Goal: Task Accomplishment & Management: Manage account settings

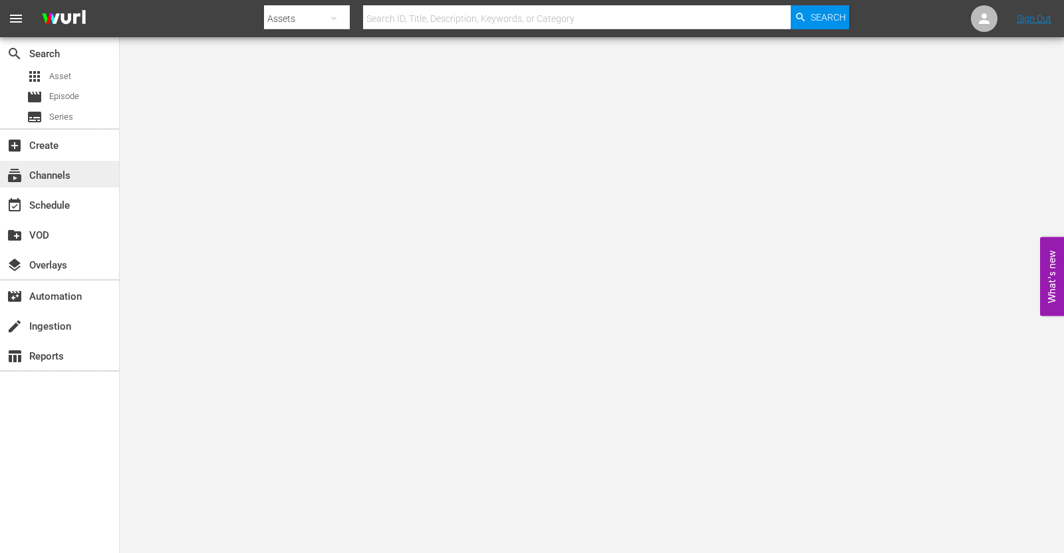
click at [43, 161] on div "subscriptions Channels" at bounding box center [59, 174] width 119 height 27
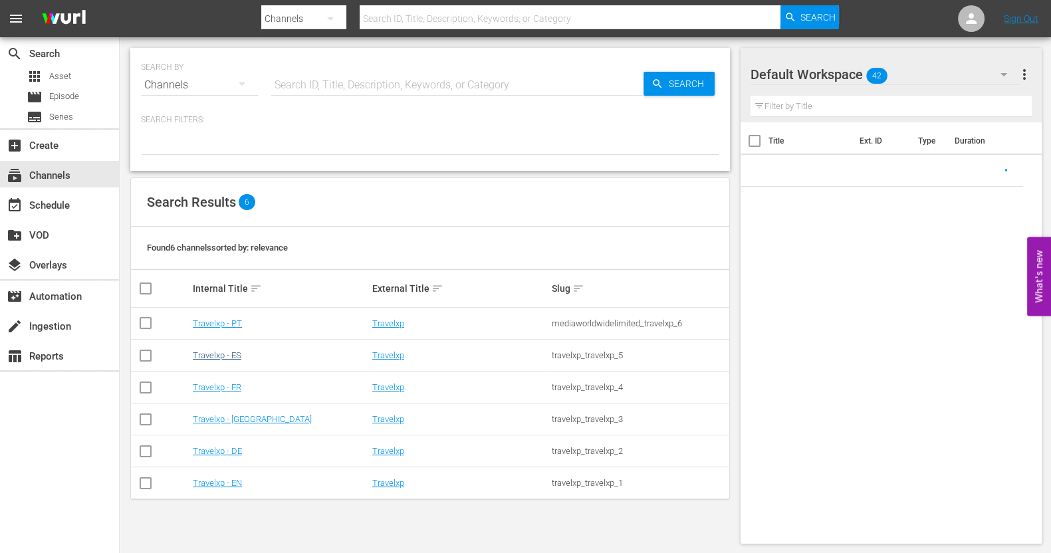
click at [235, 350] on td "Travelxp - ES" at bounding box center [281, 356] width 180 height 32
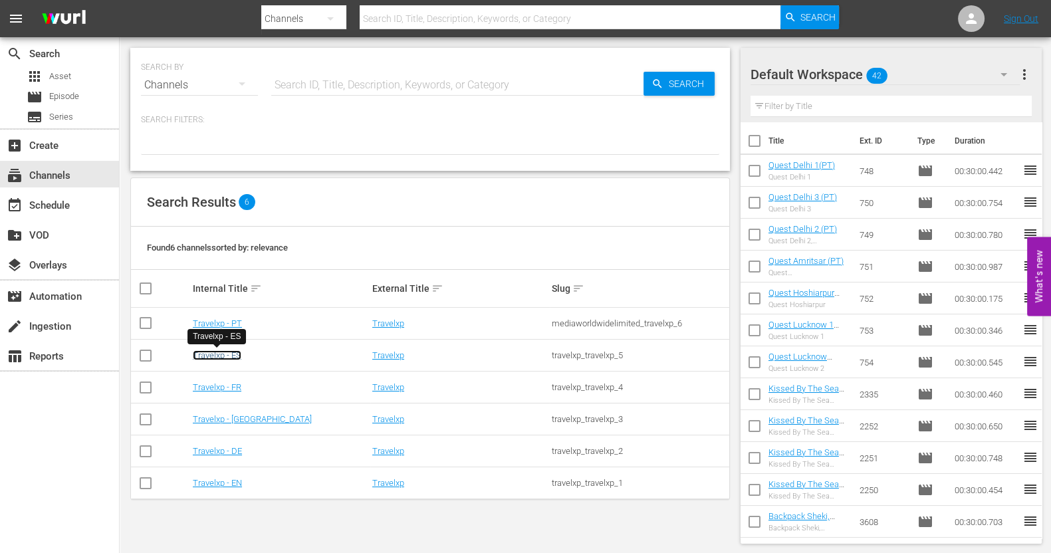
click at [233, 356] on link "Travelxp - ES" at bounding box center [217, 355] width 49 height 10
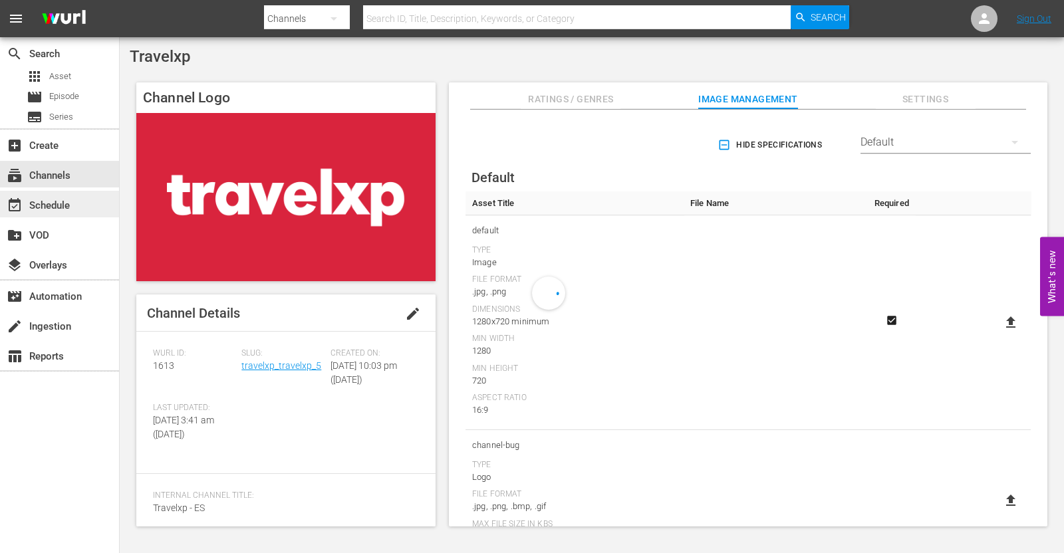
click at [47, 209] on div "event_available Schedule" at bounding box center [37, 203] width 74 height 12
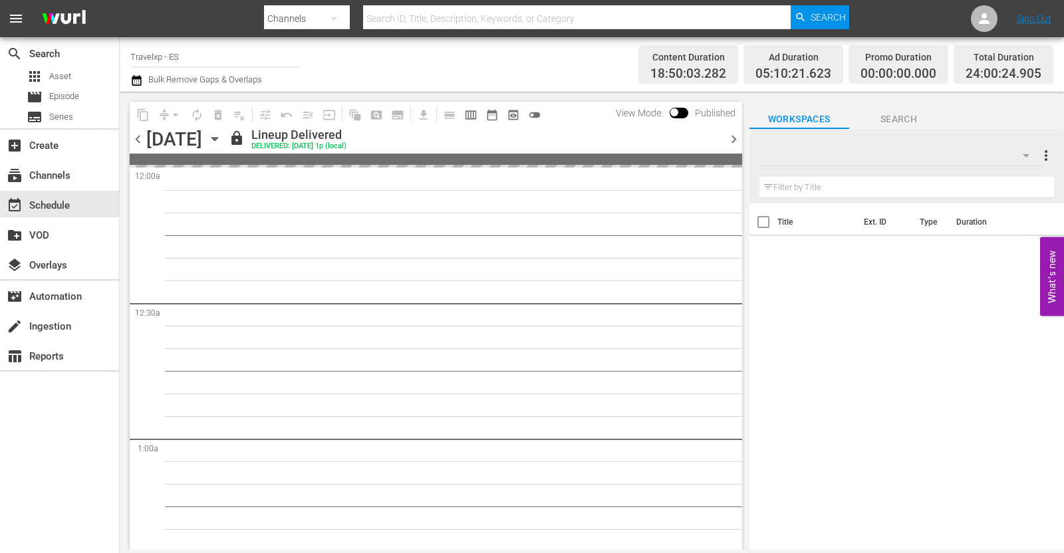
click at [729, 138] on span "chevron_right" at bounding box center [733, 139] width 17 height 17
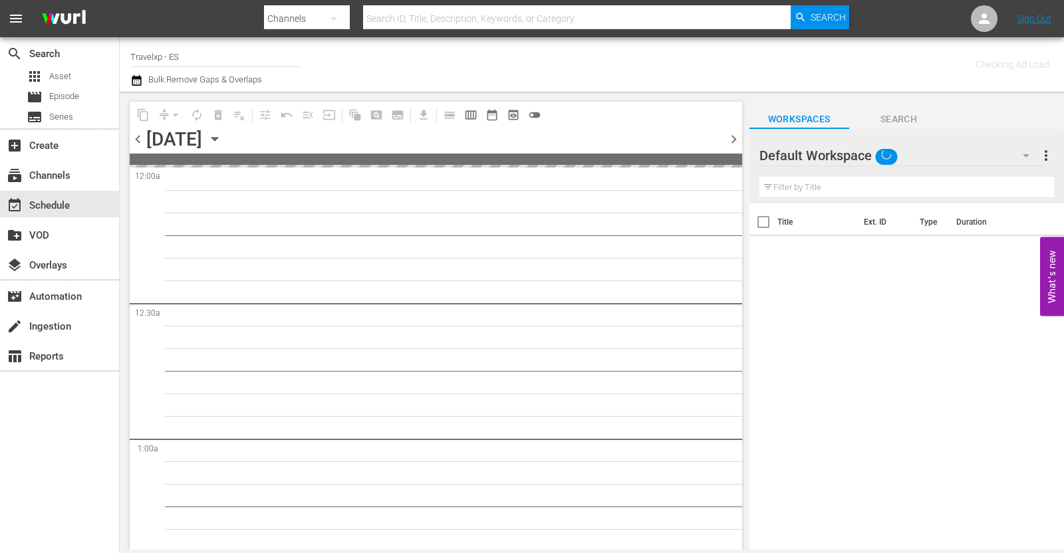
click at [732, 141] on span "chevron_right" at bounding box center [733, 139] width 17 height 17
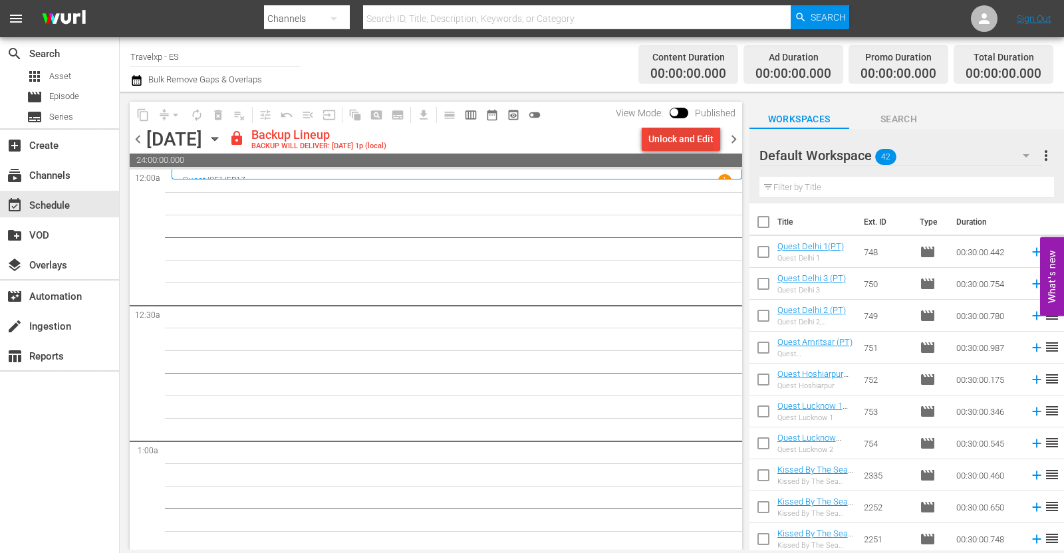
click at [698, 137] on div "Unlock and Edit" at bounding box center [680, 139] width 65 height 24
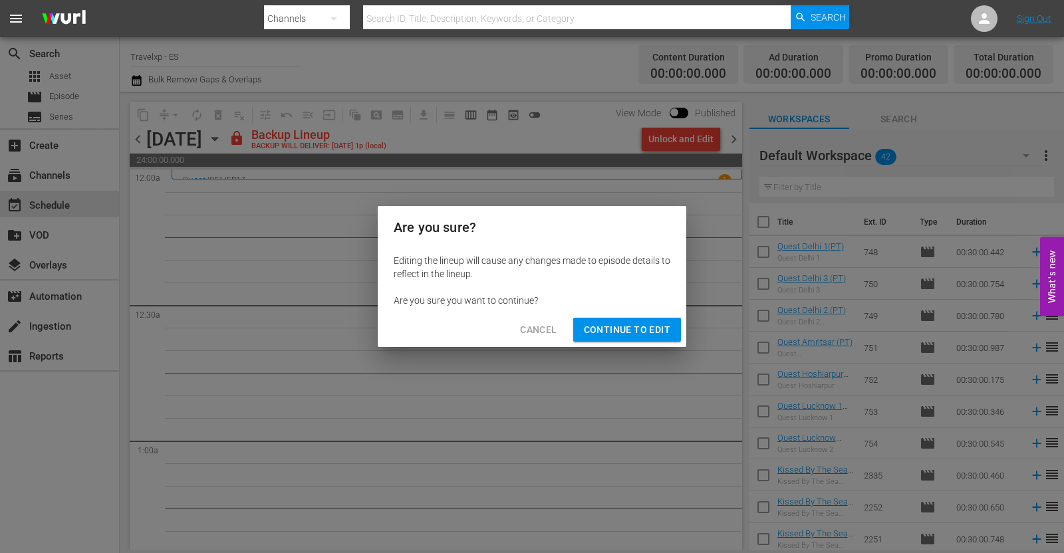
click at [632, 330] on span "Continue to Edit" at bounding box center [627, 330] width 86 height 17
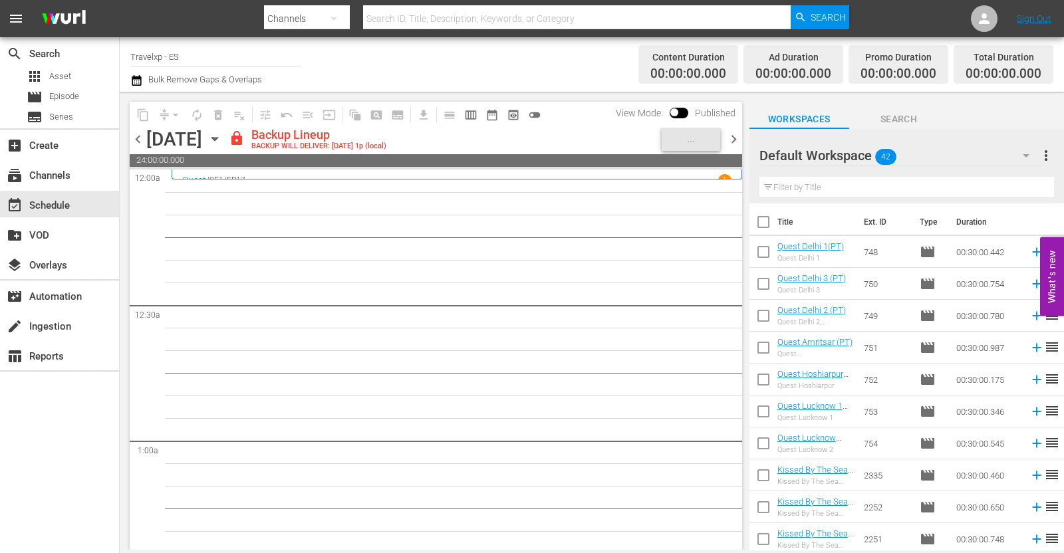
click at [222, 141] on icon "button" at bounding box center [214, 139] width 15 height 15
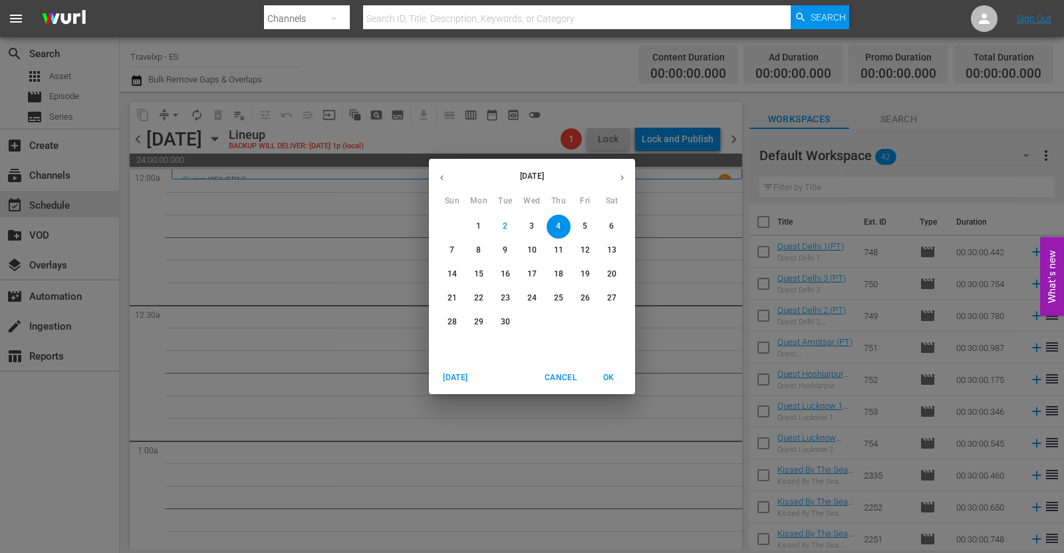
click at [440, 180] on icon "button" at bounding box center [442, 178] width 10 height 10
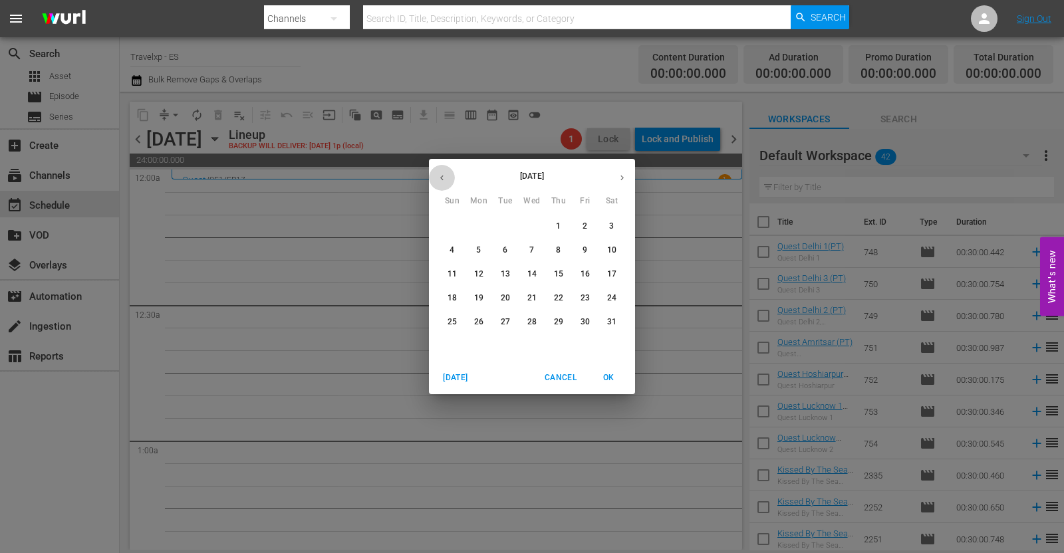
click at [440, 180] on icon "button" at bounding box center [442, 178] width 10 height 10
click at [620, 174] on icon "button" at bounding box center [622, 178] width 10 height 10
click at [584, 220] on button "4" at bounding box center [585, 227] width 24 height 24
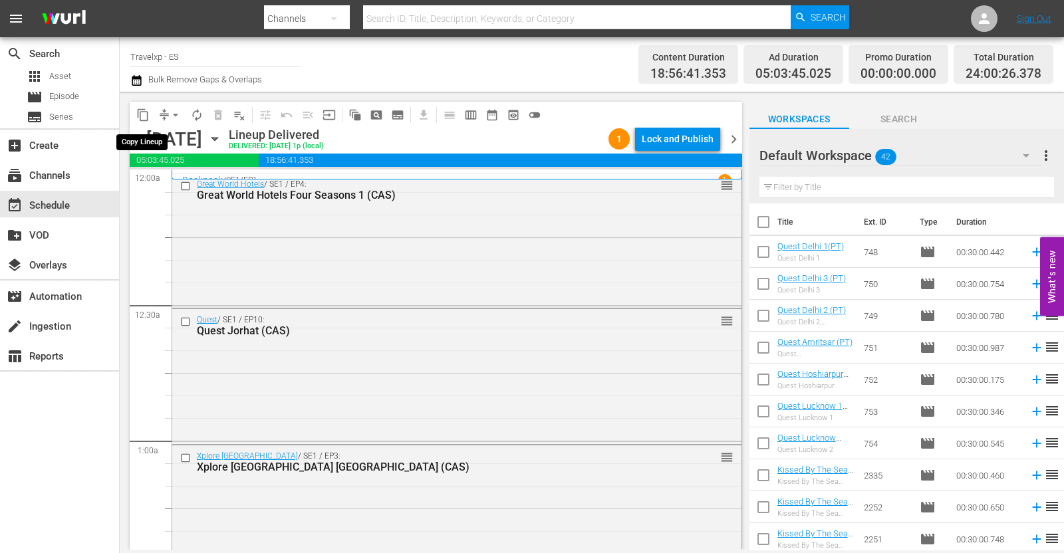
click at [138, 110] on span "content_copy" at bounding box center [142, 114] width 13 height 13
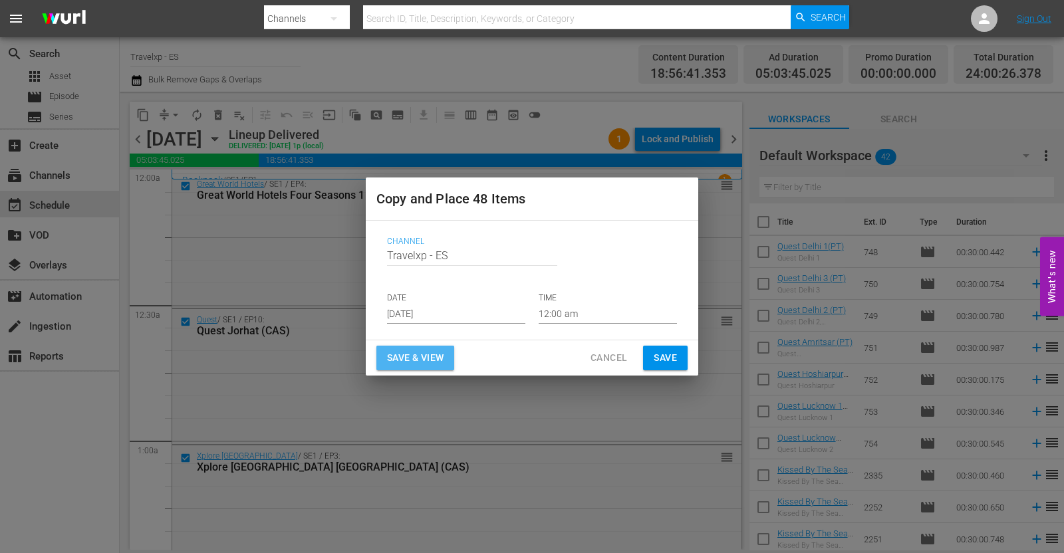
click at [416, 352] on span "Save & View" at bounding box center [415, 358] width 57 height 17
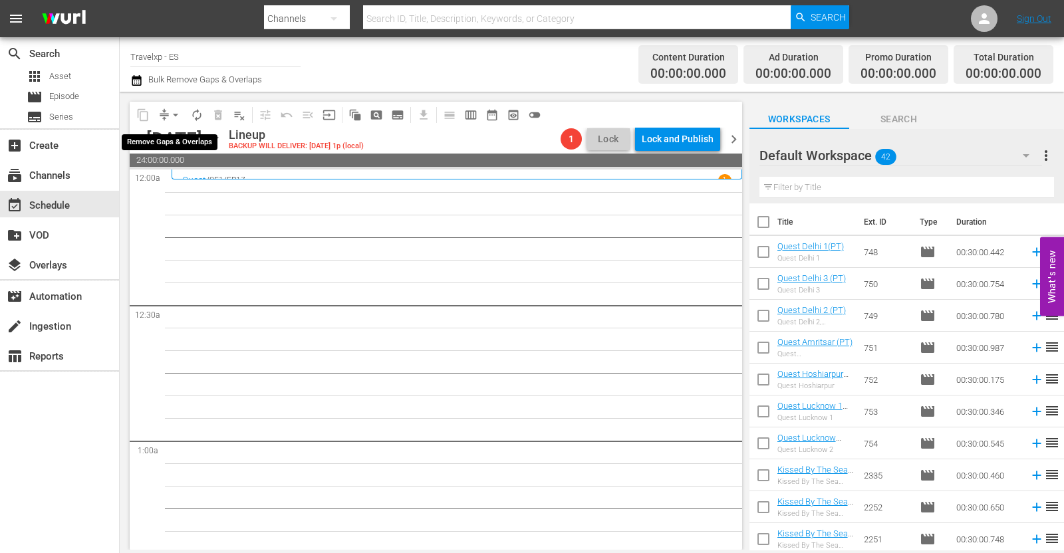
click at [176, 116] on span "arrow_drop_down" at bounding box center [175, 114] width 13 height 13
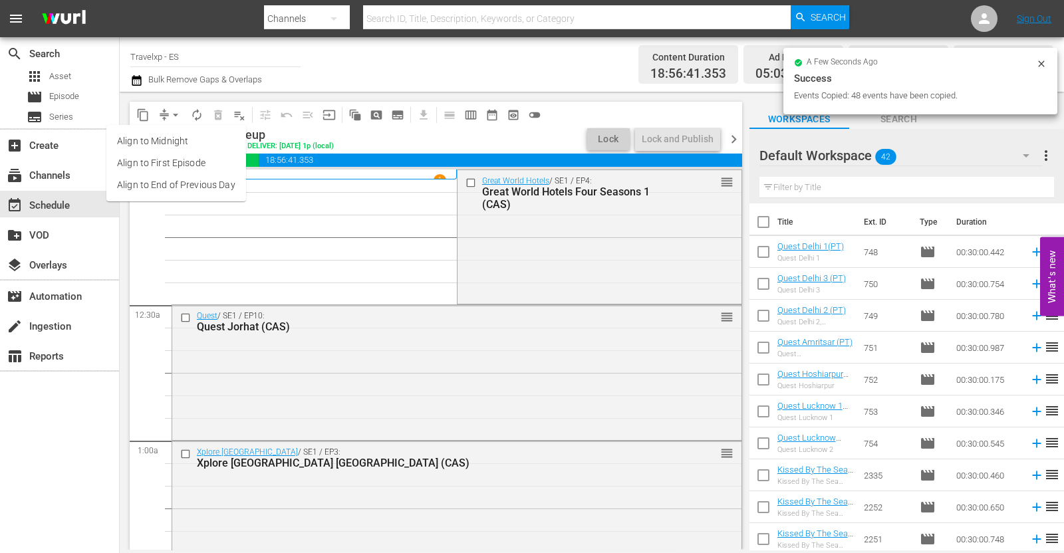
click at [160, 187] on li "Align to End of Previous Day" at bounding box center [176, 185] width 140 height 22
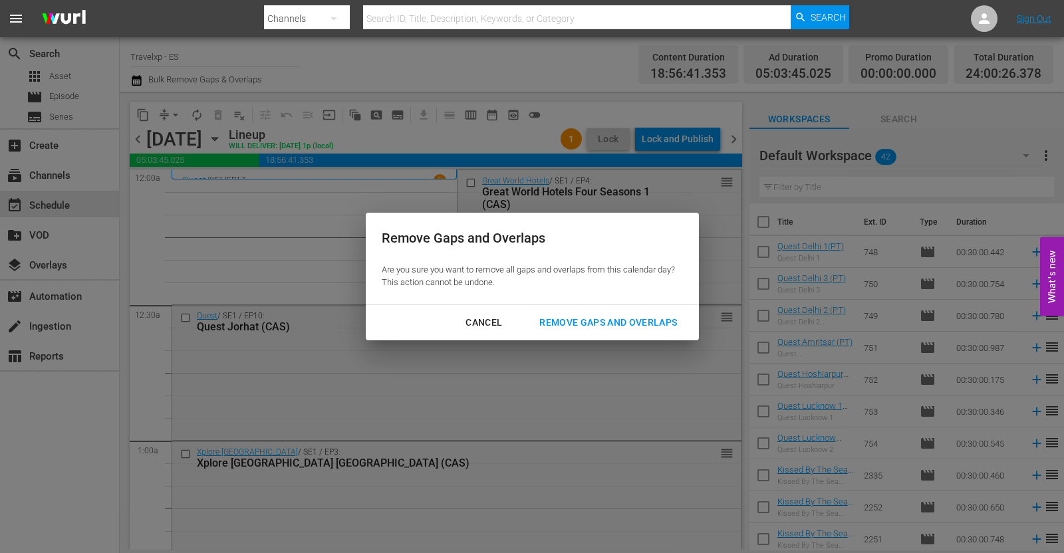
click at [589, 317] on div "Remove Gaps and Overlaps" at bounding box center [608, 323] width 159 height 17
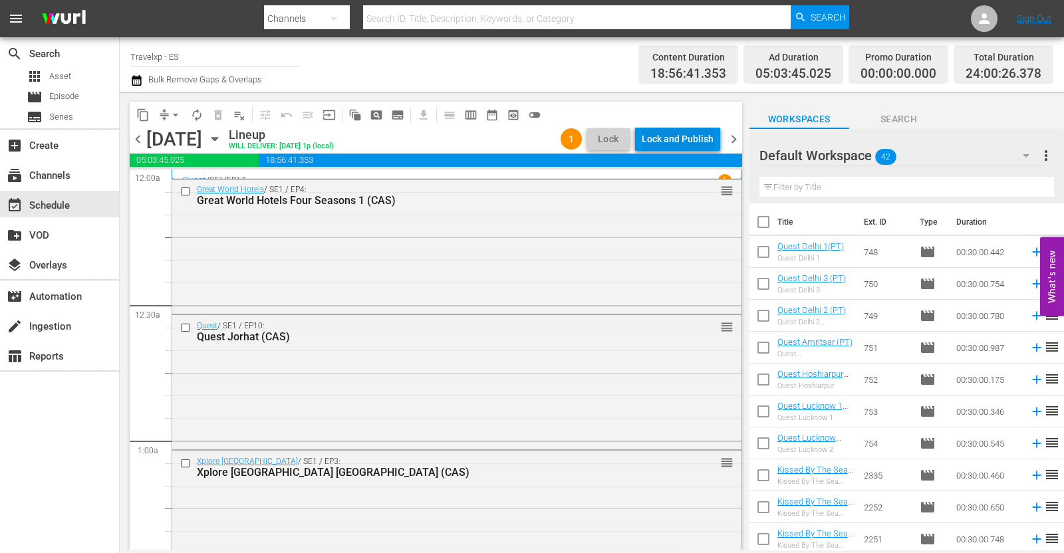
click at [672, 131] on div "Lock and Publish" at bounding box center [678, 139] width 72 height 24
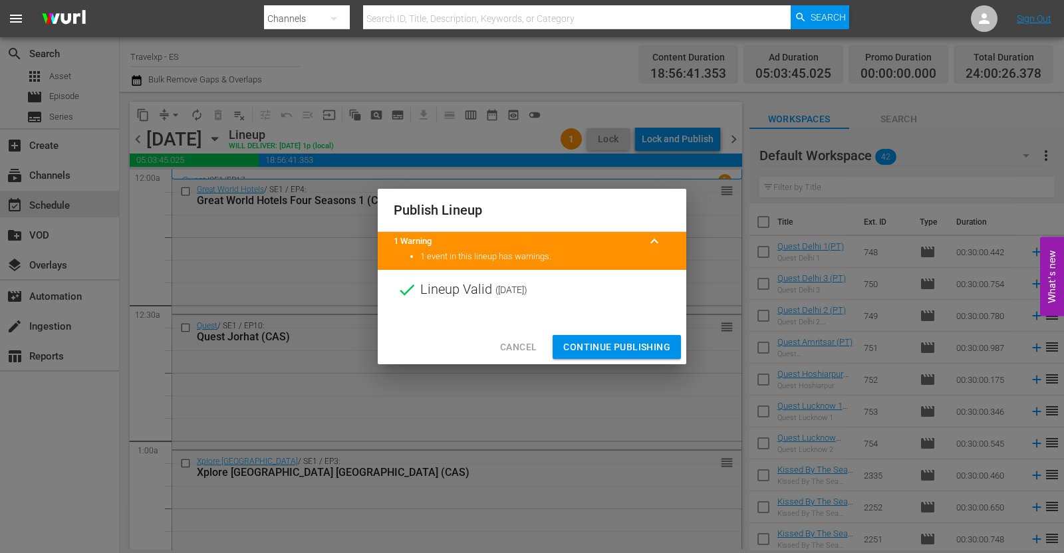
click at [645, 350] on span "Continue Publishing" at bounding box center [616, 347] width 107 height 17
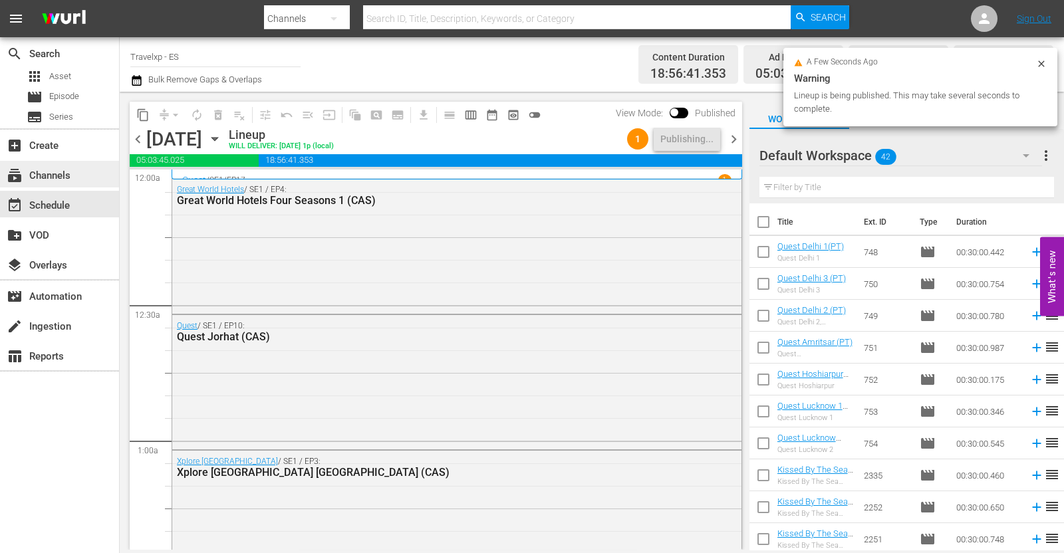
click at [80, 178] on div "subscriptions Channels" at bounding box center [59, 174] width 119 height 27
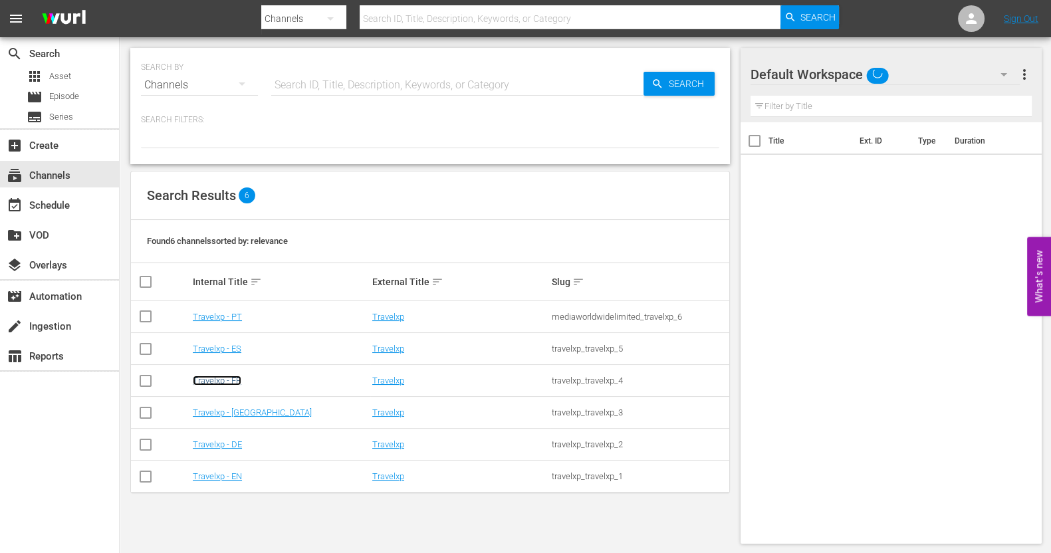
click at [230, 380] on link "Travelxp - FR" at bounding box center [217, 381] width 49 height 10
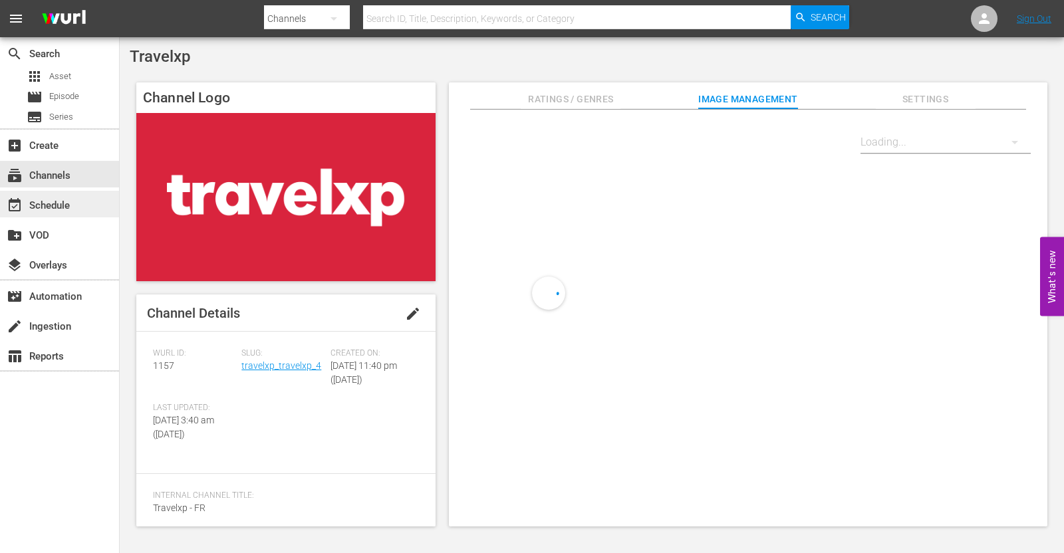
click at [56, 209] on div "event_available Schedule" at bounding box center [37, 203] width 74 height 12
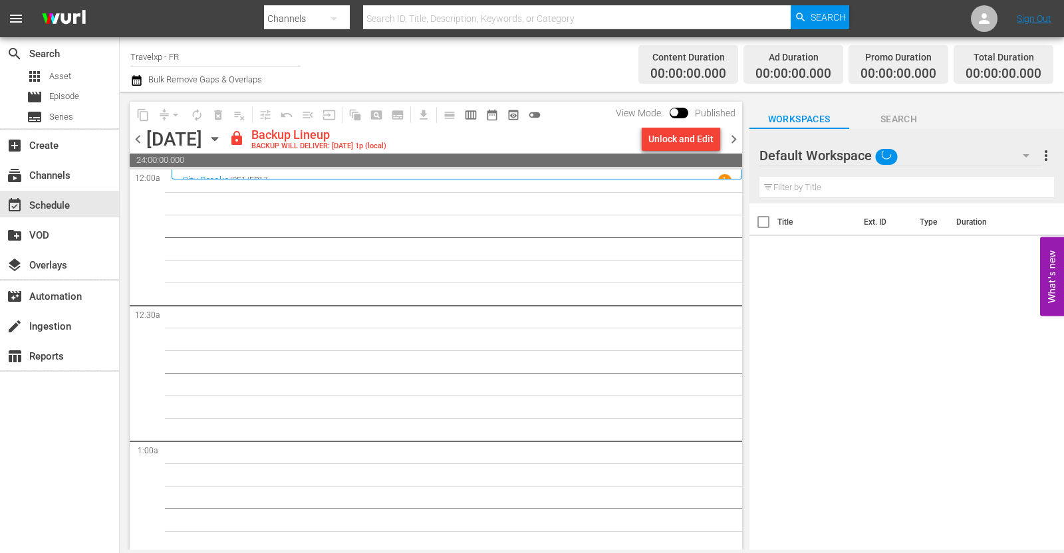
click at [685, 154] on span "24:00:00.000" at bounding box center [436, 160] width 612 height 13
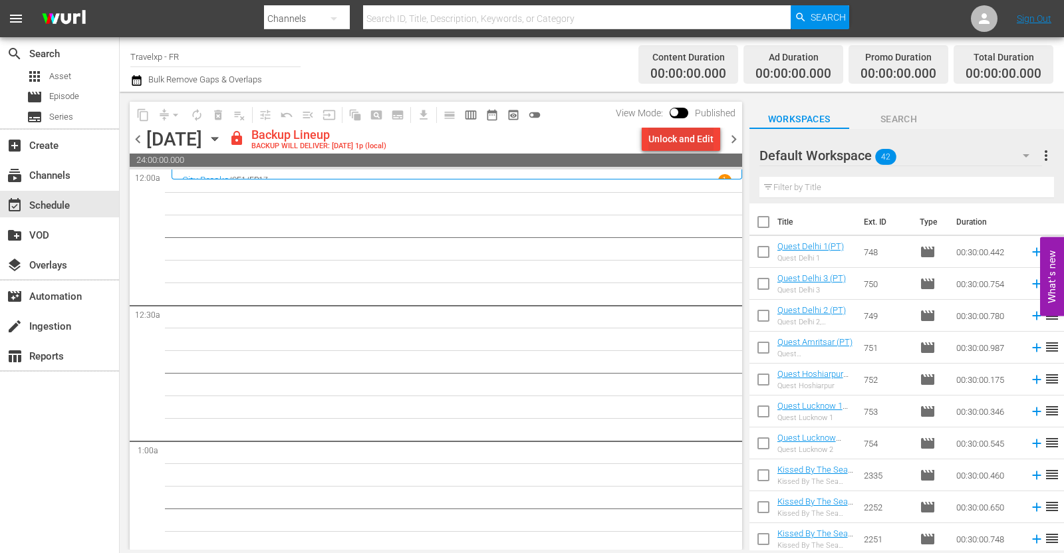
click at [673, 144] on div "Unlock and Edit" at bounding box center [680, 139] width 65 height 24
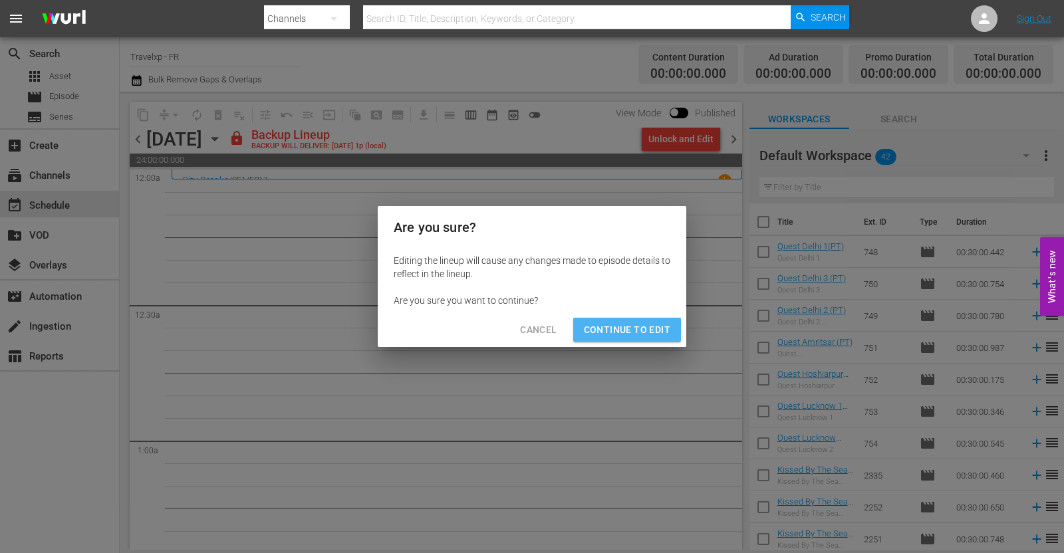
click at [628, 326] on span "Continue to Edit" at bounding box center [627, 330] width 86 height 17
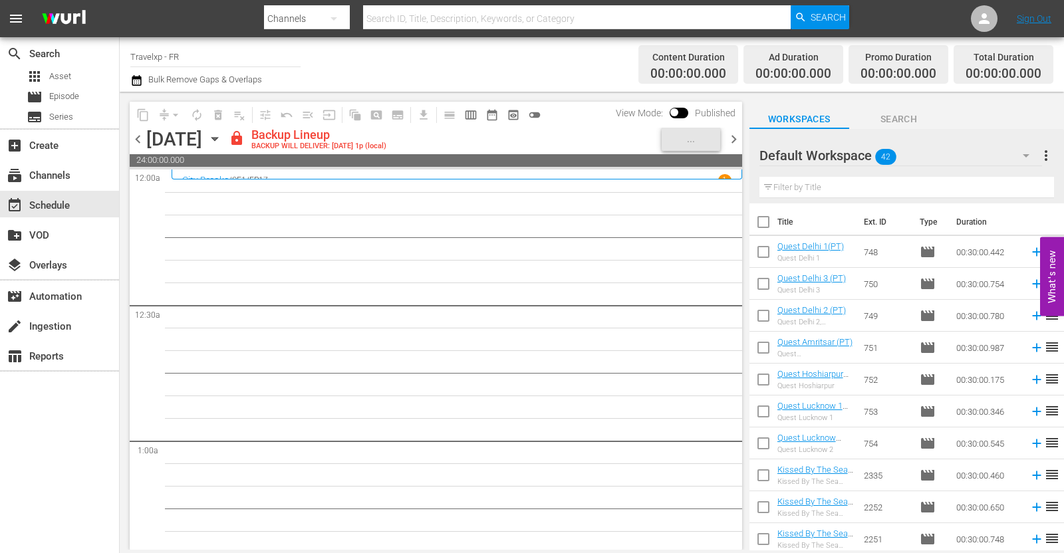
click at [217, 138] on icon "button" at bounding box center [214, 139] width 6 height 3
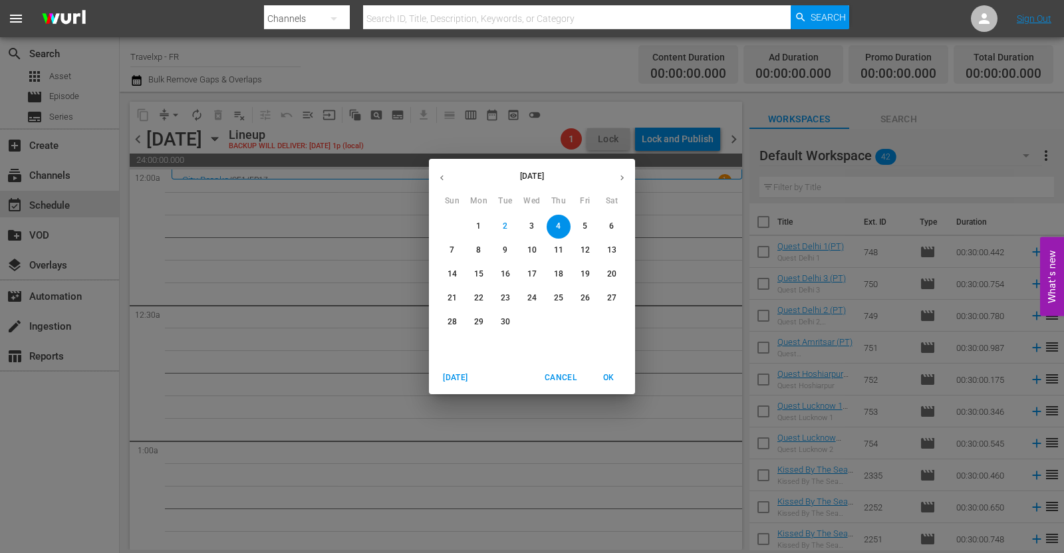
click at [439, 175] on icon "button" at bounding box center [442, 178] width 10 height 10
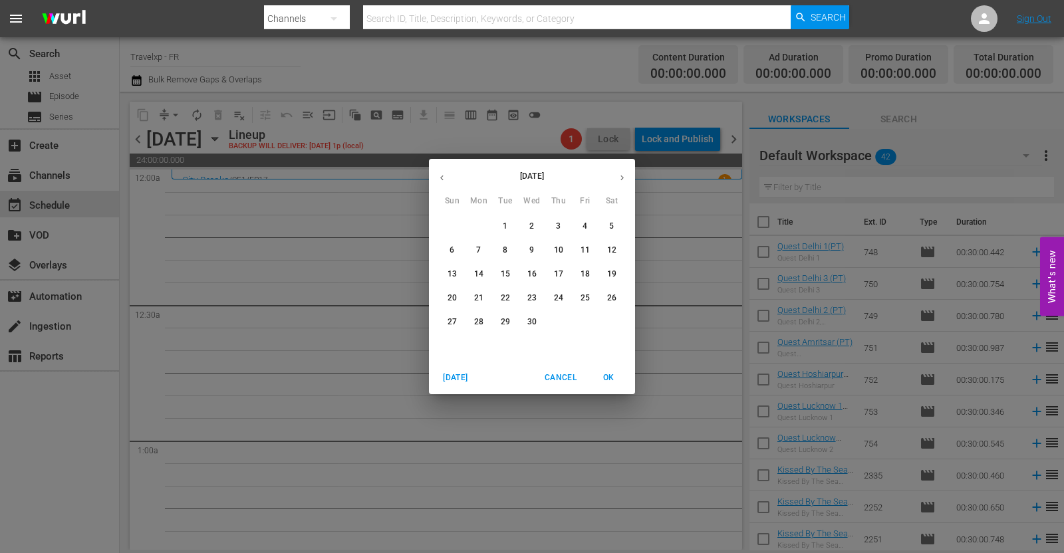
click at [588, 227] on span "4" at bounding box center [585, 226] width 24 height 11
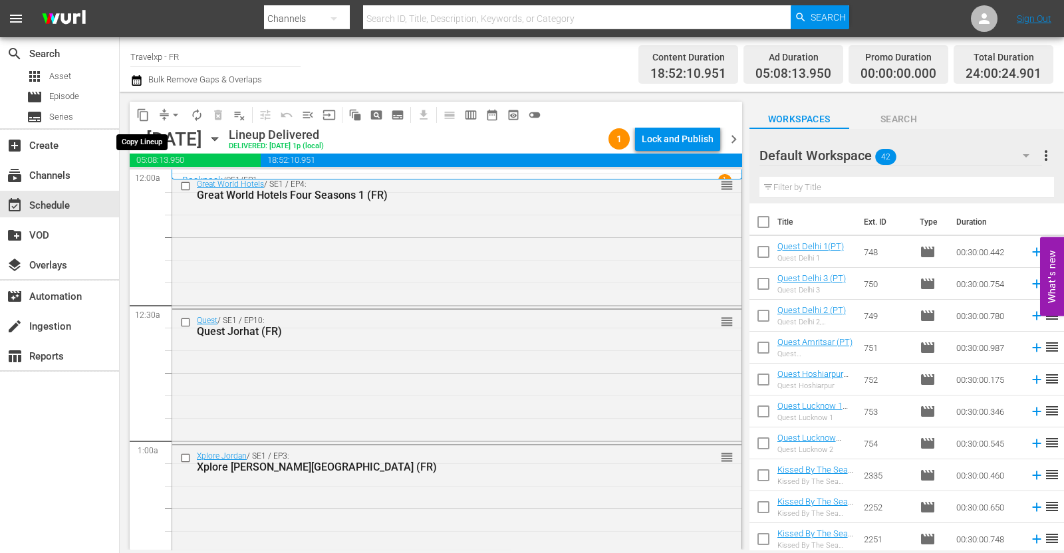
click at [144, 114] on span "content_copy" at bounding box center [142, 114] width 13 height 13
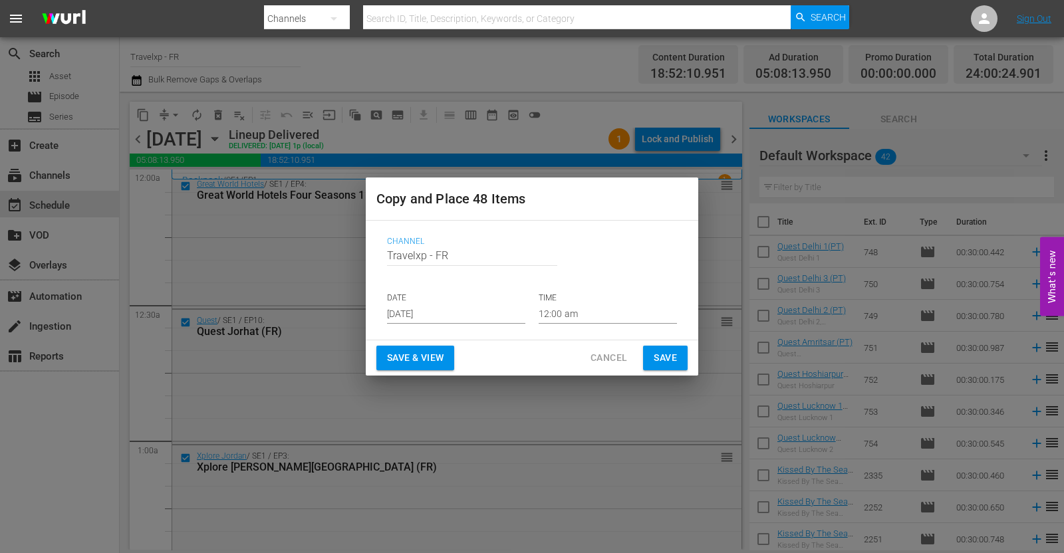
click at [436, 355] on span "Save & View" at bounding box center [415, 358] width 57 height 17
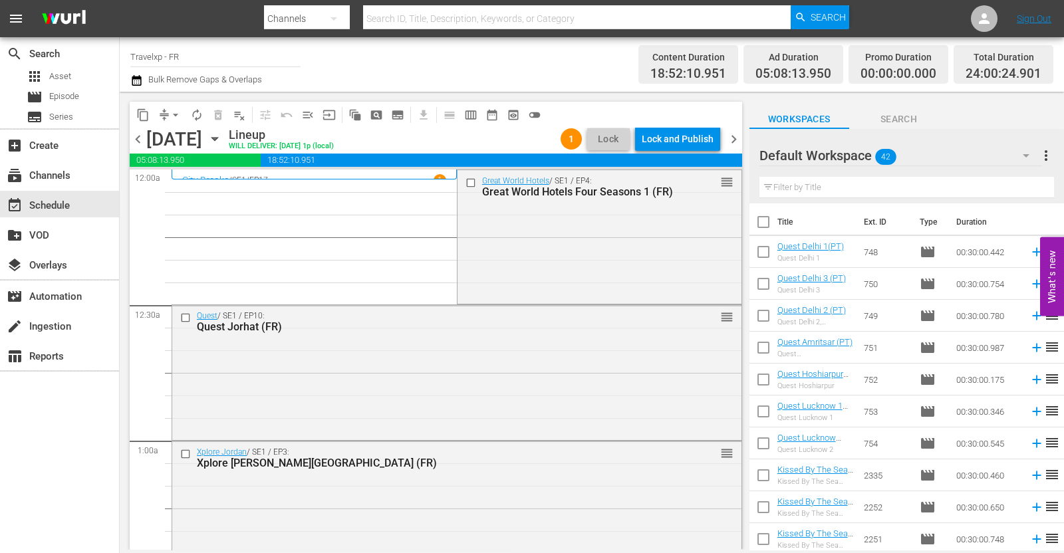
click at [176, 116] on span "arrow_drop_down" at bounding box center [175, 114] width 13 height 13
click at [178, 184] on li "Align to End of Previous Day" at bounding box center [176, 185] width 140 height 22
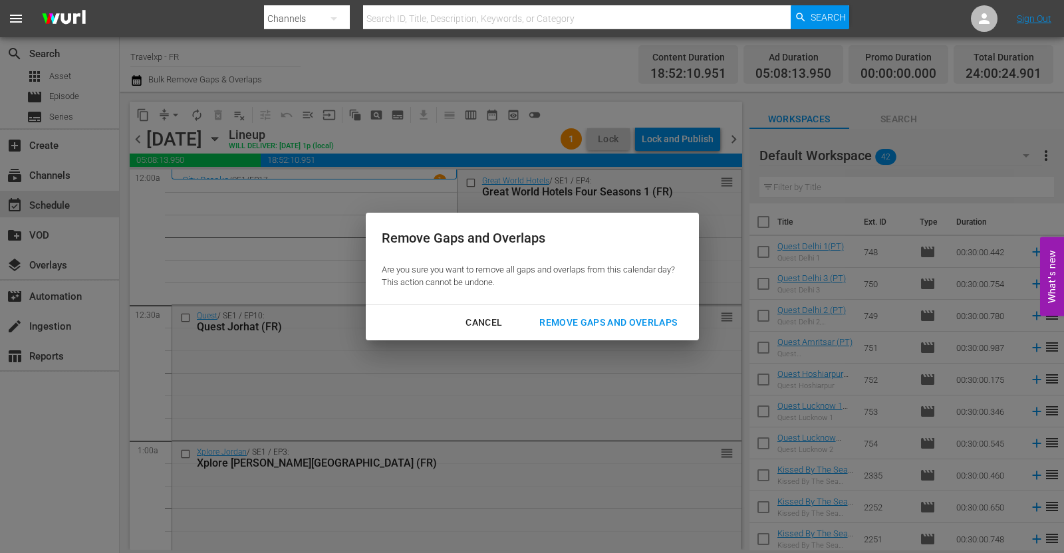
click at [570, 317] on div "Remove Gaps and Overlaps" at bounding box center [608, 323] width 159 height 17
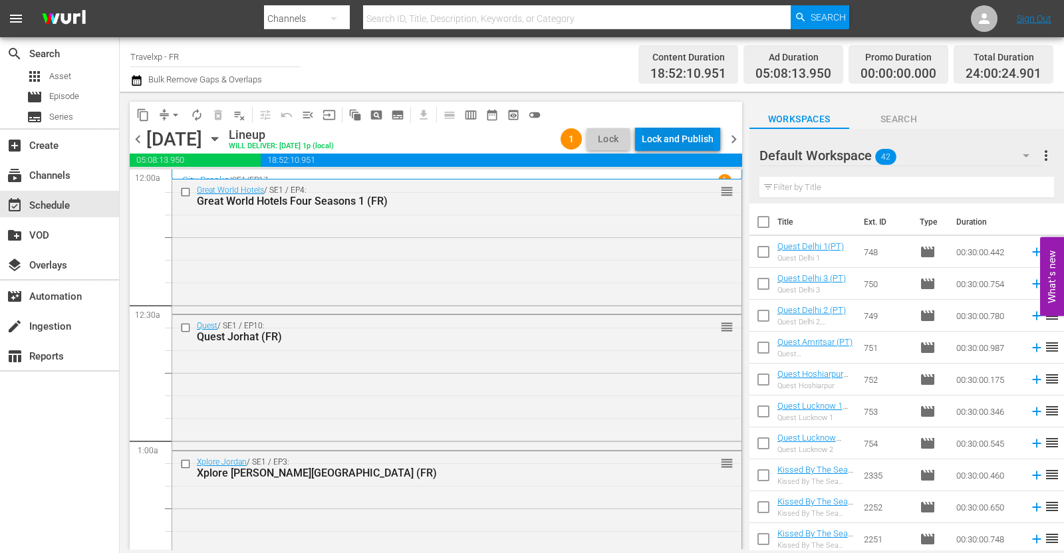
click at [688, 138] on div "Lock and Publish" at bounding box center [678, 139] width 72 height 24
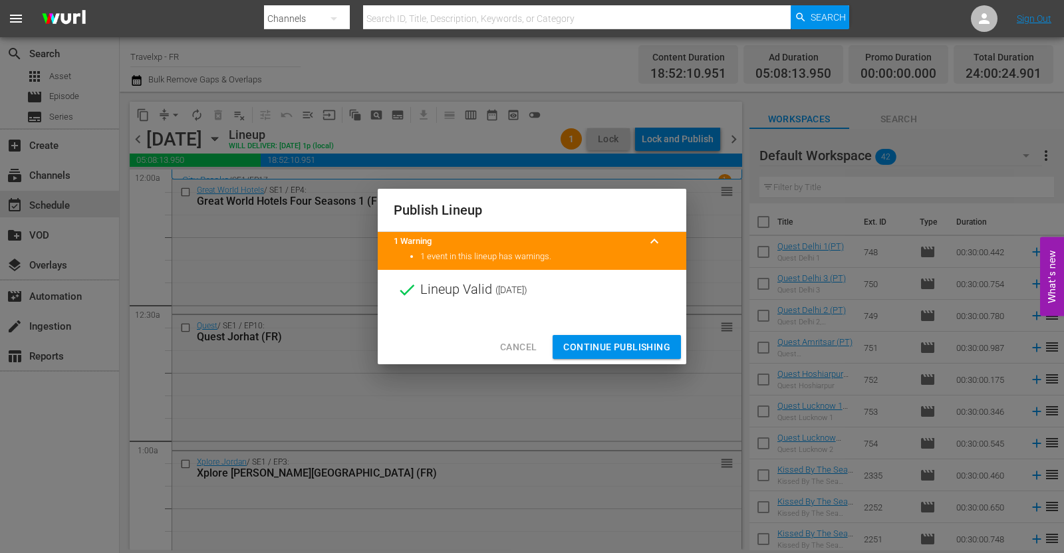
click at [631, 343] on span "Continue Publishing" at bounding box center [616, 347] width 107 height 17
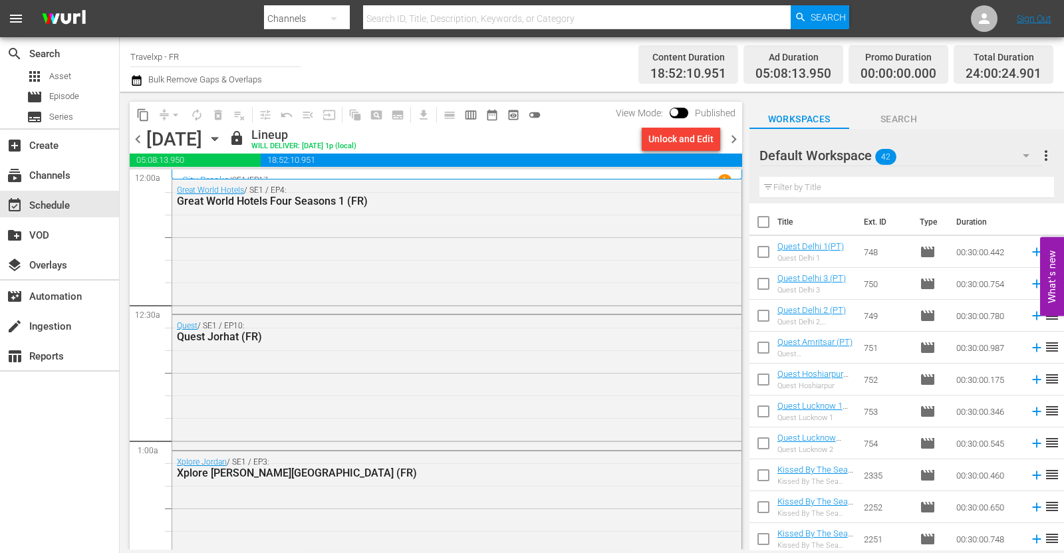
click at [726, 139] on span "chevron_right" at bounding box center [733, 139] width 17 height 17
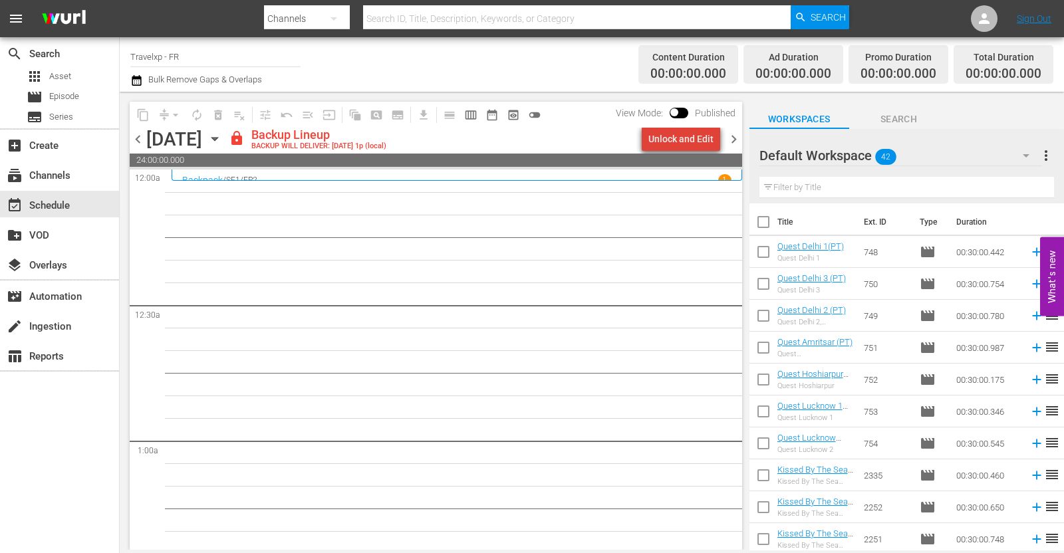
click at [697, 140] on div "Unlock and Edit" at bounding box center [680, 139] width 65 height 24
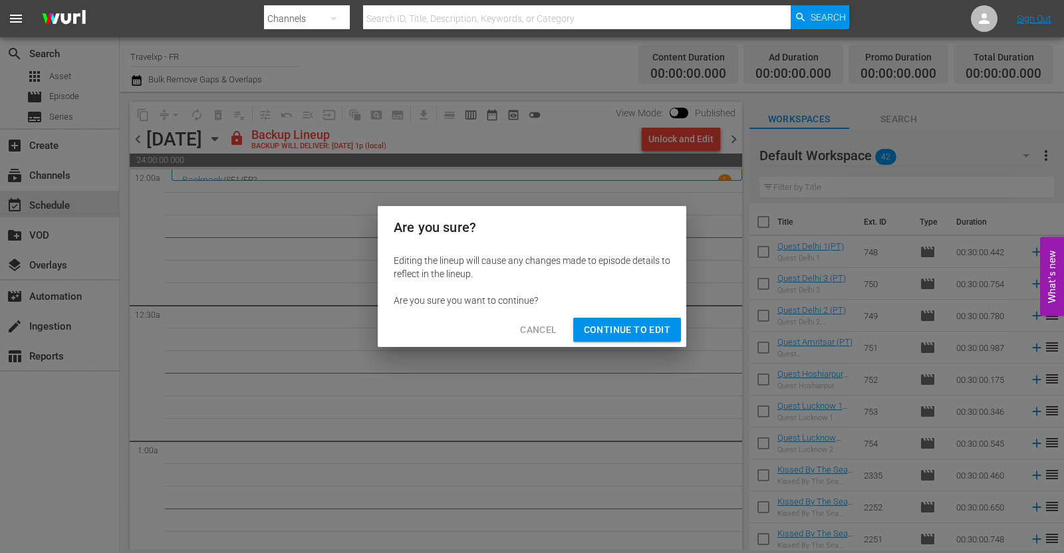
click at [613, 327] on span "Continue to Edit" at bounding box center [627, 330] width 86 height 17
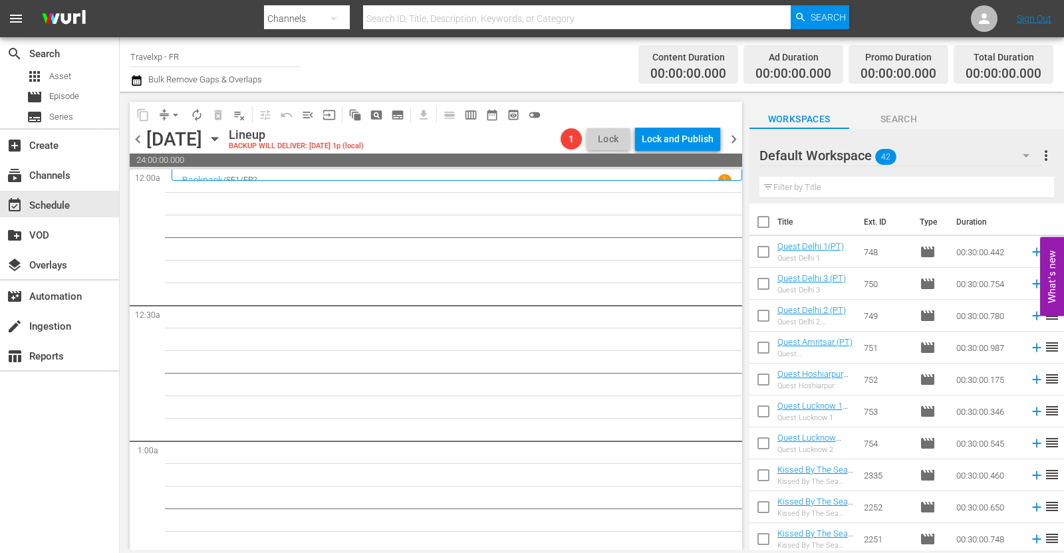
click at [222, 136] on icon "button" at bounding box center [214, 139] width 15 height 15
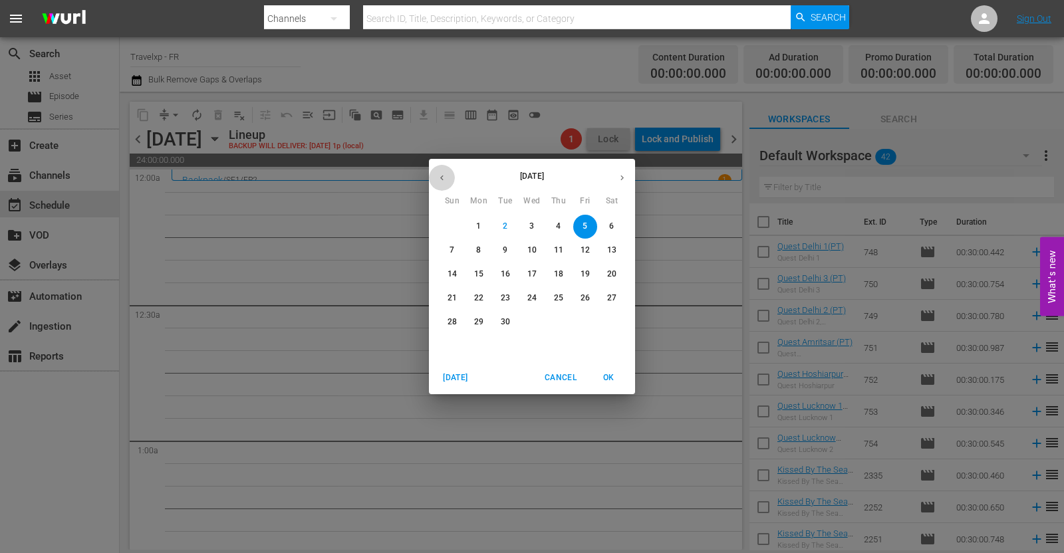
click at [444, 178] on icon "button" at bounding box center [442, 178] width 10 height 10
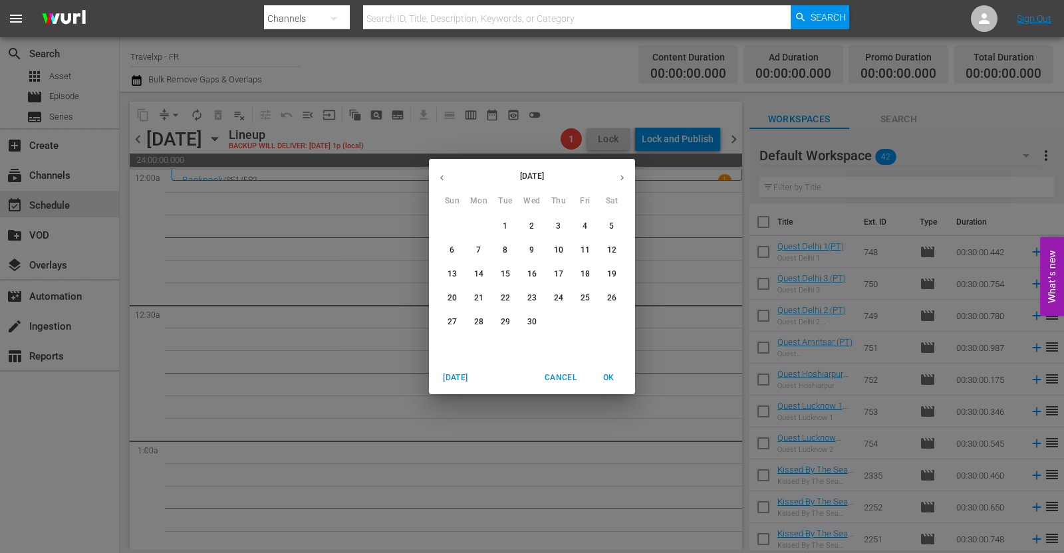
click at [611, 227] on p "5" at bounding box center [611, 226] width 5 height 11
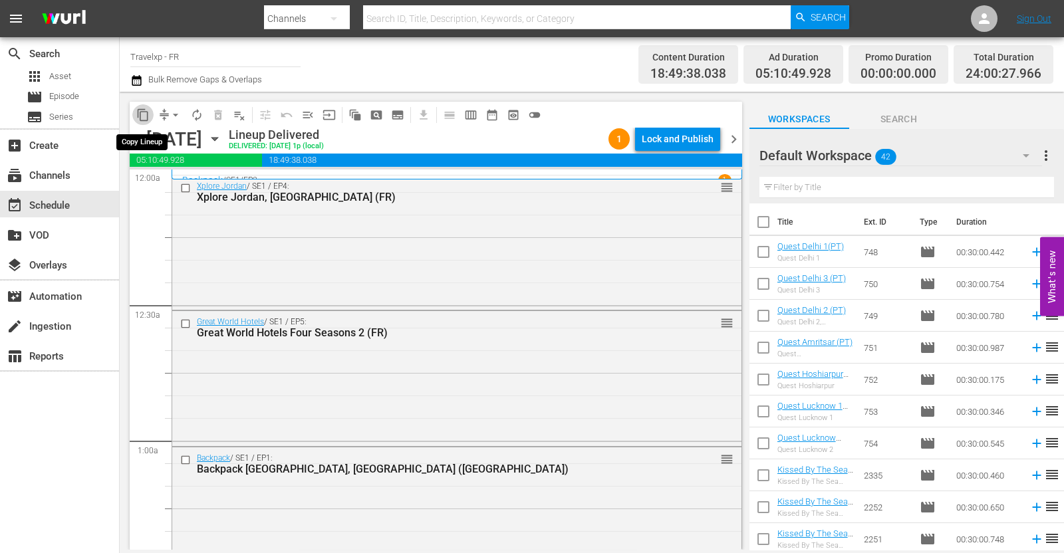
click at [147, 118] on span "content_copy" at bounding box center [142, 114] width 13 height 13
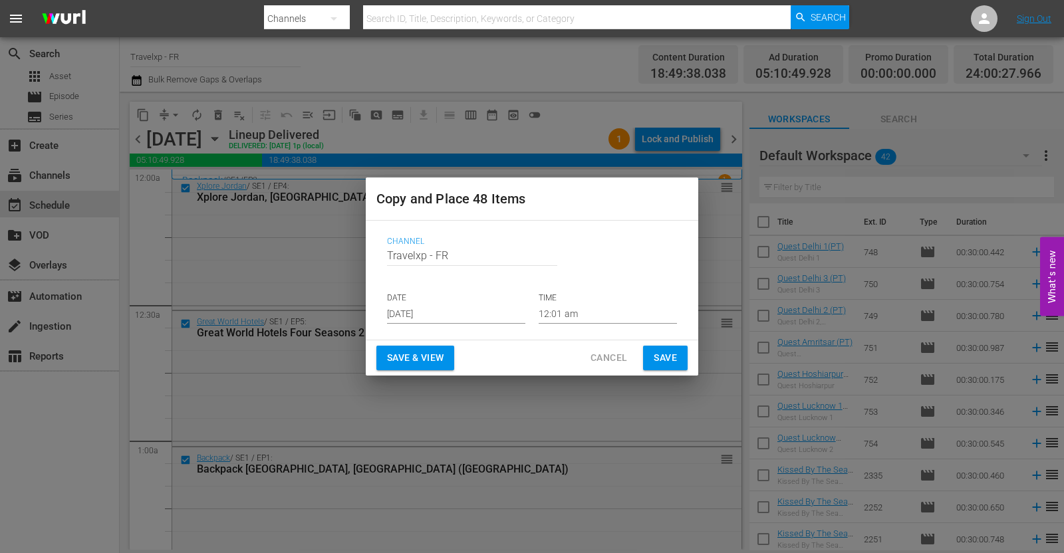
click at [451, 306] on input "[DATE]" at bounding box center [456, 314] width 138 height 20
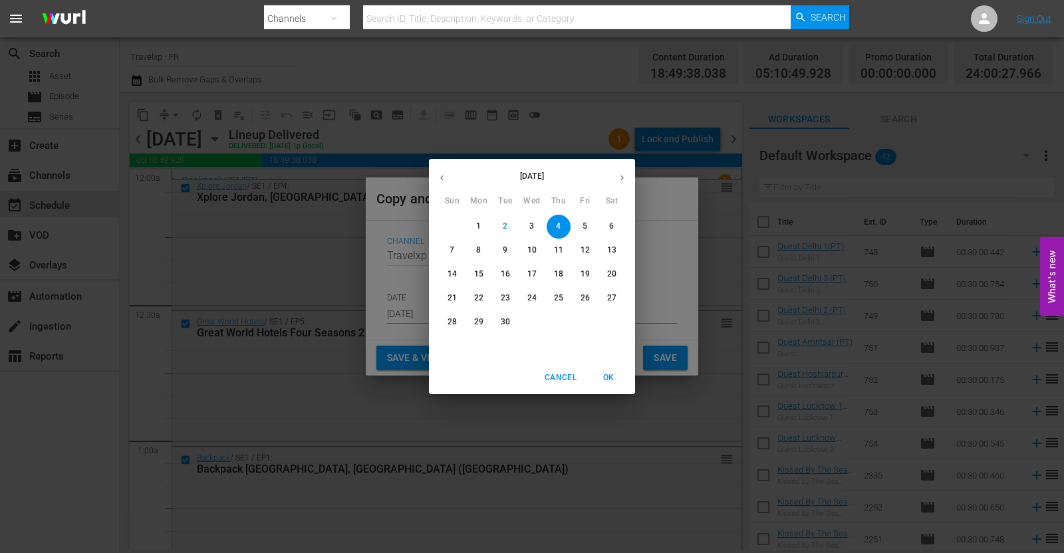
click at [589, 225] on span "5" at bounding box center [585, 226] width 24 height 11
type input "[DATE]"
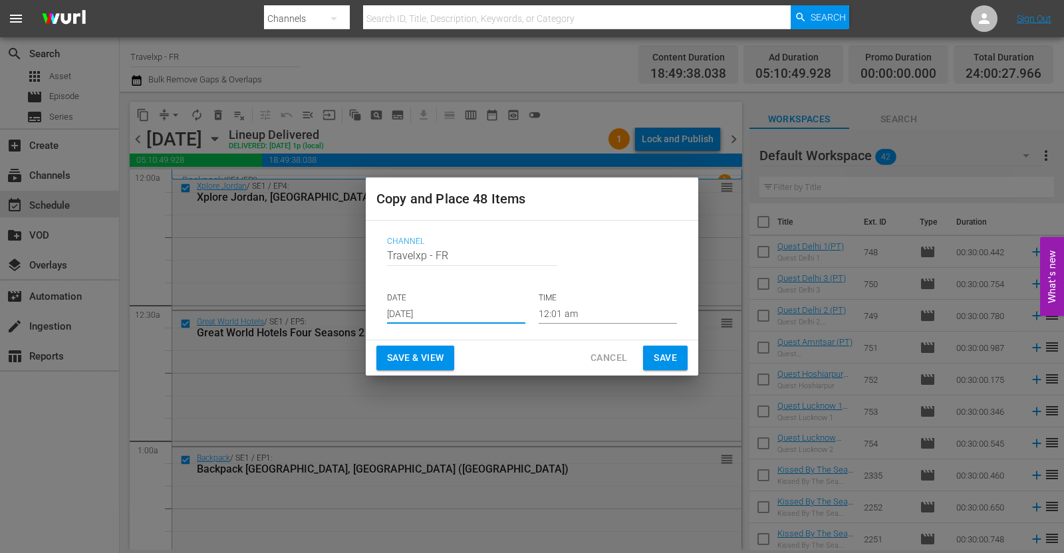
click at [440, 353] on span "Save & View" at bounding box center [415, 358] width 57 height 17
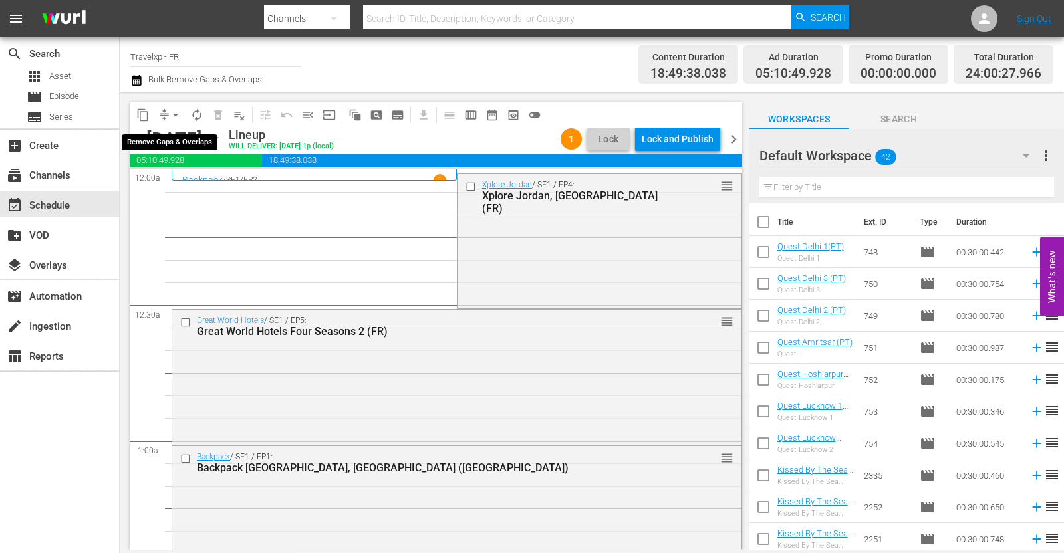
click at [177, 110] on span "arrow_drop_down" at bounding box center [175, 114] width 13 height 13
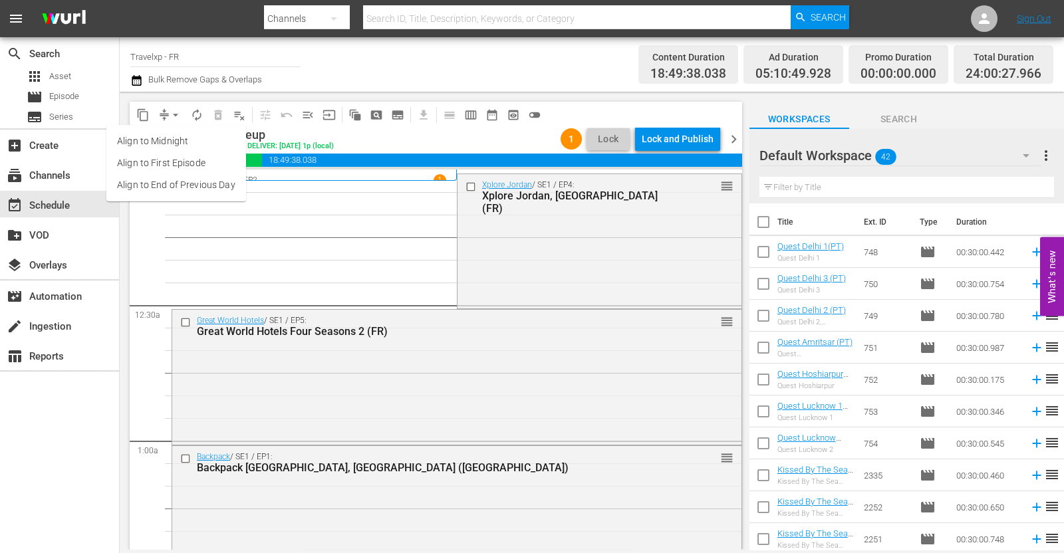
click at [196, 190] on li "Align to End of Previous Day" at bounding box center [176, 185] width 140 height 22
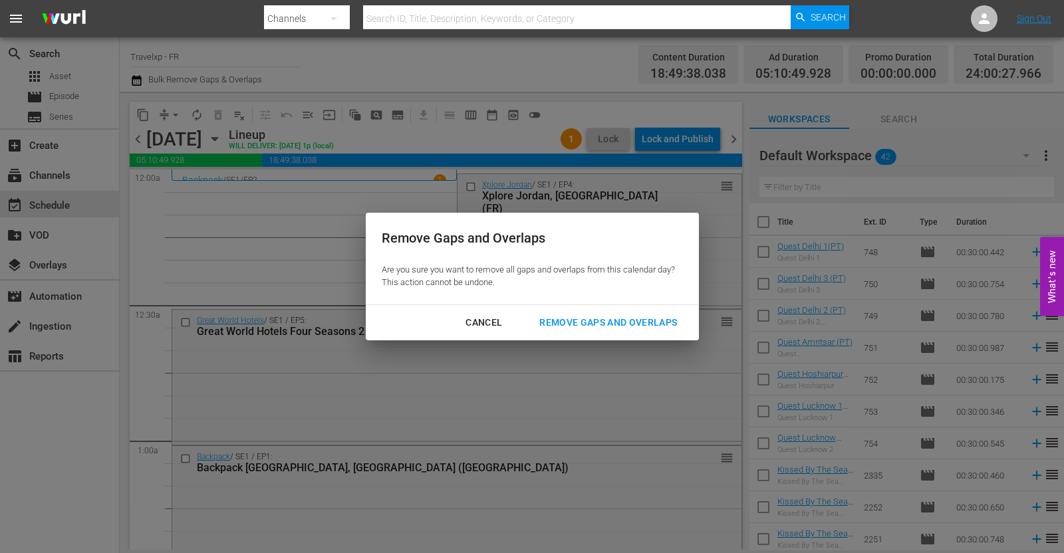
click at [592, 309] on div "Cancel Remove Gaps and Overlaps" at bounding box center [532, 322] width 333 height 35
click at [602, 325] on div "Remove Gaps and Overlaps" at bounding box center [608, 323] width 159 height 17
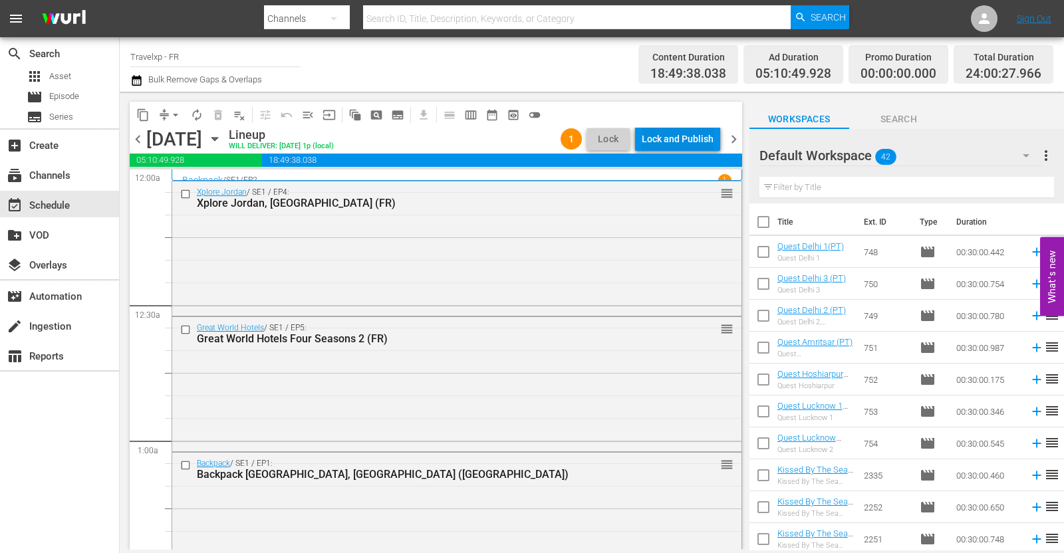
click at [689, 131] on div "Lock and Publish" at bounding box center [678, 139] width 72 height 24
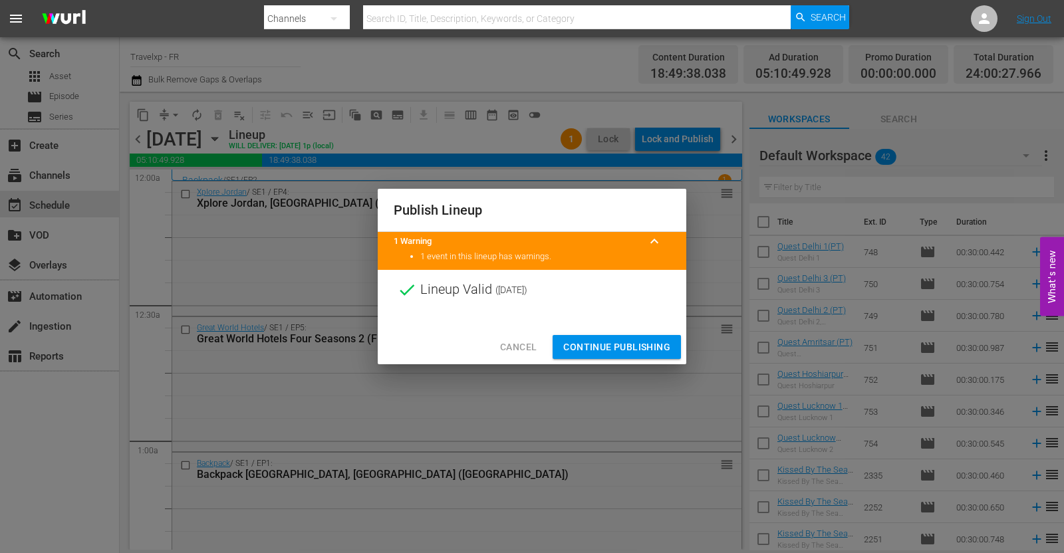
click at [600, 346] on span "Continue Publishing" at bounding box center [616, 347] width 107 height 17
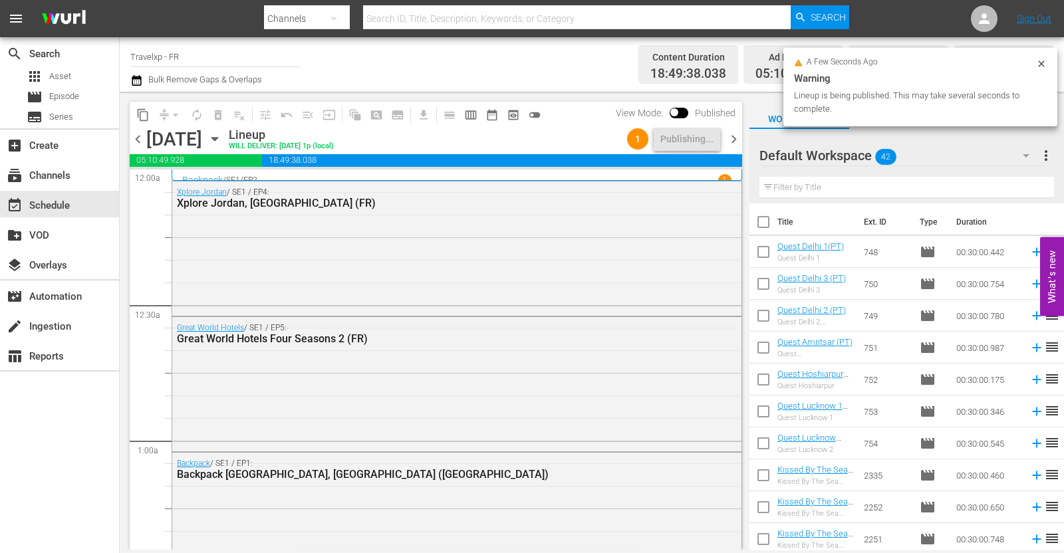
click at [735, 134] on span "chevron_right" at bounding box center [733, 139] width 17 height 17
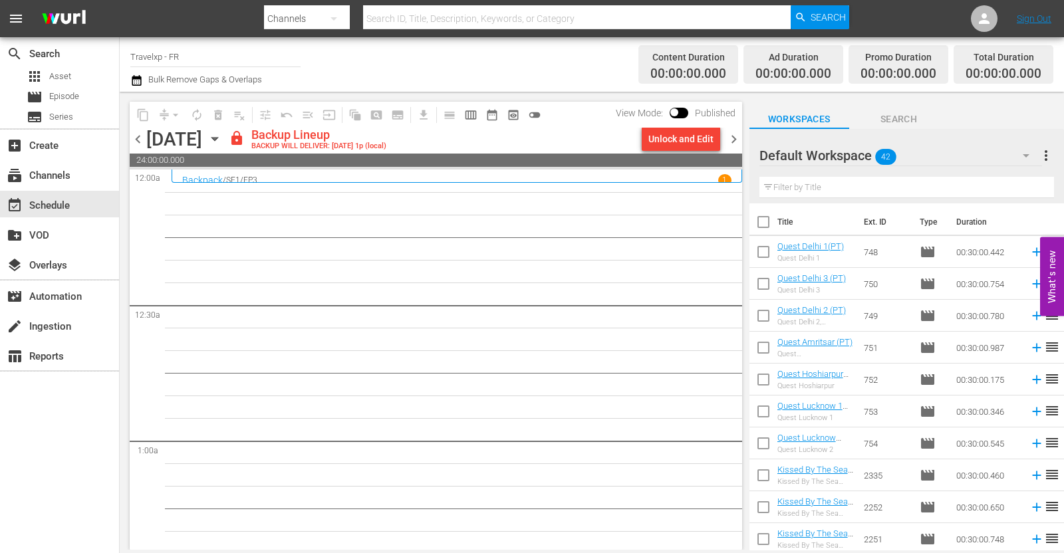
click at [675, 140] on div "Unlock and Edit" at bounding box center [680, 139] width 65 height 24
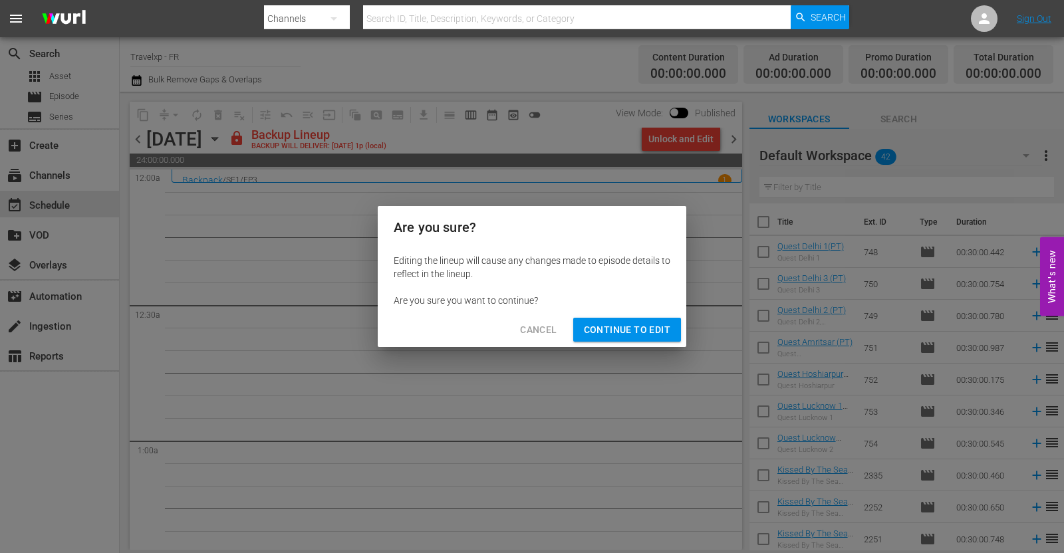
click at [622, 326] on span "Continue to Edit" at bounding box center [627, 330] width 86 height 17
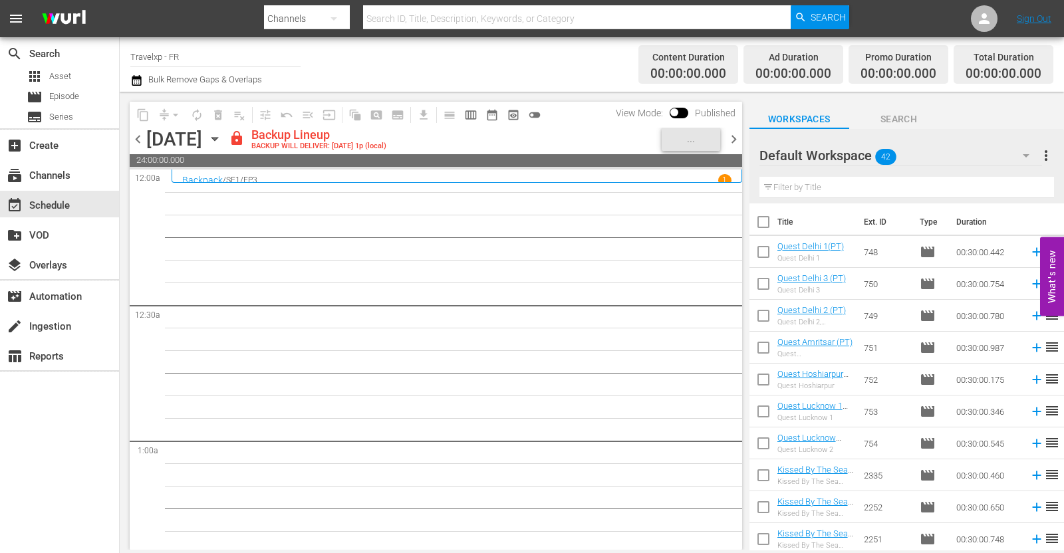
click at [217, 138] on icon "button" at bounding box center [214, 139] width 6 height 3
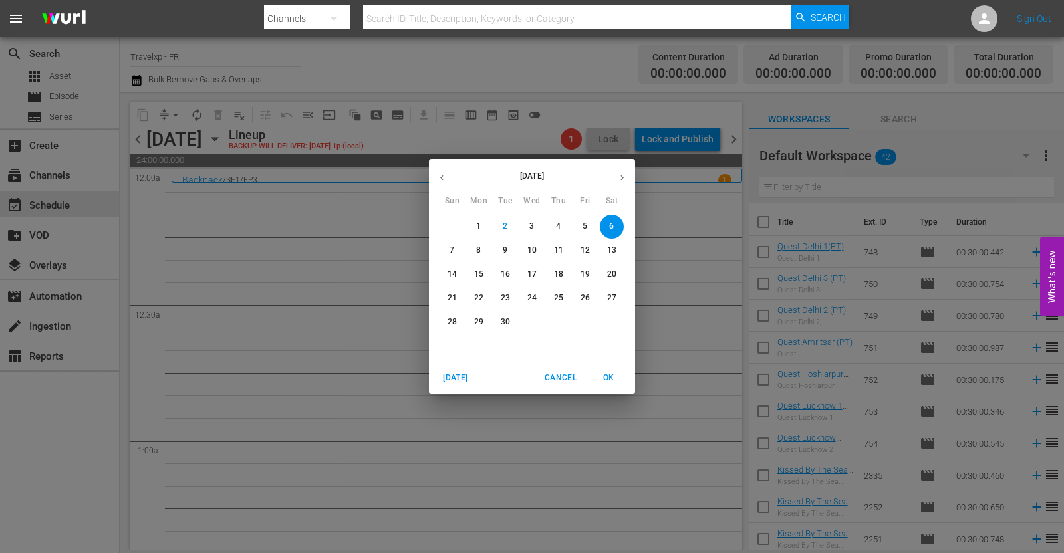
click at [443, 180] on icon "button" at bounding box center [442, 178] width 10 height 10
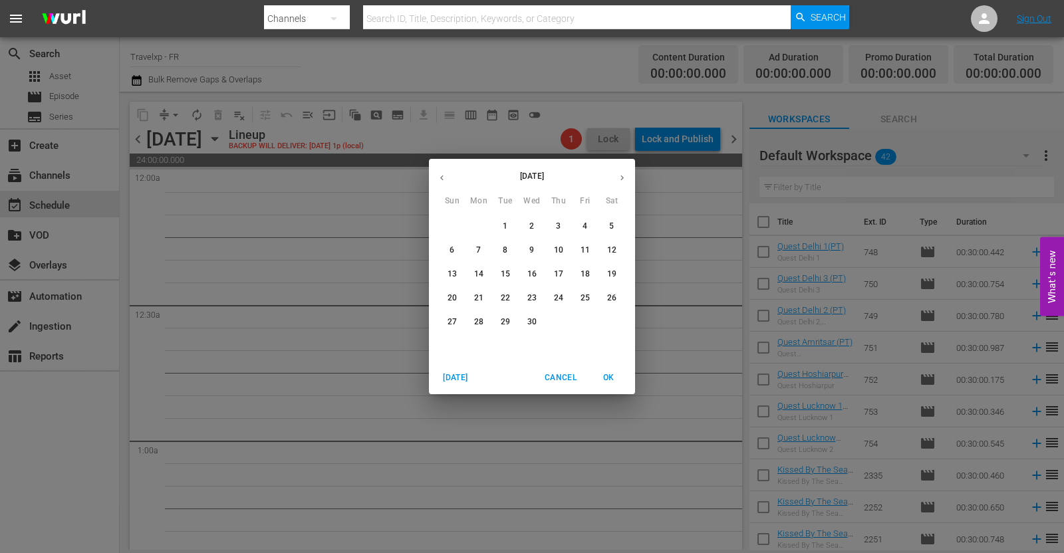
click at [451, 249] on p "6" at bounding box center [451, 250] width 5 height 11
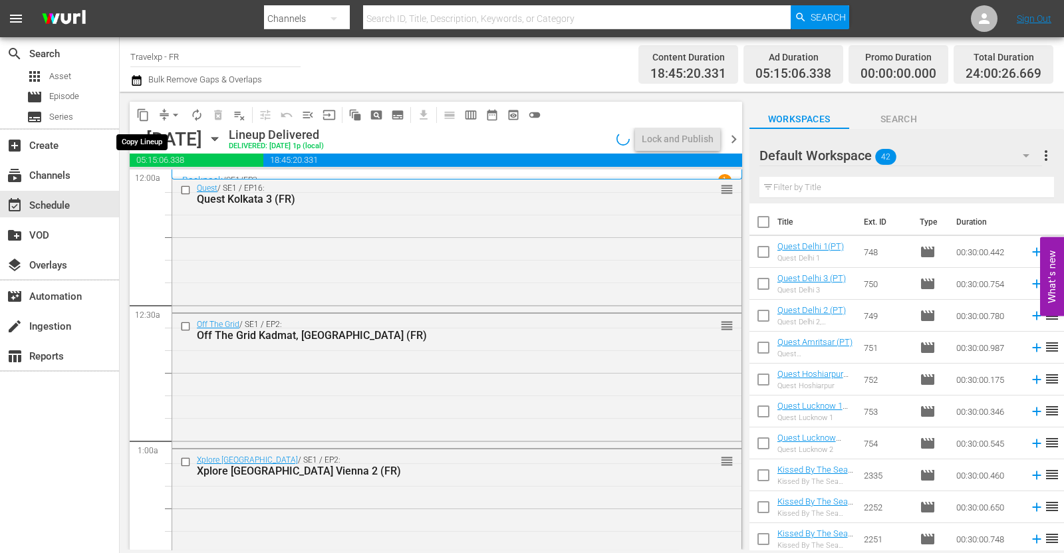
click at [142, 116] on span "content_copy" at bounding box center [142, 114] width 13 height 13
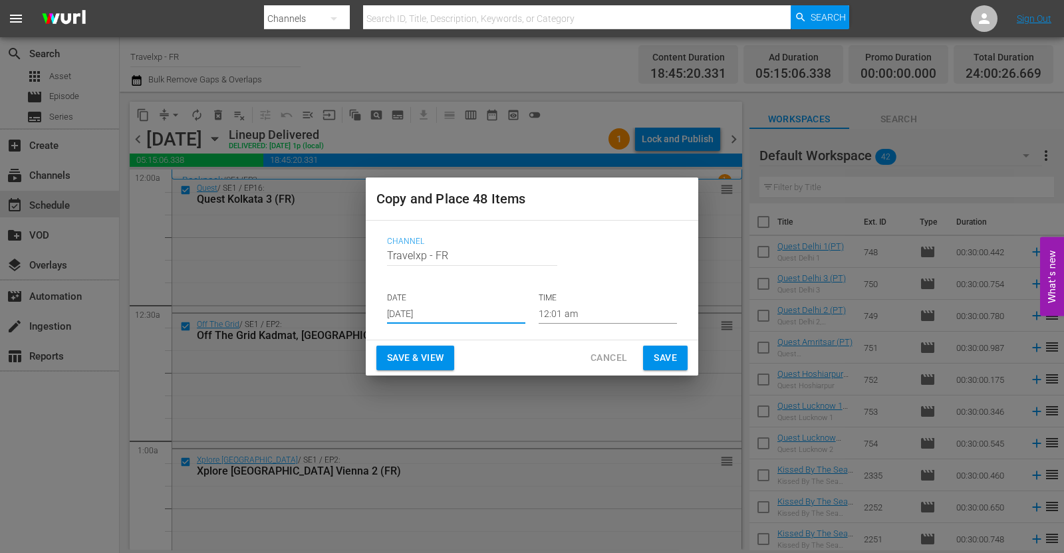
click at [430, 315] on input "[DATE]" at bounding box center [456, 314] width 138 height 20
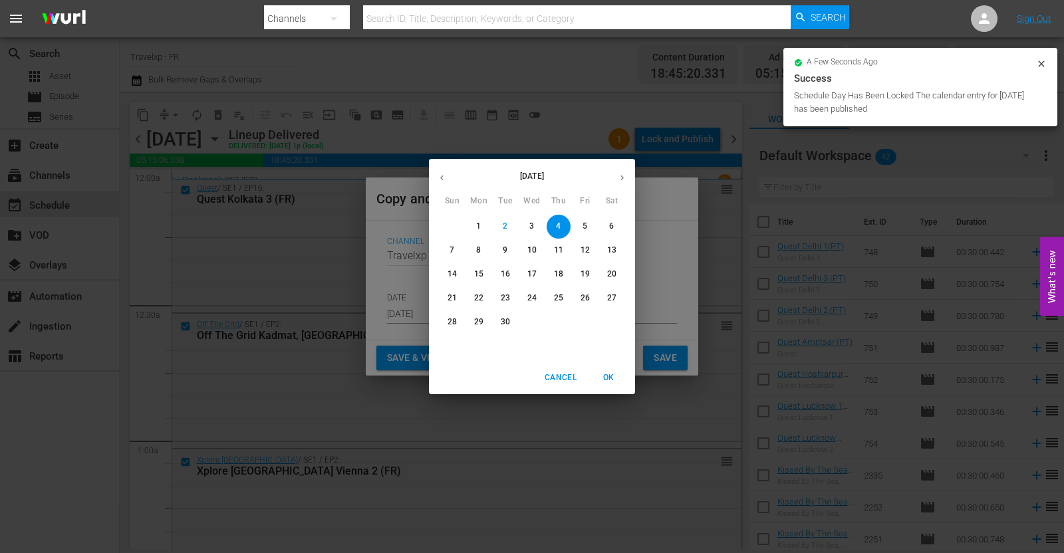
click at [614, 221] on p "6" at bounding box center [611, 226] width 5 height 11
type input "[DATE]"
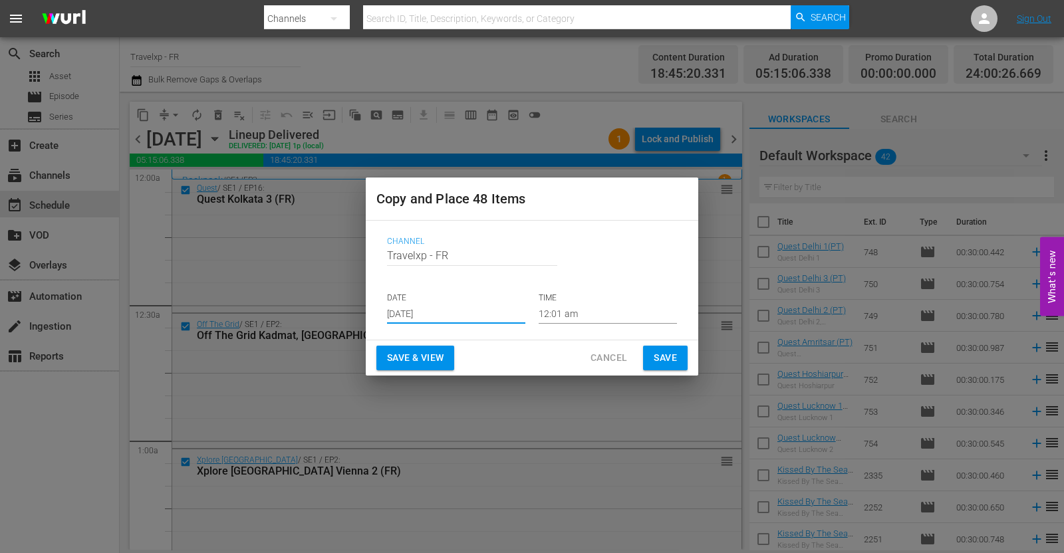
click at [434, 351] on span "Save & View" at bounding box center [415, 358] width 57 height 17
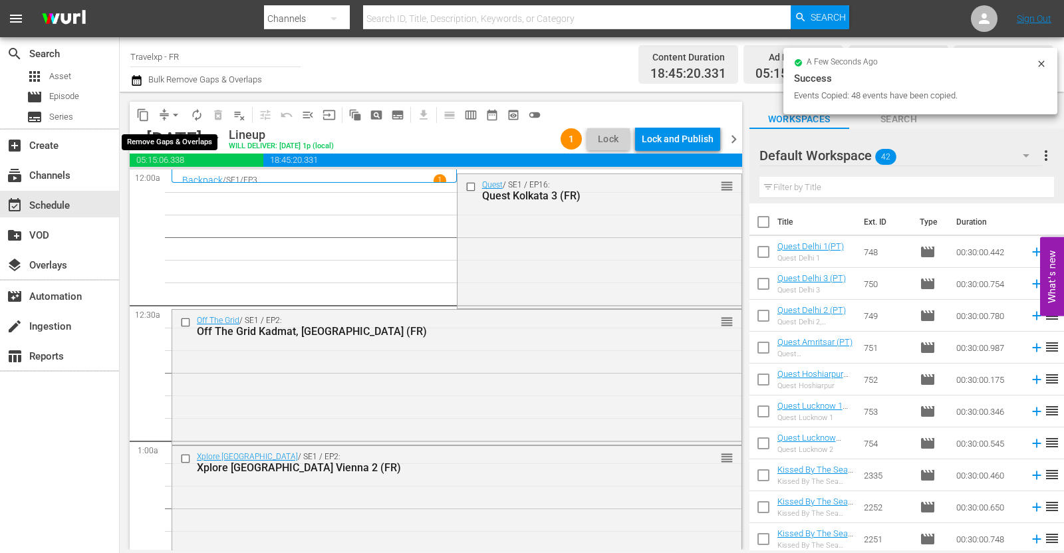
click at [172, 108] on span "arrow_drop_down" at bounding box center [175, 114] width 13 height 13
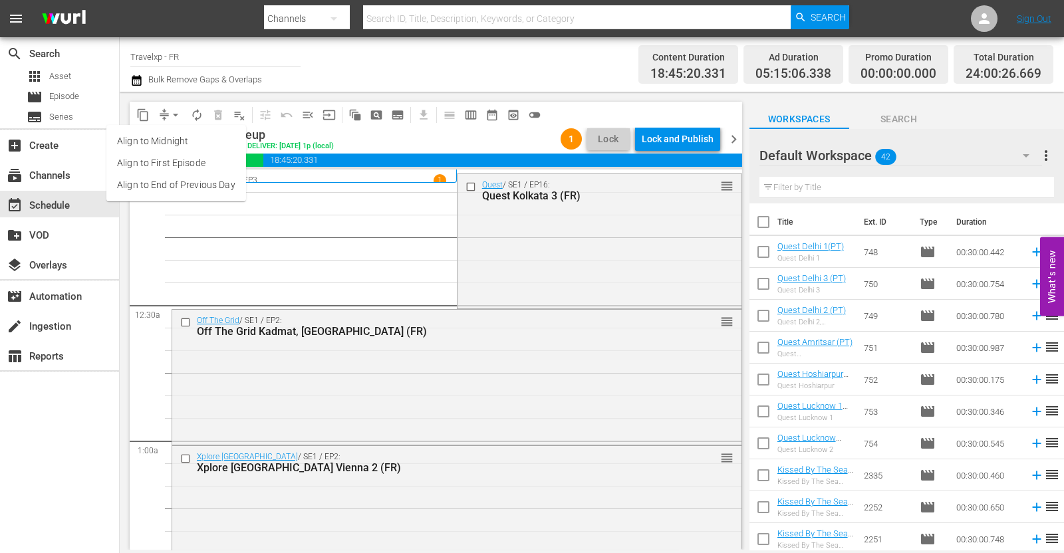
click at [202, 181] on li "Align to End of Previous Day" at bounding box center [176, 185] width 140 height 22
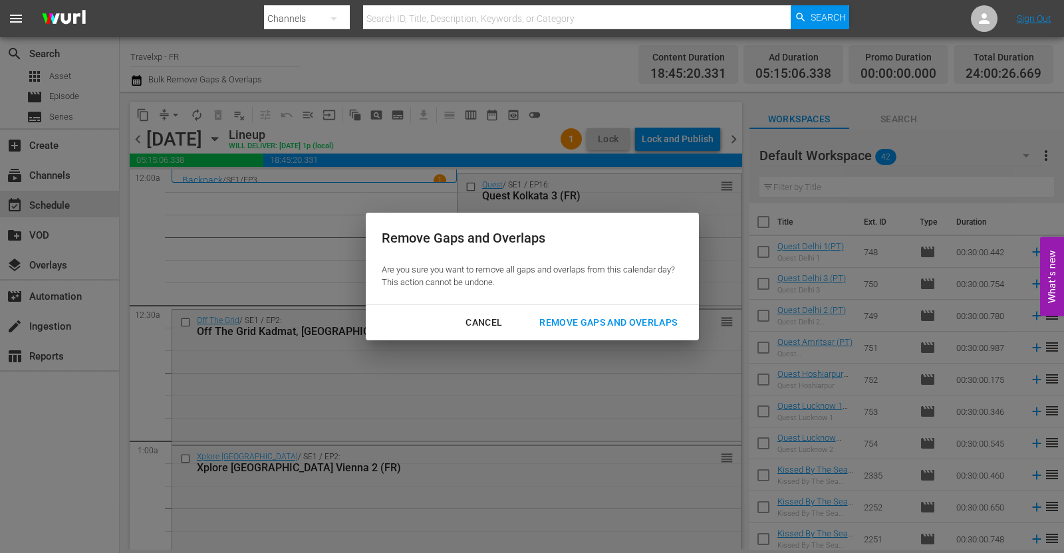
click at [563, 322] on div "Remove Gaps and Overlaps" at bounding box center [608, 323] width 159 height 17
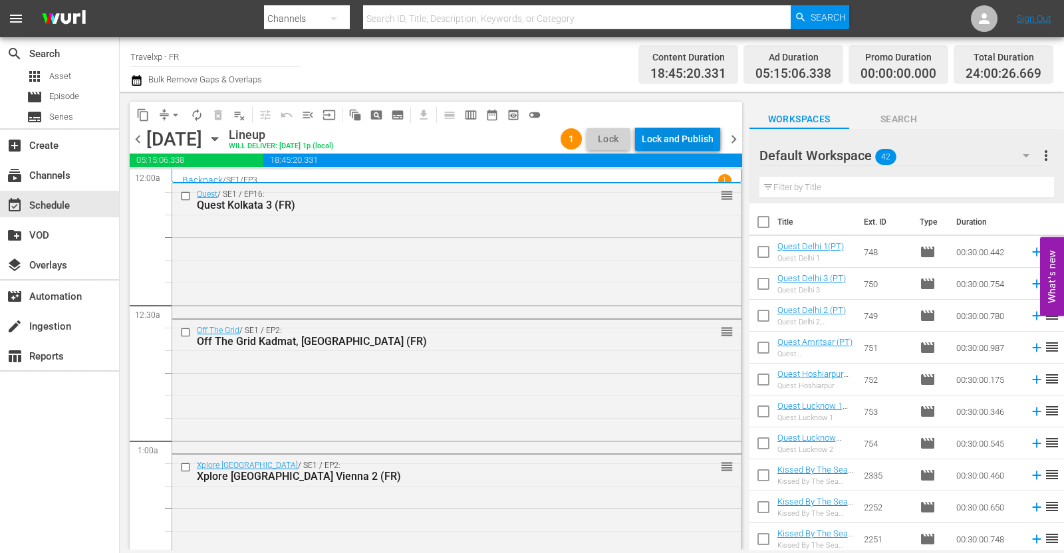
click at [671, 129] on div "Lock and Publish" at bounding box center [678, 139] width 72 height 24
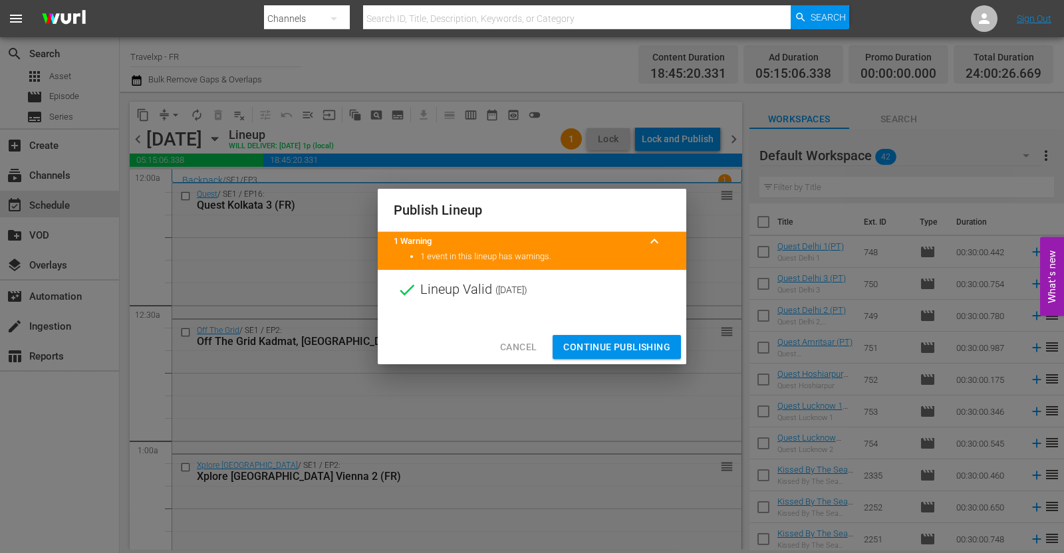
click at [614, 341] on span "Continue Publishing" at bounding box center [616, 347] width 107 height 17
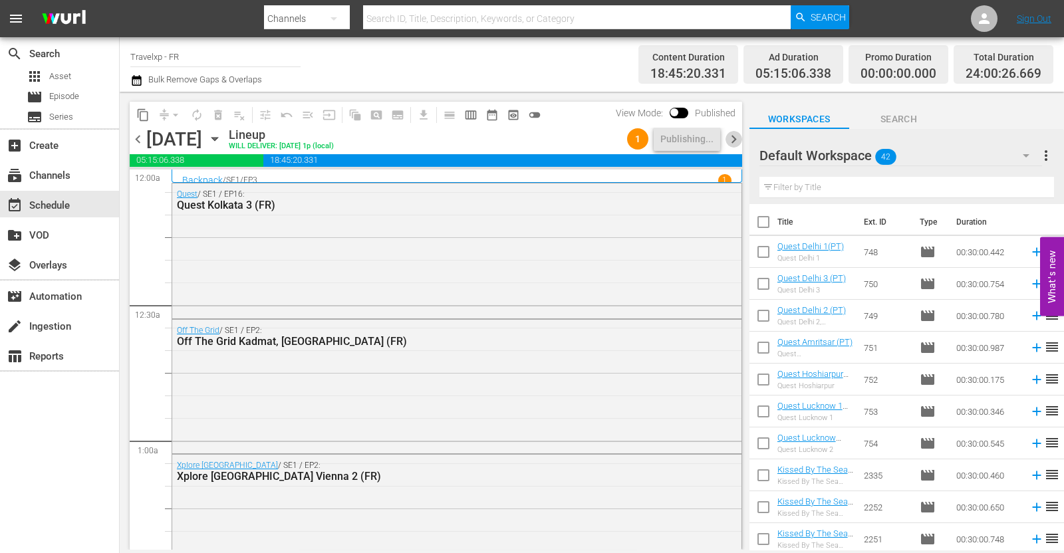
click at [733, 136] on span "chevron_right" at bounding box center [733, 139] width 17 height 17
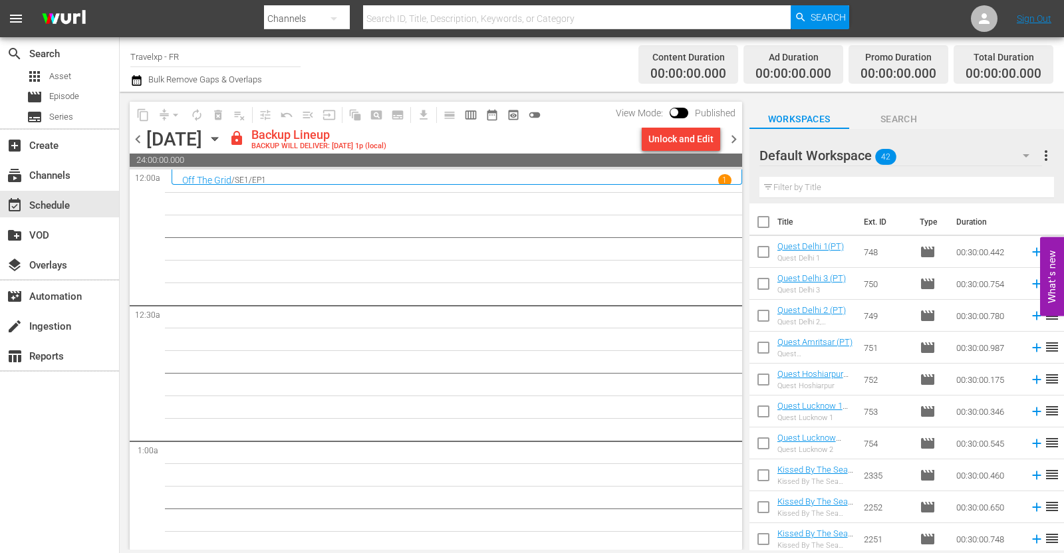
click at [691, 141] on div "Unlock and Edit" at bounding box center [680, 139] width 65 height 24
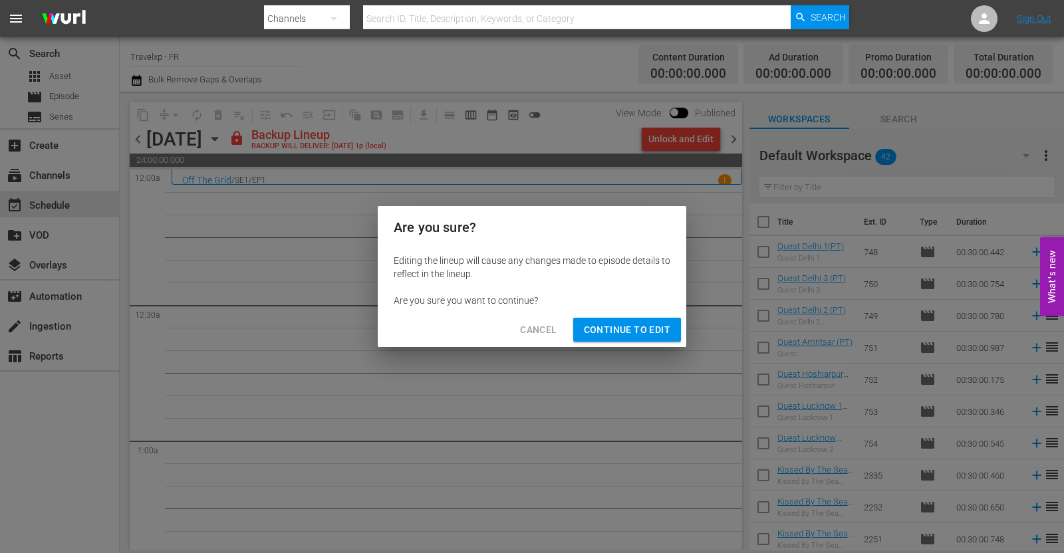
click at [621, 328] on span "Continue to Edit" at bounding box center [627, 330] width 86 height 17
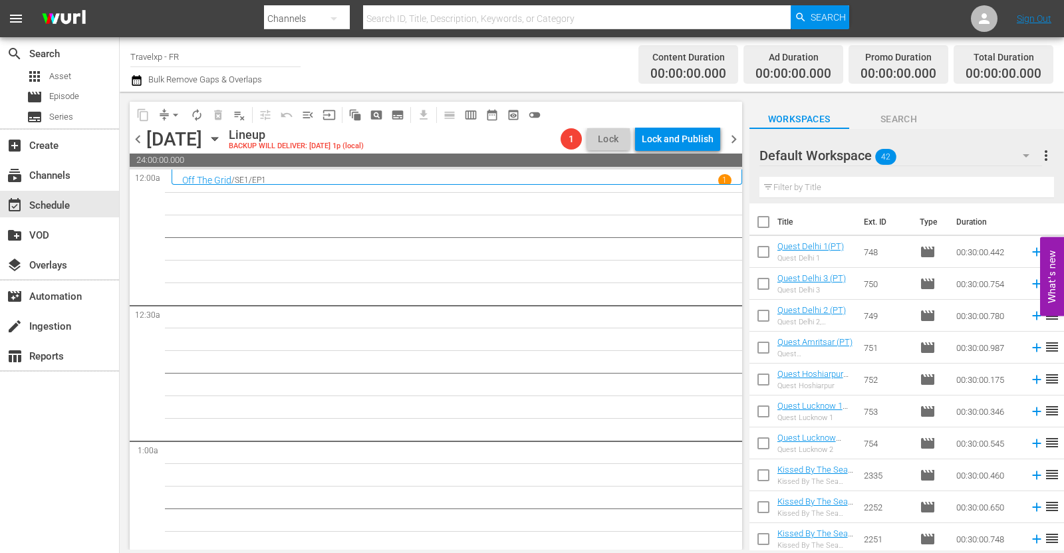
click at [222, 141] on icon "button" at bounding box center [214, 139] width 15 height 15
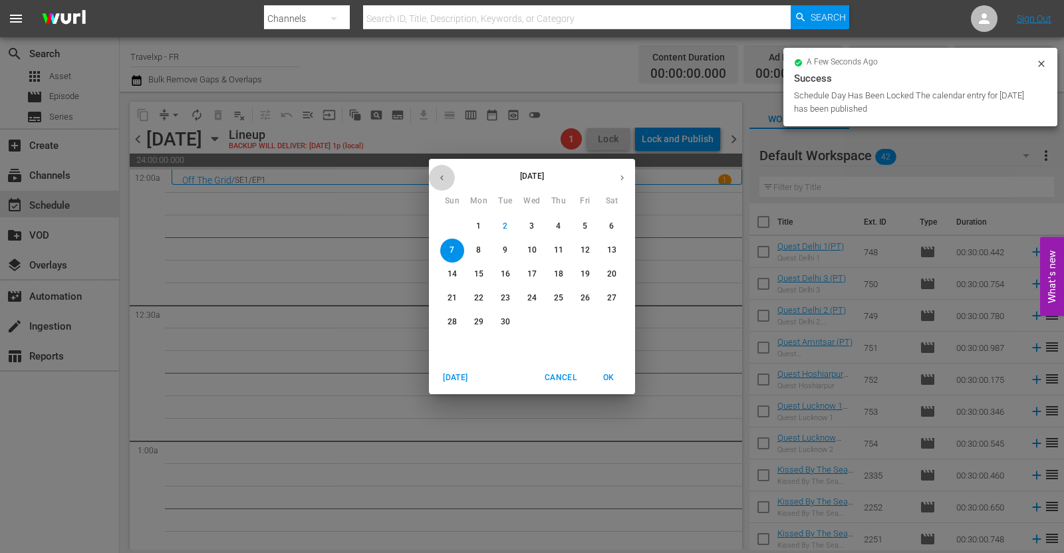
click at [440, 178] on icon "button" at bounding box center [442, 178] width 10 height 10
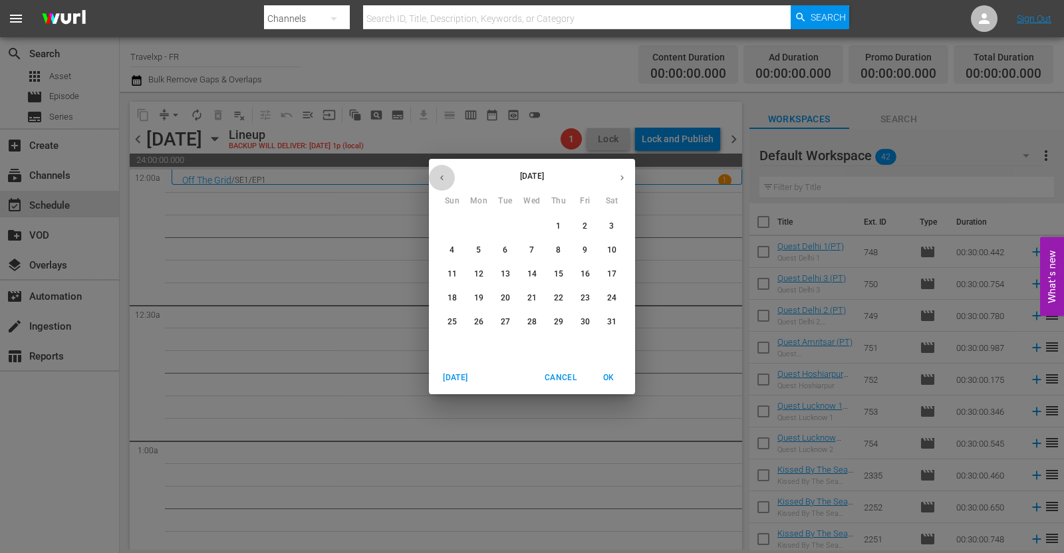
click at [440, 178] on icon "button" at bounding box center [442, 178] width 10 height 10
click at [481, 251] on span "7" at bounding box center [479, 250] width 24 height 11
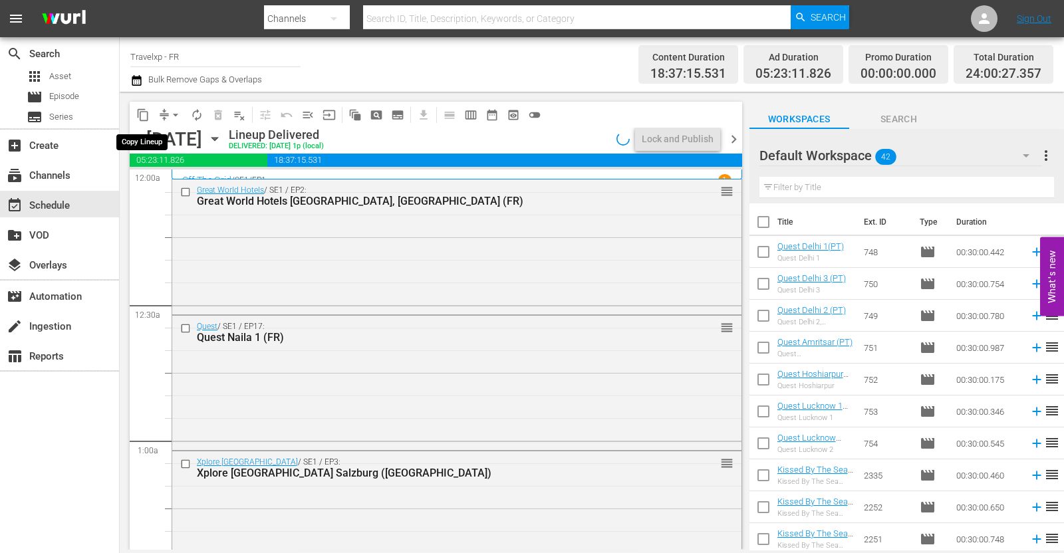
click at [148, 118] on span "content_copy" at bounding box center [142, 114] width 13 height 13
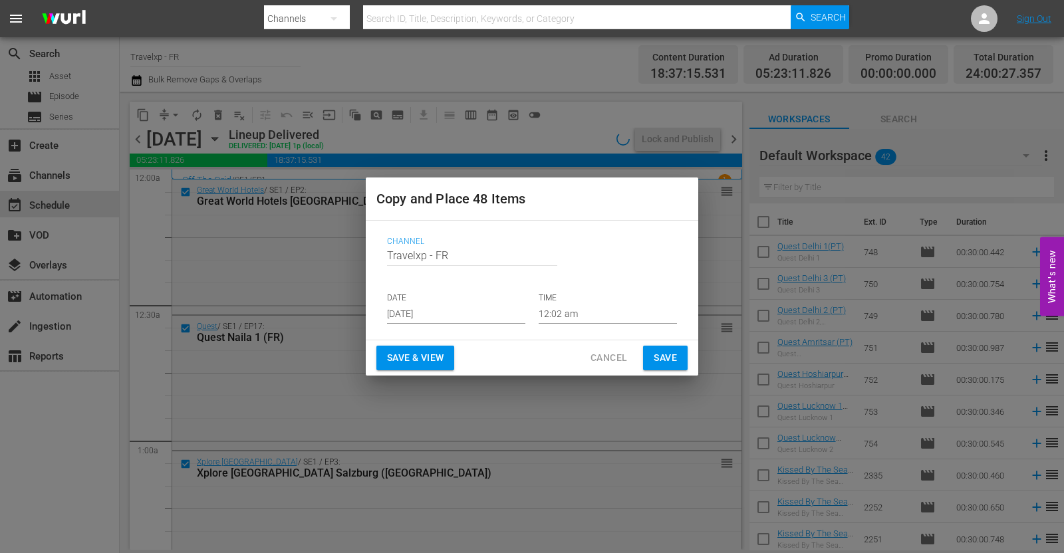
click at [446, 317] on input "[DATE]" at bounding box center [456, 314] width 138 height 20
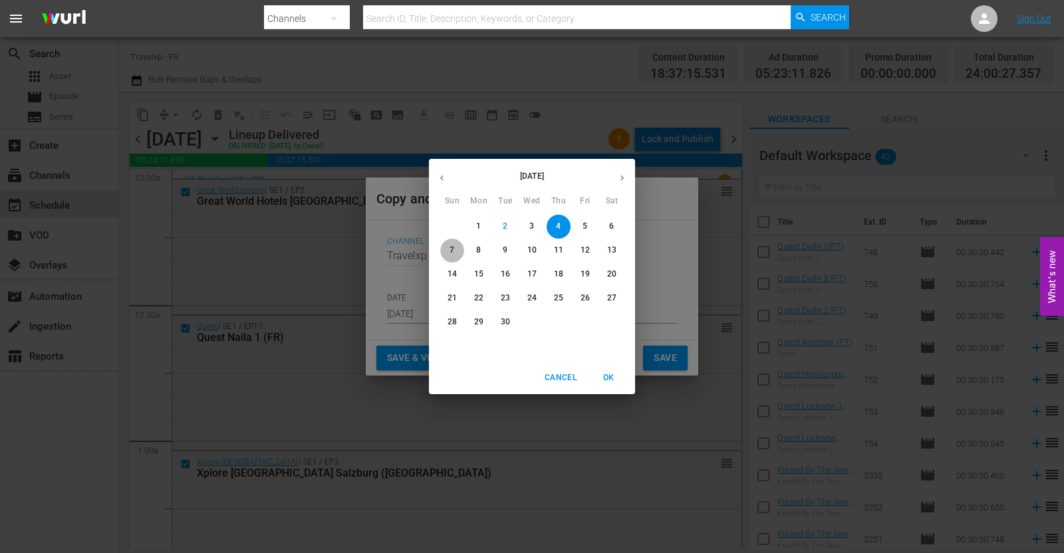
click at [453, 248] on p "7" at bounding box center [451, 250] width 5 height 11
type input "Sep 7th 2025"
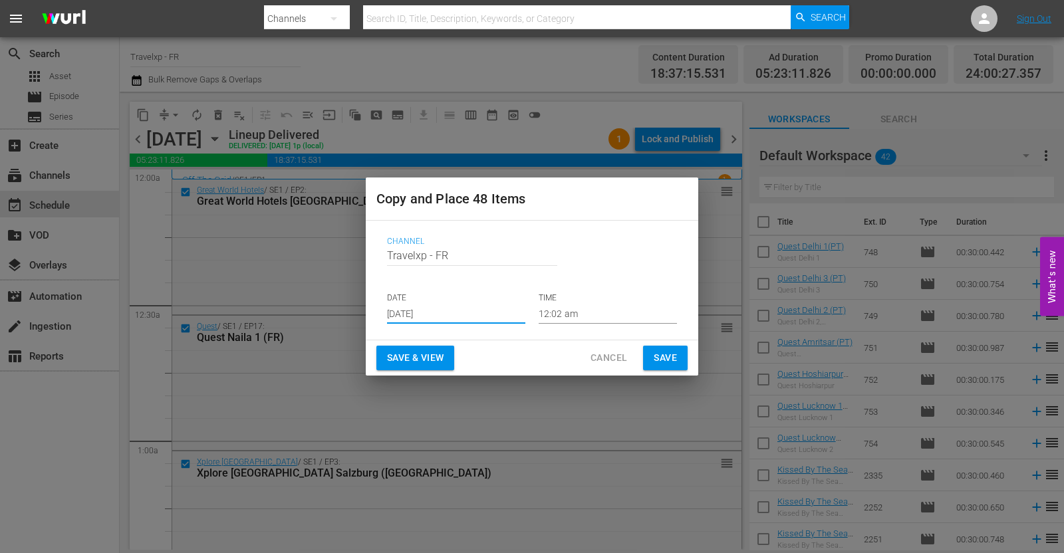
click at [409, 356] on span "Save & View" at bounding box center [415, 358] width 57 height 17
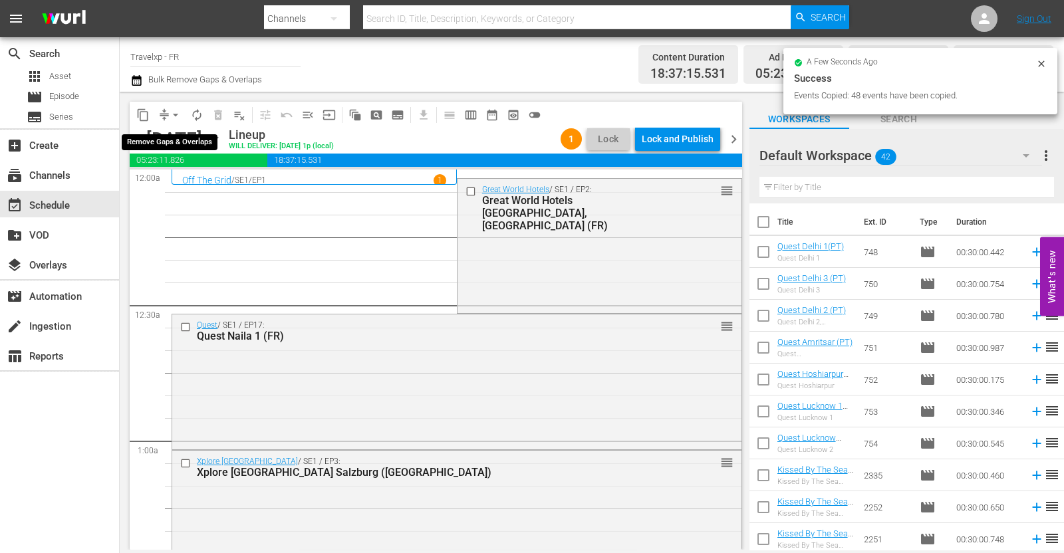
click at [173, 112] on span "arrow_drop_down" at bounding box center [175, 114] width 13 height 13
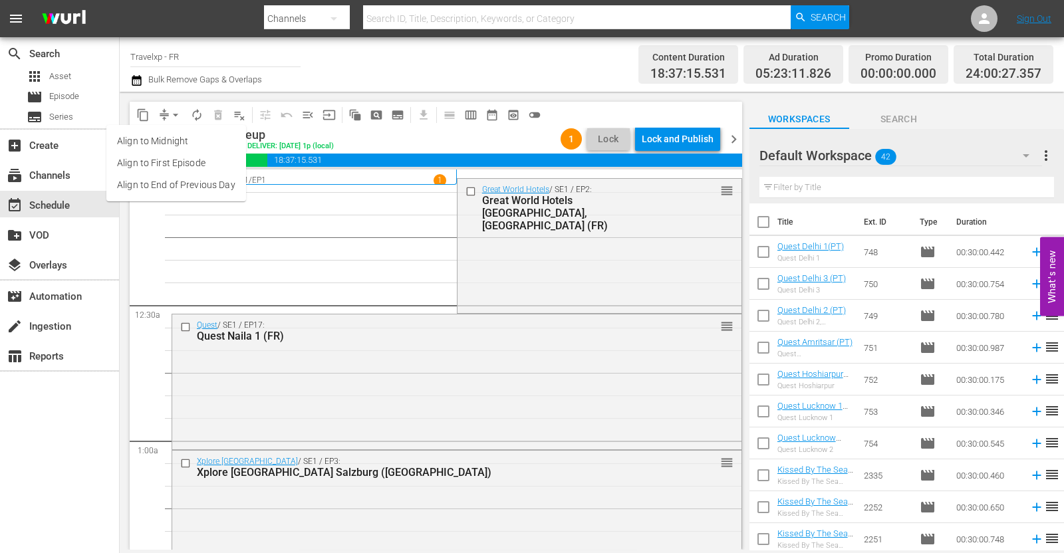
click at [190, 188] on li "Align to End of Previous Day" at bounding box center [176, 185] width 140 height 22
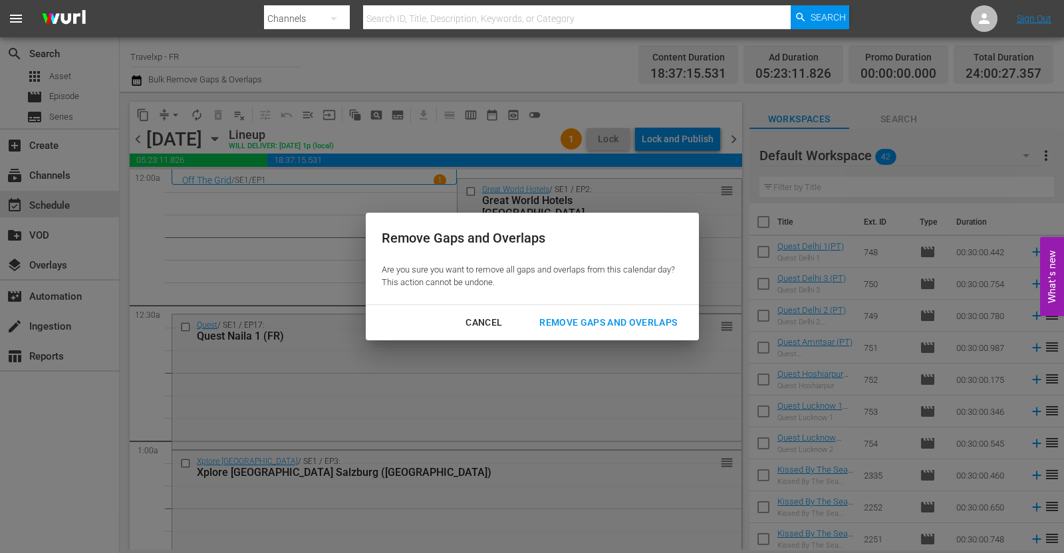
click at [605, 319] on div "Remove Gaps and Overlaps" at bounding box center [608, 323] width 159 height 17
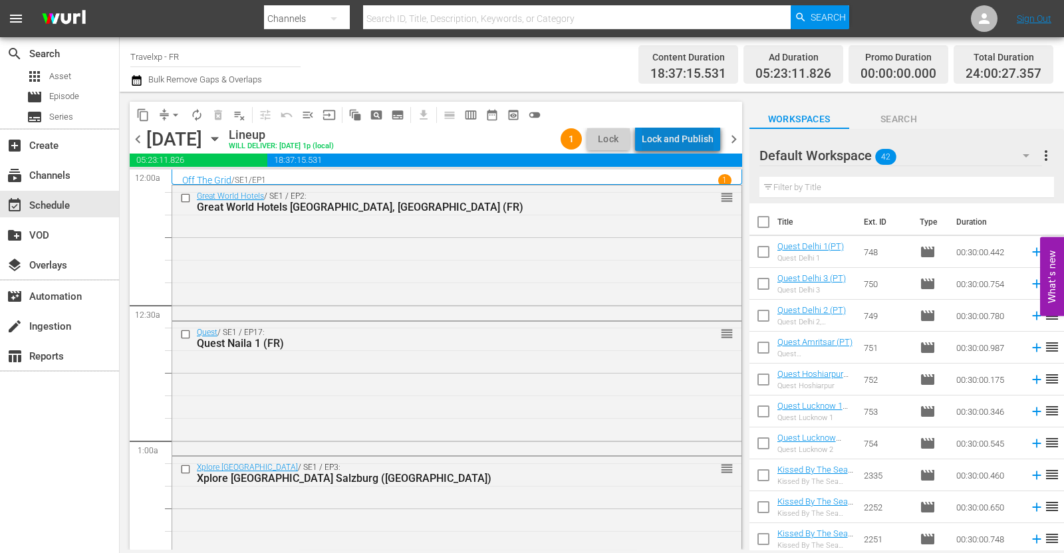
click at [694, 138] on div "Lock and Publish" at bounding box center [678, 139] width 72 height 24
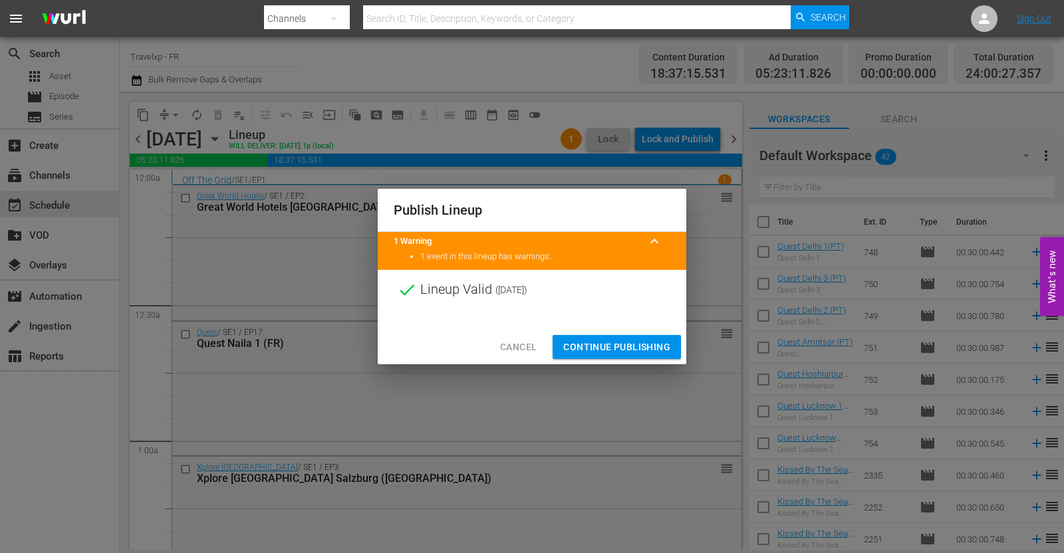
click at [625, 347] on span "Continue Publishing" at bounding box center [616, 347] width 107 height 17
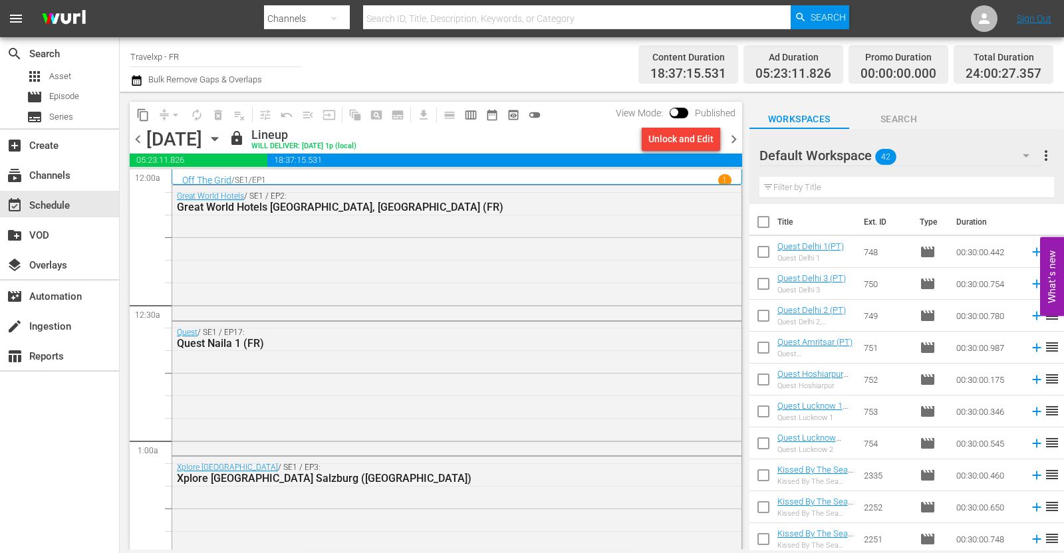
click at [727, 134] on span "chevron_right" at bounding box center [733, 139] width 17 height 17
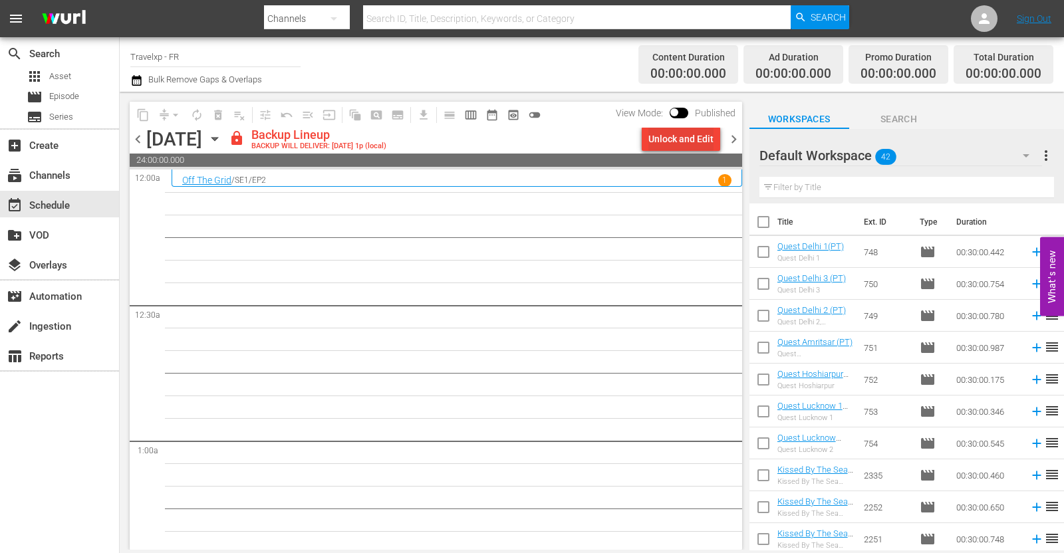
click at [672, 146] on div "Unlock and Edit" at bounding box center [680, 139] width 65 height 24
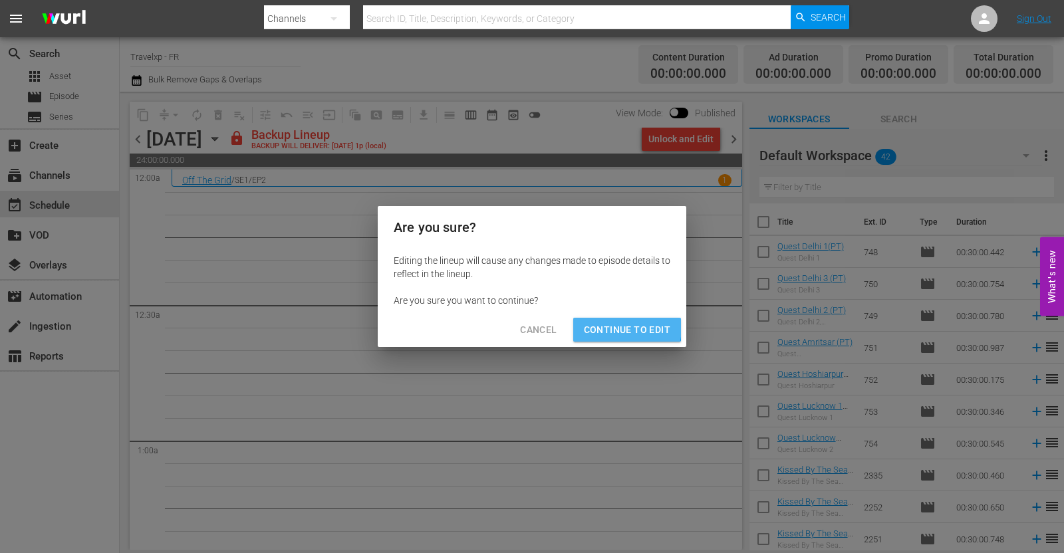
click at [618, 328] on span "Continue to Edit" at bounding box center [627, 330] width 86 height 17
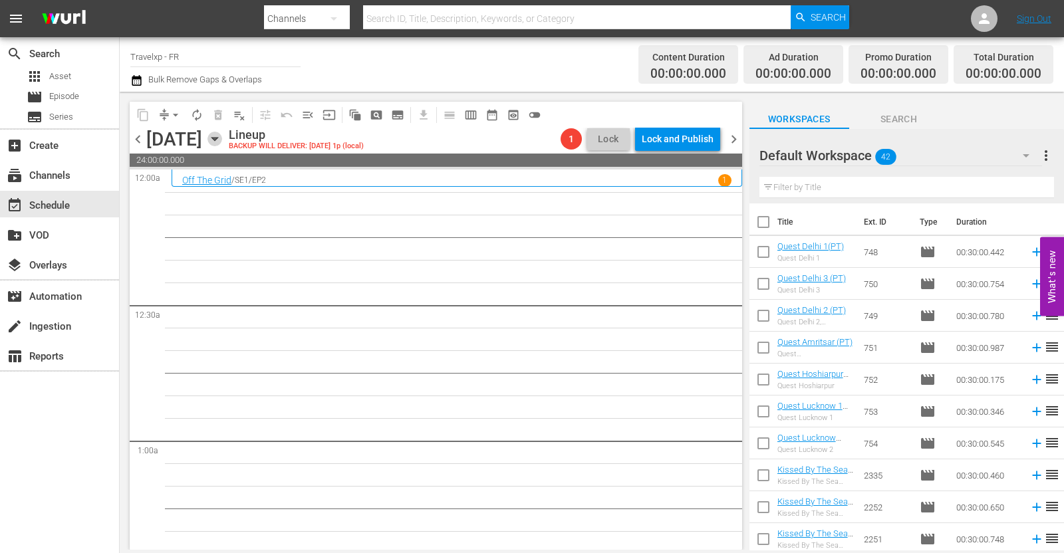
click at [222, 143] on icon "button" at bounding box center [214, 139] width 15 height 15
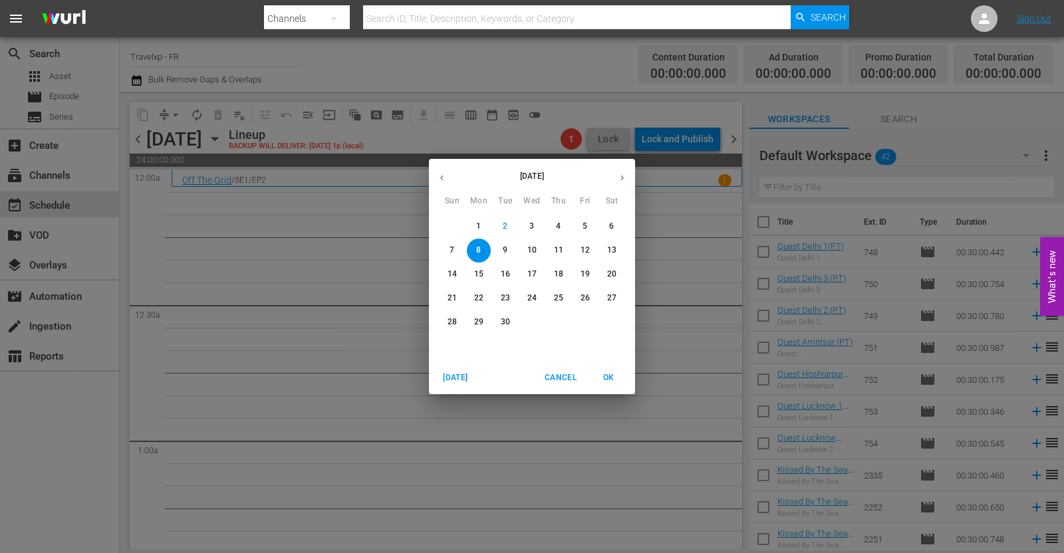
click at [442, 171] on button "button" at bounding box center [442, 178] width 26 height 26
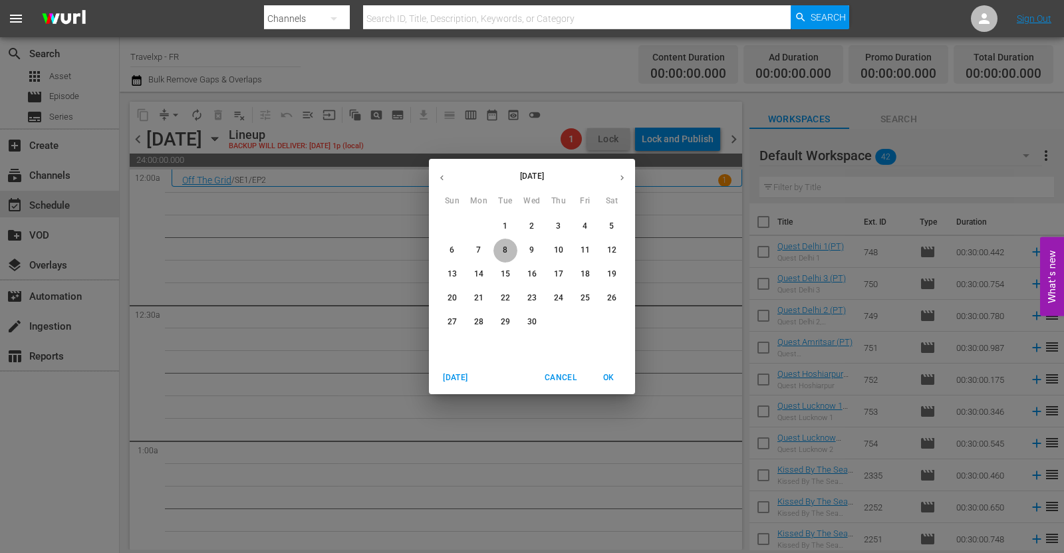
click at [503, 248] on p "8" at bounding box center [505, 250] width 5 height 11
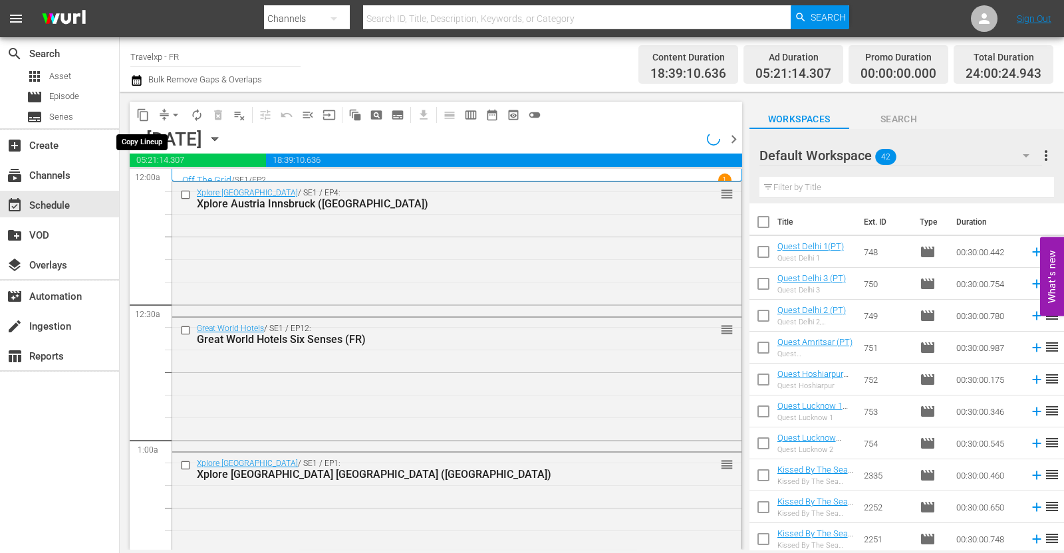
click at [146, 115] on span "content_copy" at bounding box center [142, 114] width 13 height 13
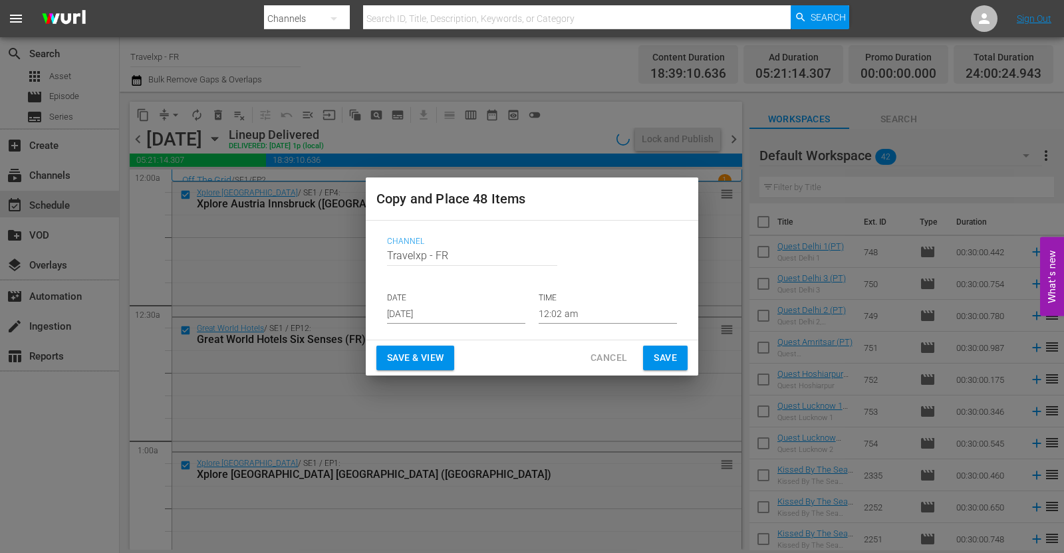
click at [439, 307] on input "[DATE]" at bounding box center [456, 314] width 138 height 20
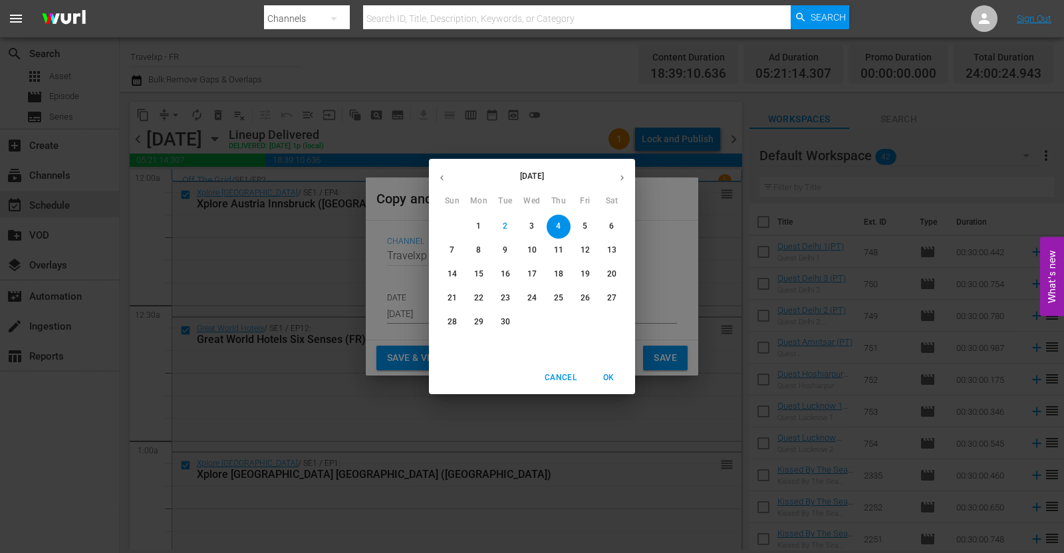
click at [473, 251] on span "8" at bounding box center [479, 250] width 24 height 11
type input "[DATE]"
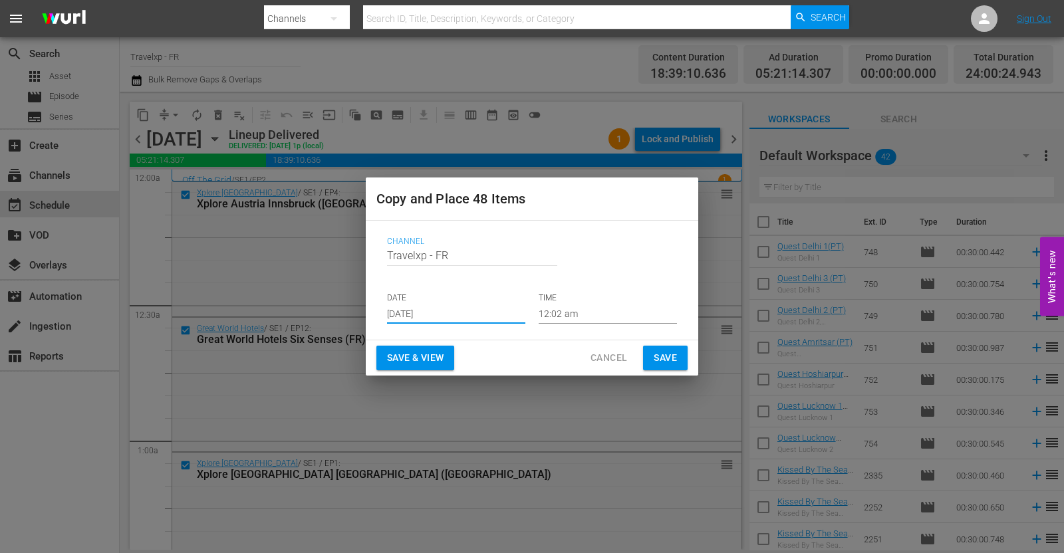
click at [432, 360] on span "Save & View" at bounding box center [415, 358] width 57 height 17
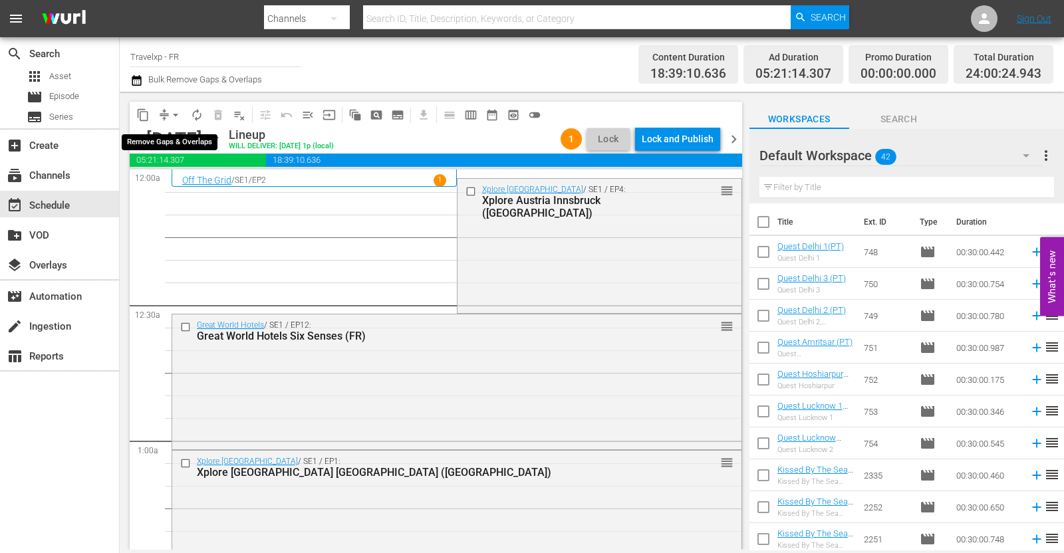
click at [172, 111] on span "arrow_drop_down" at bounding box center [175, 114] width 13 height 13
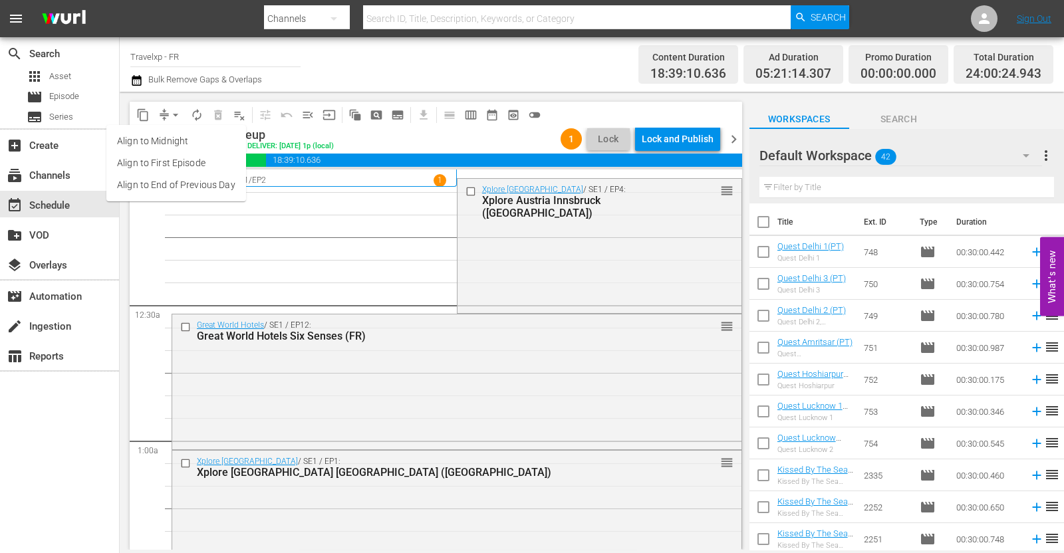
click at [196, 189] on li "Align to End of Previous Day" at bounding box center [176, 185] width 140 height 22
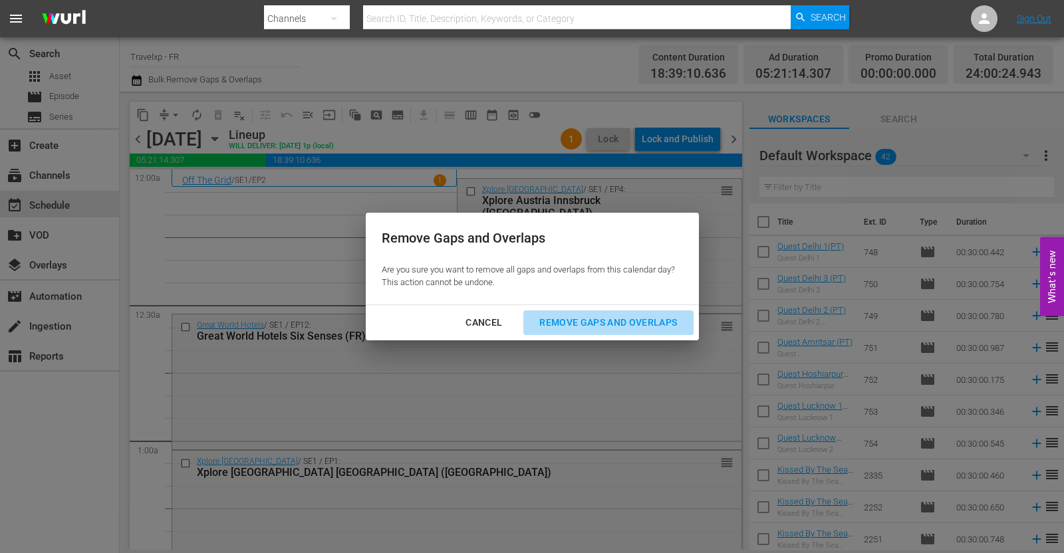
click at [629, 319] on div "Remove Gaps and Overlaps" at bounding box center [608, 323] width 159 height 17
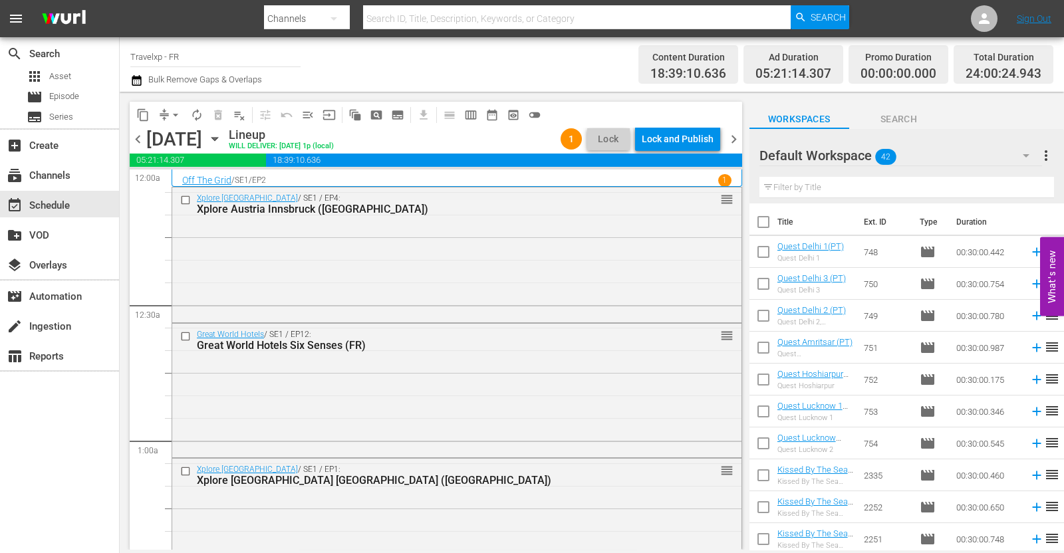
click at [668, 142] on div "Lock and Publish" at bounding box center [678, 139] width 72 height 24
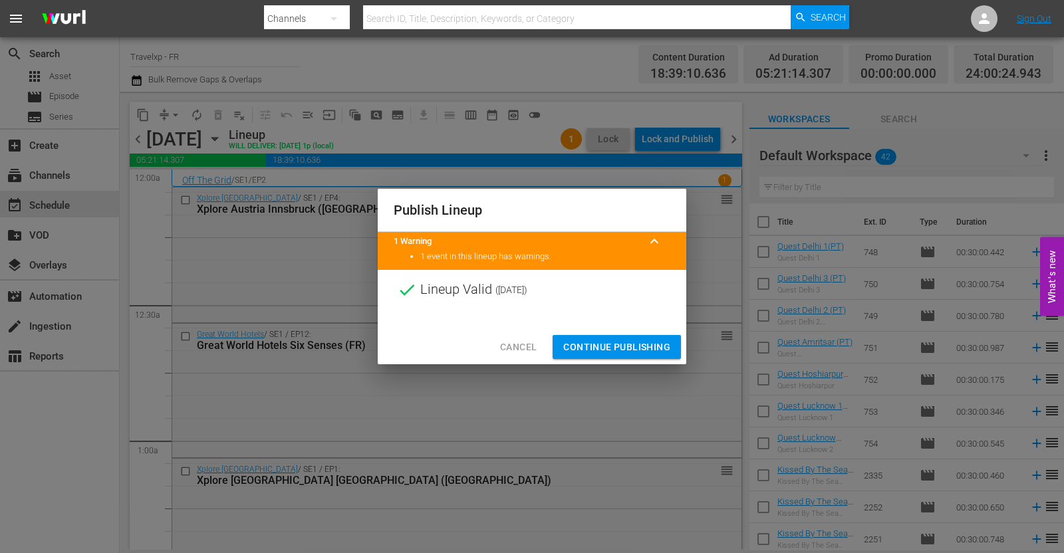
click at [628, 347] on span "Continue Publishing" at bounding box center [616, 347] width 107 height 17
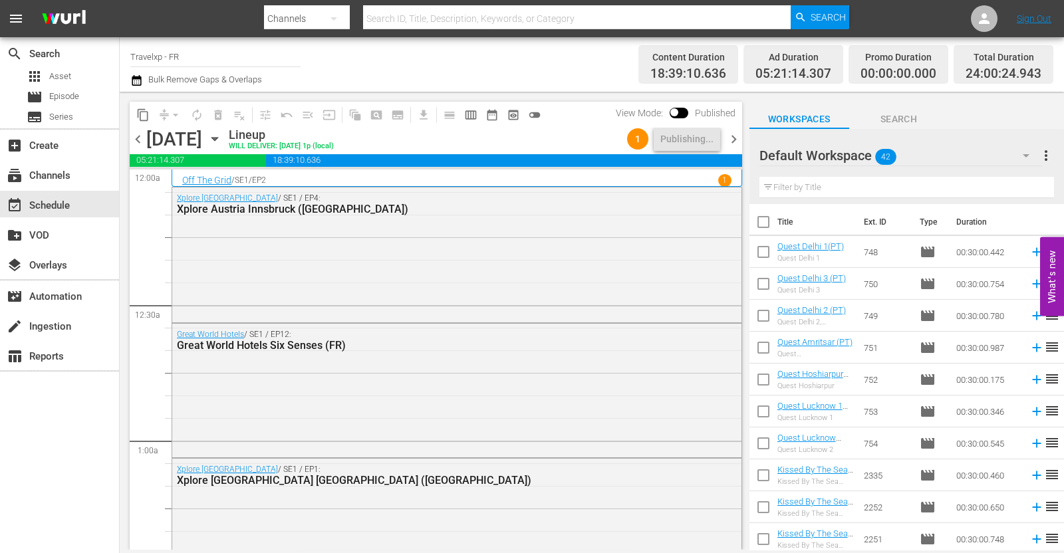
click at [729, 138] on span "chevron_right" at bounding box center [733, 139] width 17 height 17
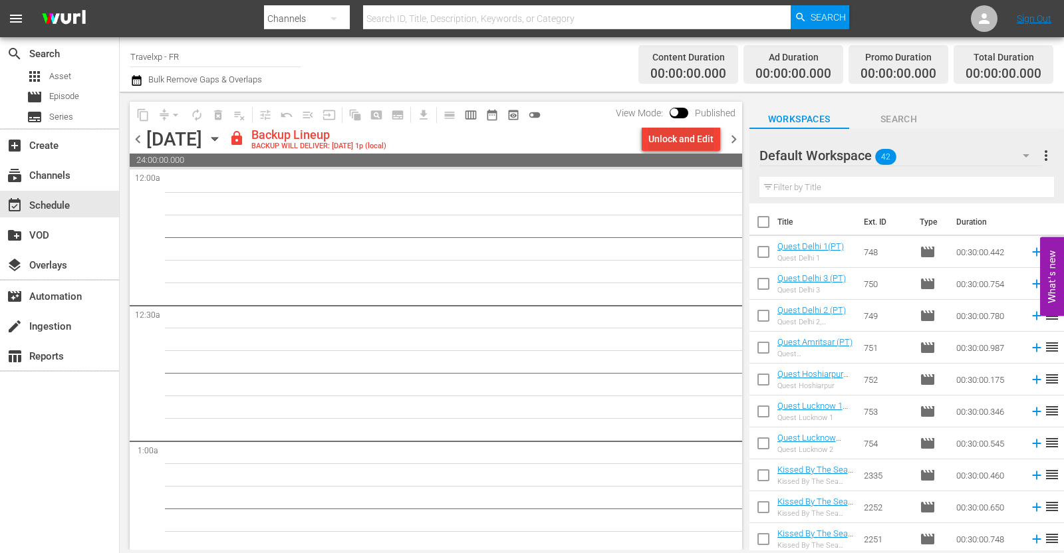
click at [692, 138] on div "Unlock and Edit" at bounding box center [680, 139] width 65 height 24
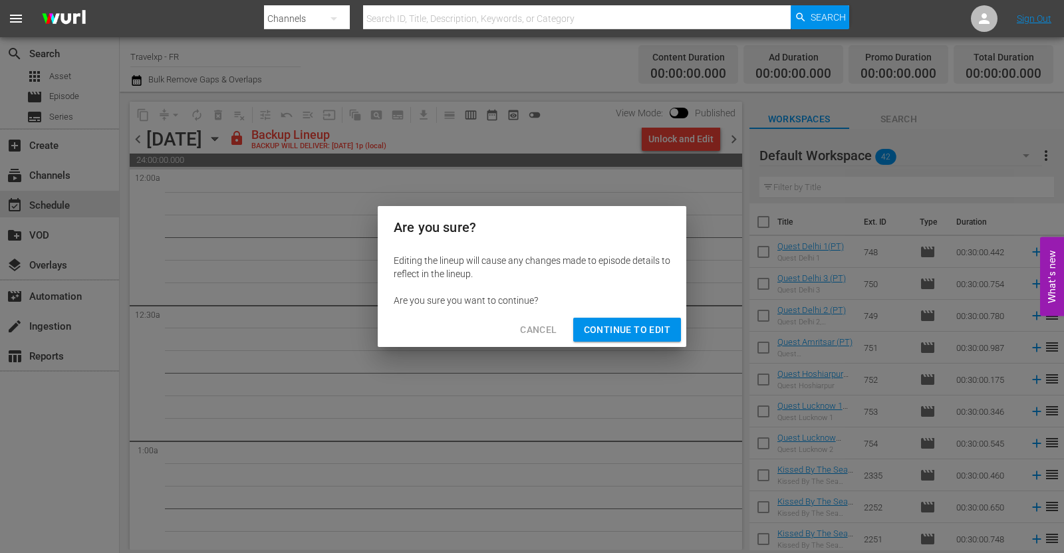
click at [628, 325] on span "Continue to Edit" at bounding box center [627, 330] width 86 height 17
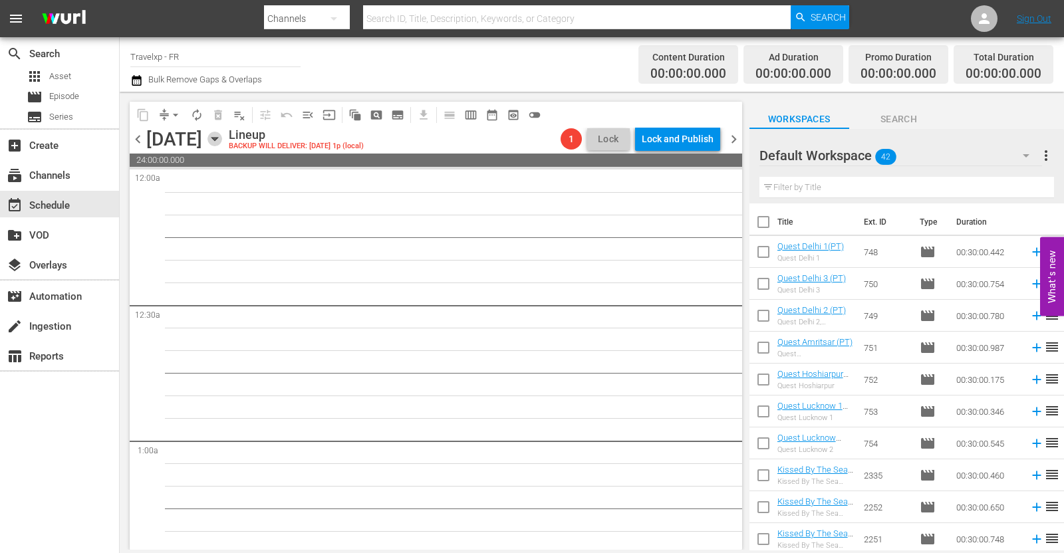
click at [222, 142] on icon "button" at bounding box center [214, 139] width 15 height 15
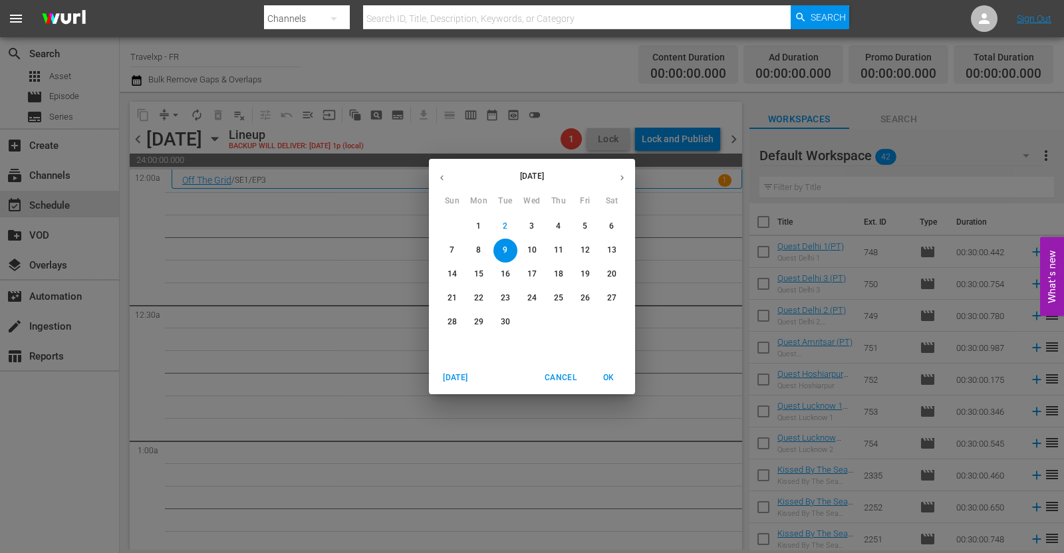
click at [442, 174] on icon "button" at bounding box center [442, 178] width 10 height 10
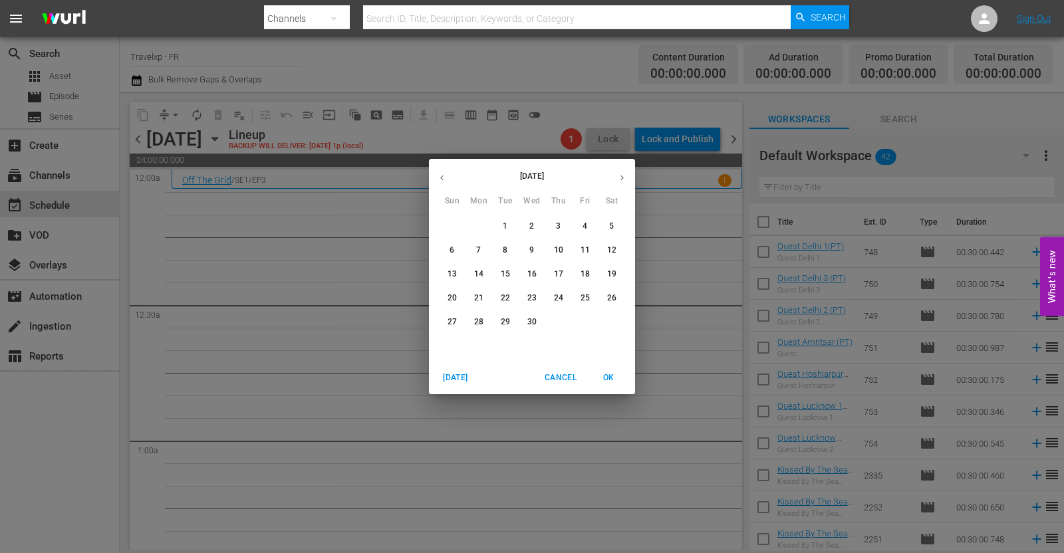
click at [528, 251] on span "9" at bounding box center [532, 250] width 24 height 11
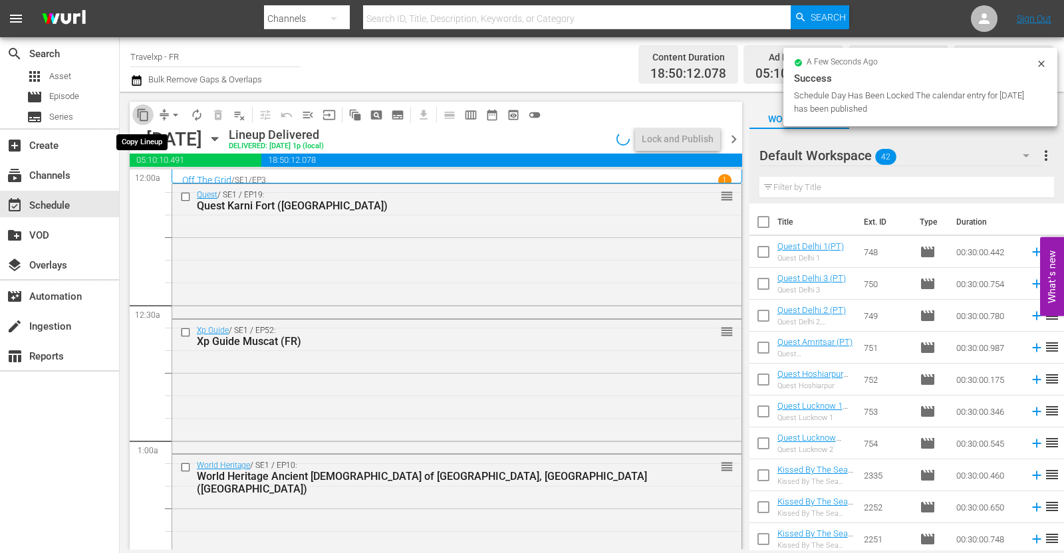
click at [143, 112] on span "content_copy" at bounding box center [142, 114] width 13 height 13
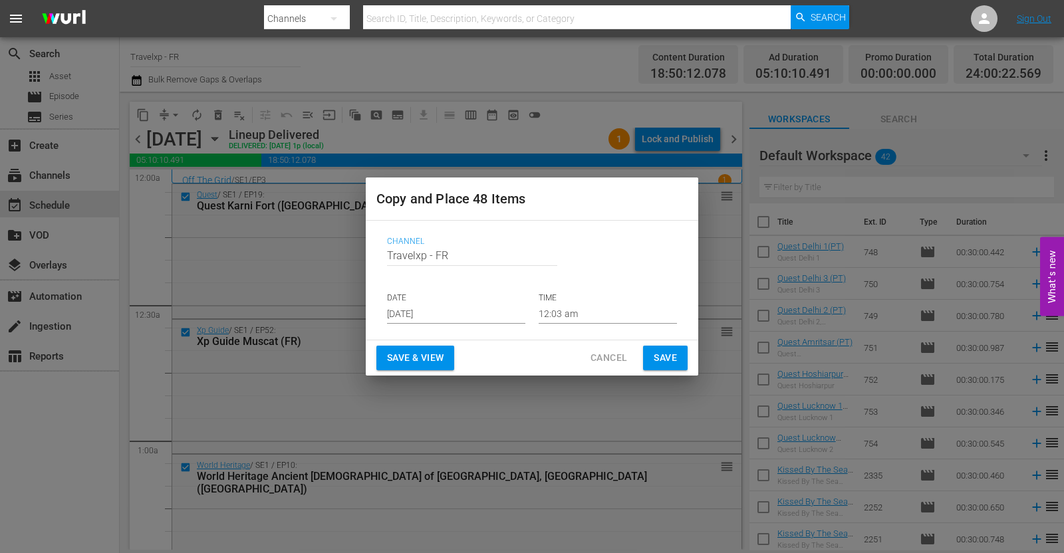
click at [420, 324] on div "Channel Channel Title Travelxp - FR DATE [DATE] TIME 12:03 am" at bounding box center [531, 280] width 311 height 108
click at [425, 315] on input "[DATE]" at bounding box center [456, 314] width 138 height 20
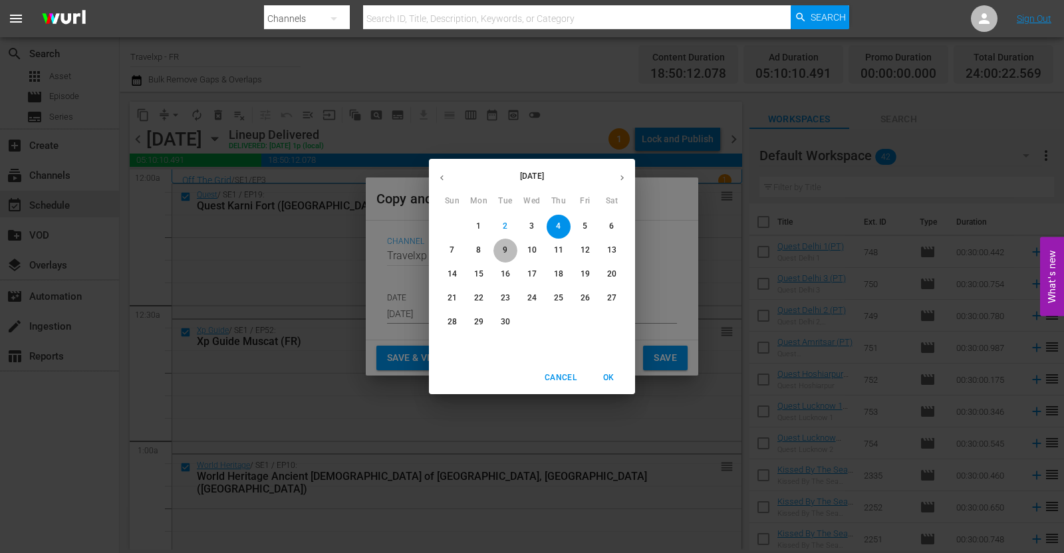
click at [502, 248] on span "9" at bounding box center [505, 250] width 24 height 11
type input "[DATE]"
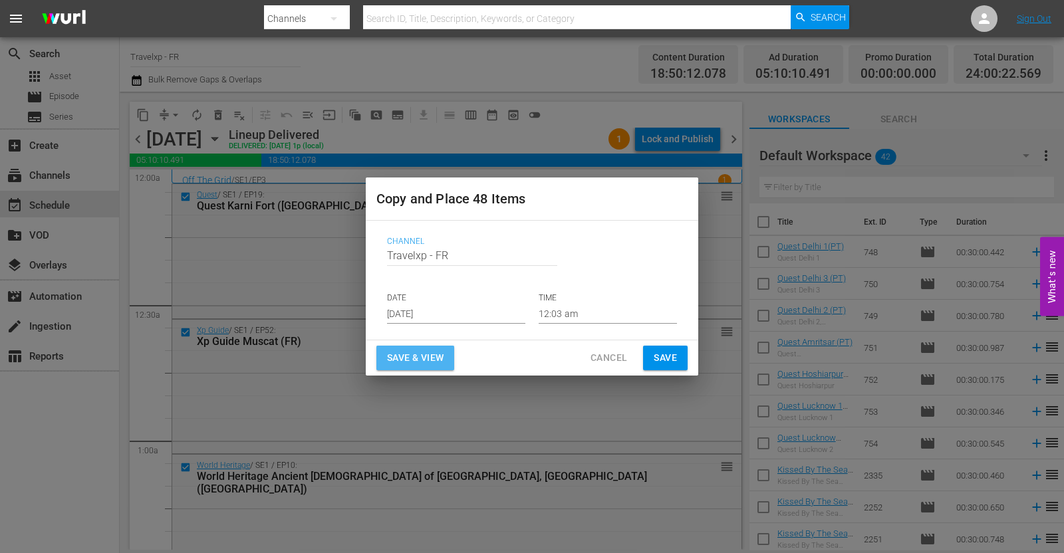
click at [434, 352] on span "Save & View" at bounding box center [415, 358] width 57 height 17
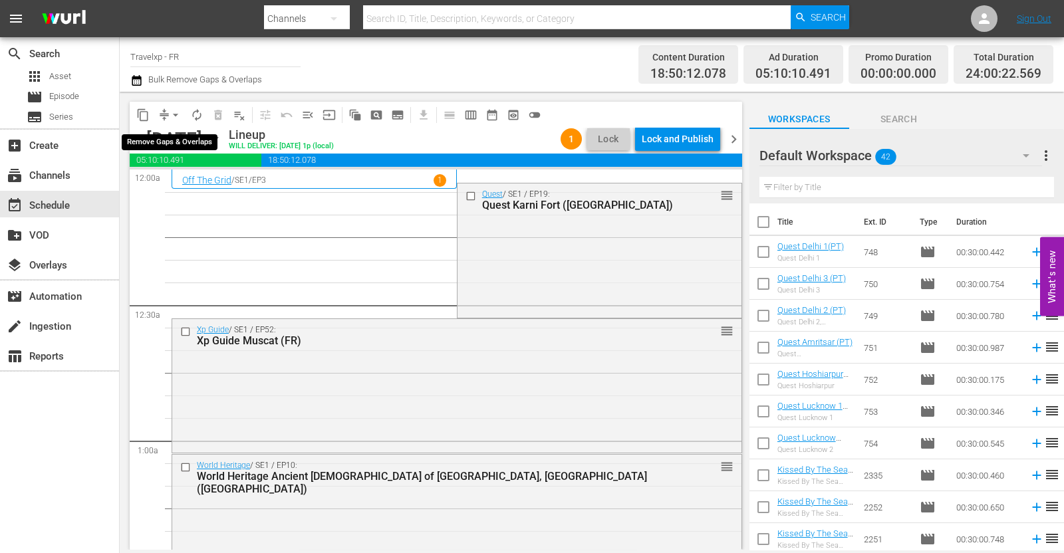
click at [171, 114] on span "arrow_drop_down" at bounding box center [175, 114] width 13 height 13
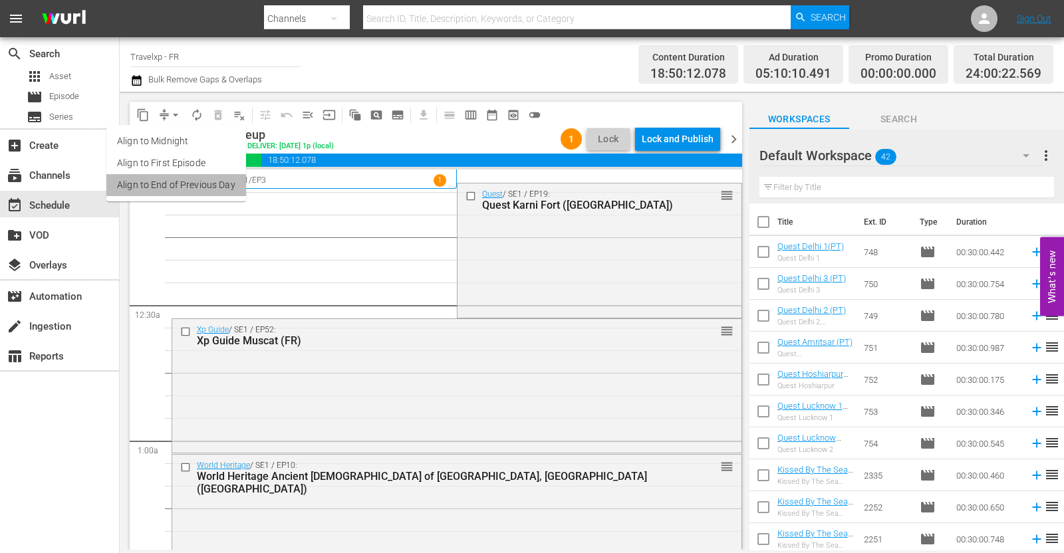
click at [207, 195] on li "Align to End of Previous Day" at bounding box center [176, 185] width 140 height 22
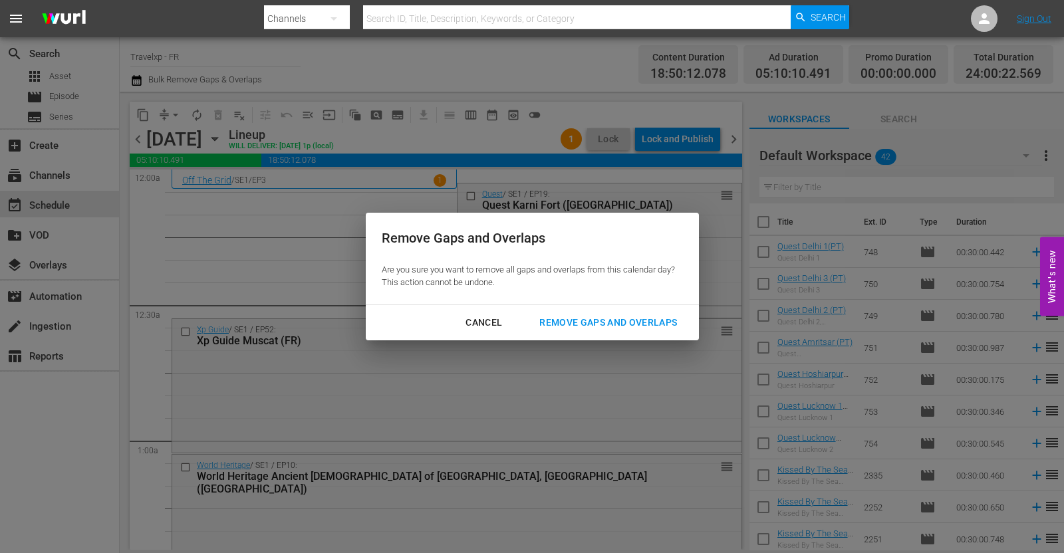
click at [598, 315] on div "Remove Gaps and Overlaps" at bounding box center [608, 323] width 159 height 17
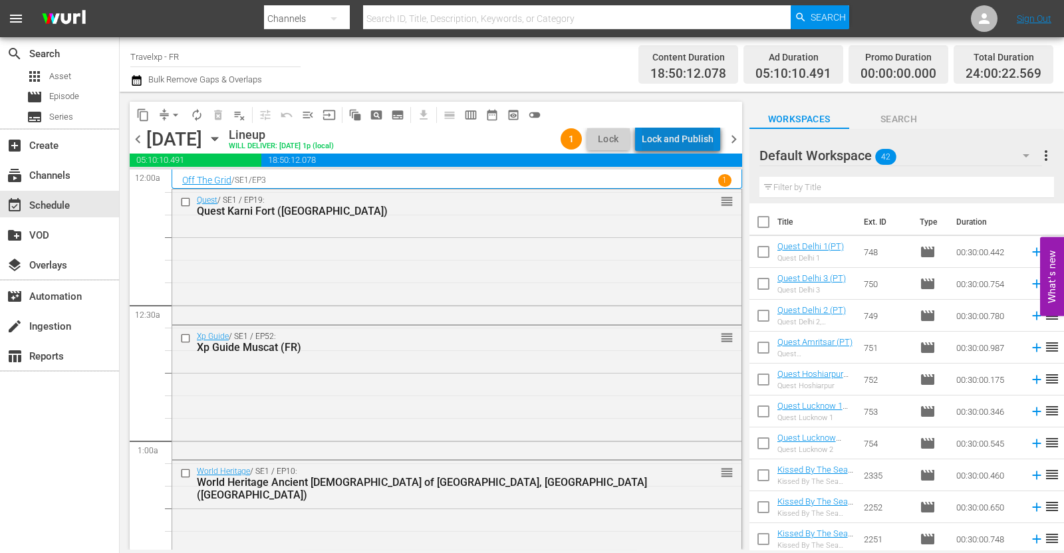
click at [685, 138] on div "Lock and Publish" at bounding box center [678, 139] width 72 height 24
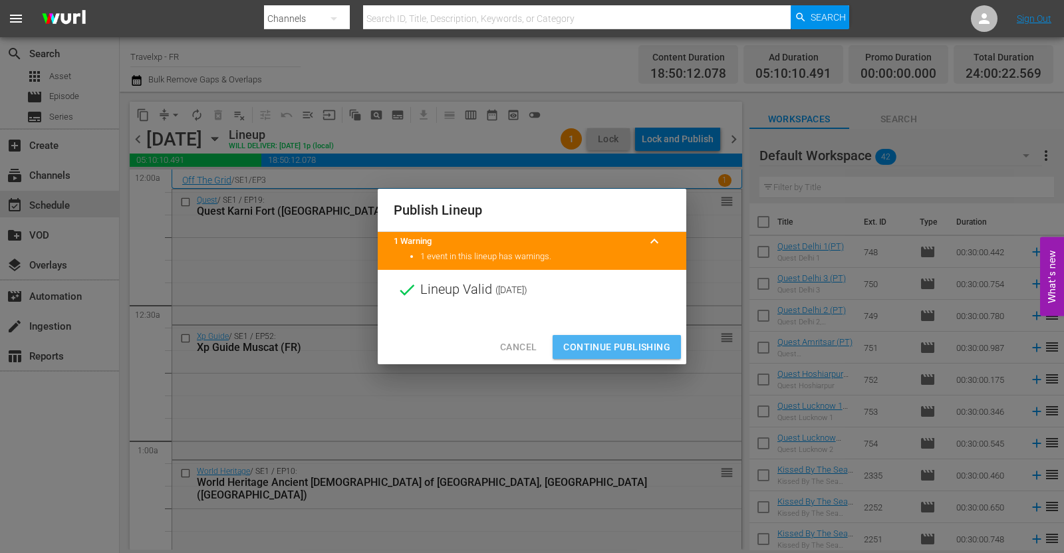
click at [640, 344] on span "Continue Publishing" at bounding box center [616, 347] width 107 height 17
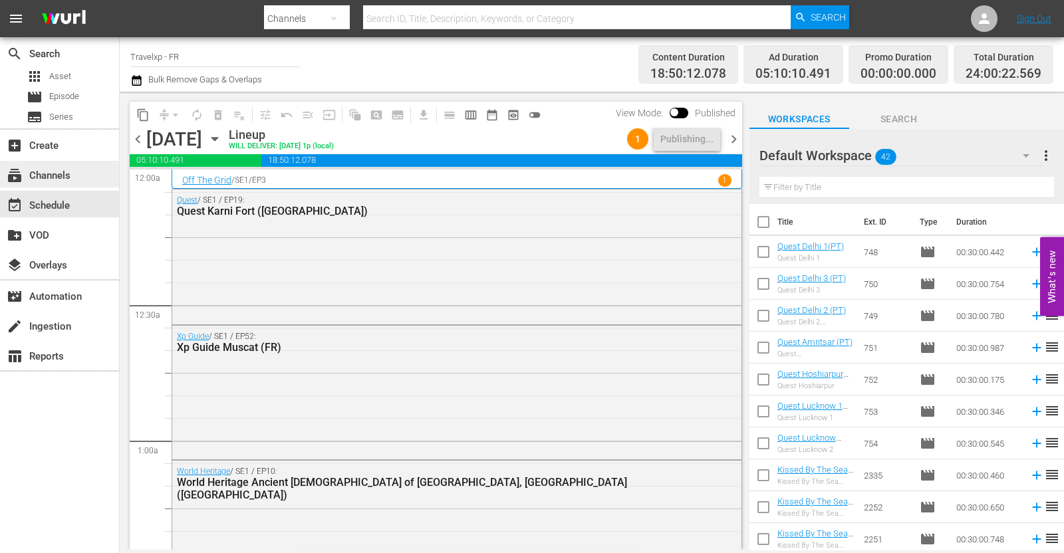
click at [53, 178] on div "subscriptions Channels" at bounding box center [37, 174] width 74 height 12
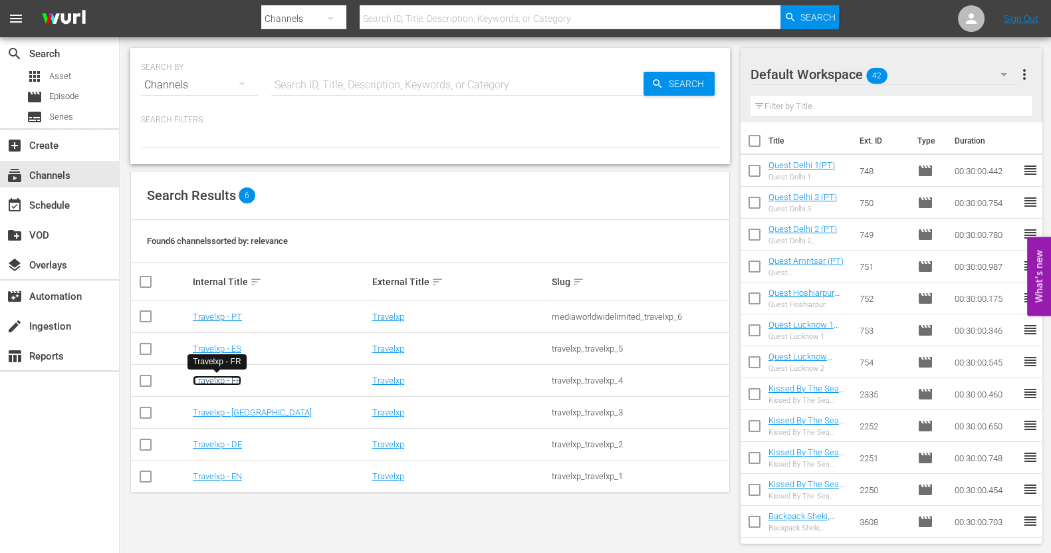
click at [231, 383] on link "Travelxp - FR" at bounding box center [217, 381] width 49 height 10
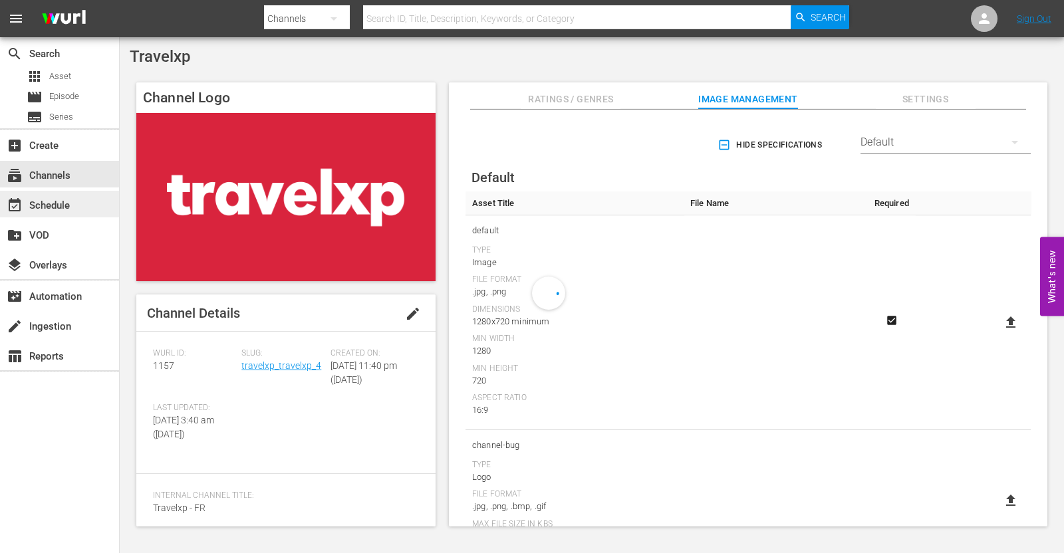
click at [54, 206] on div "event_available Schedule" at bounding box center [37, 203] width 74 height 12
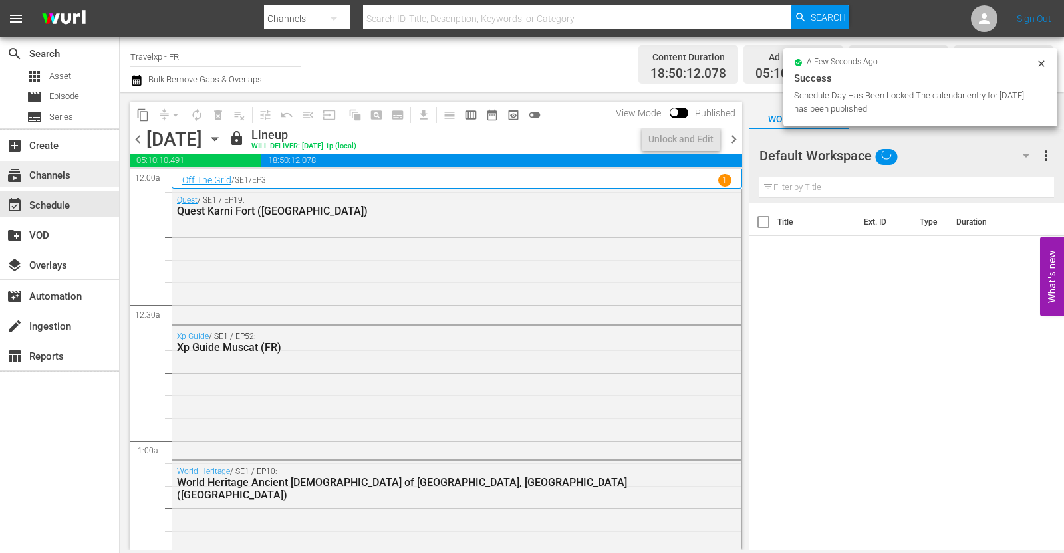
click at [85, 174] on div "subscriptions Channels" at bounding box center [59, 174] width 119 height 27
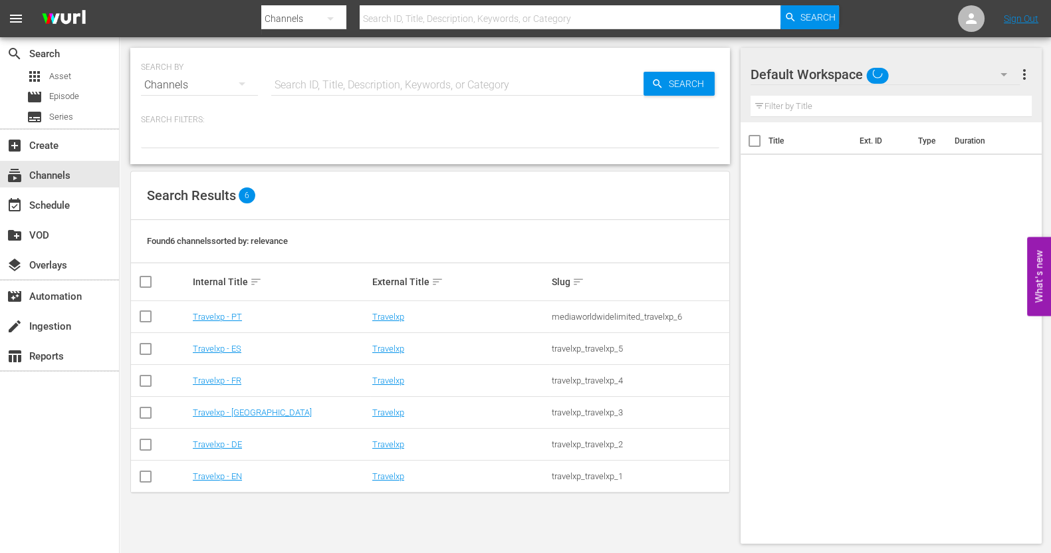
click at [236, 356] on td "Travelxp - ES" at bounding box center [281, 349] width 180 height 32
click at [236, 350] on link "Travelxp - ES" at bounding box center [217, 349] width 49 height 10
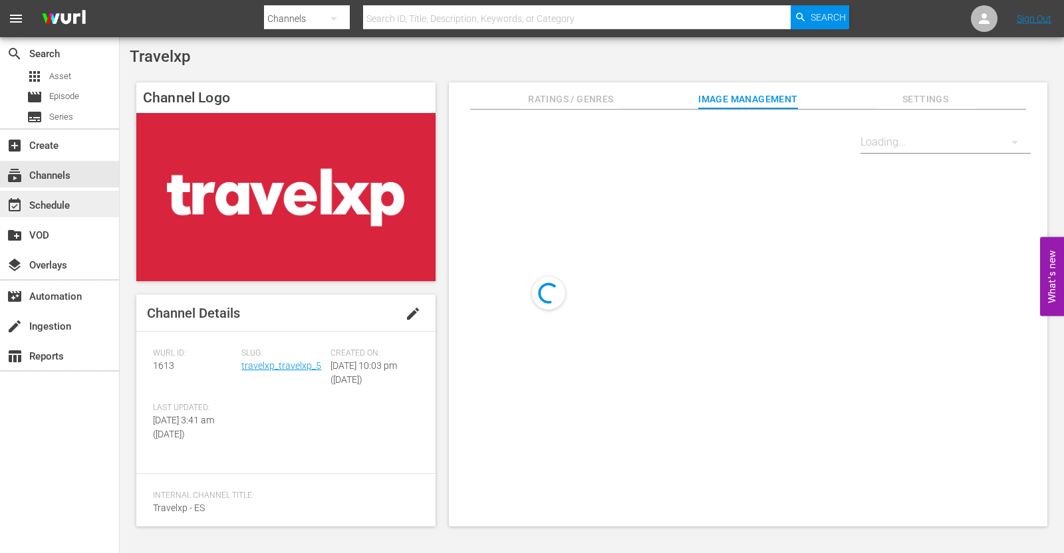
click at [70, 201] on div "event_available Schedule" at bounding box center [37, 203] width 74 height 12
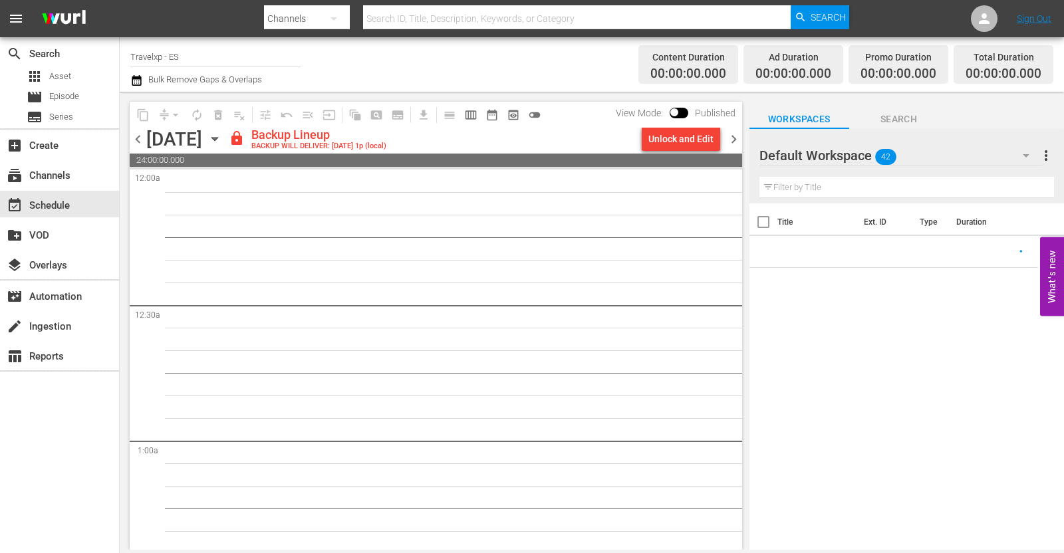
click at [680, 145] on div "Unlock and Edit" at bounding box center [680, 139] width 65 height 24
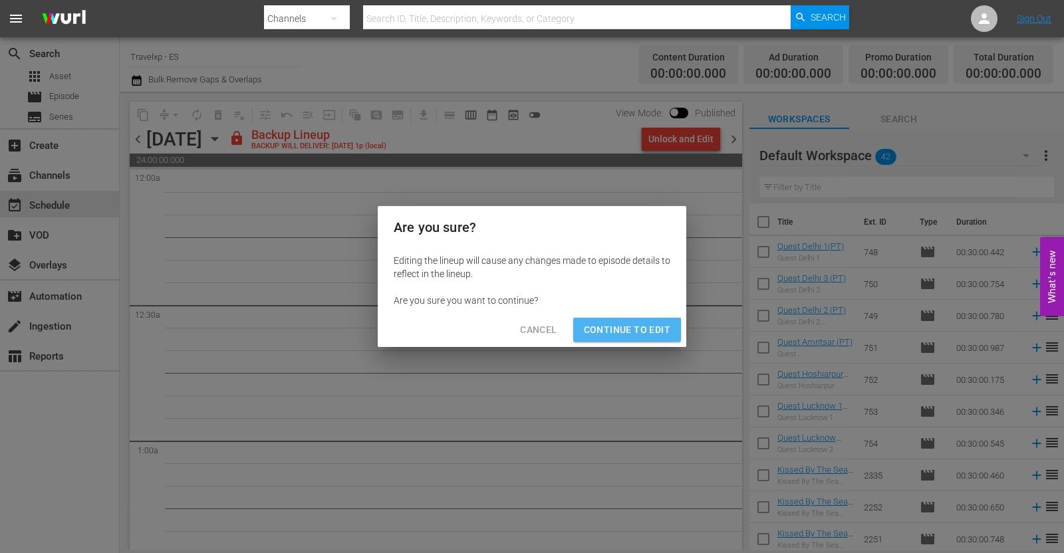
drag, startPoint x: 653, startPoint y: 330, endPoint x: 642, endPoint y: 302, distance: 30.1
click at [654, 330] on span "Continue to Edit" at bounding box center [627, 330] width 86 height 17
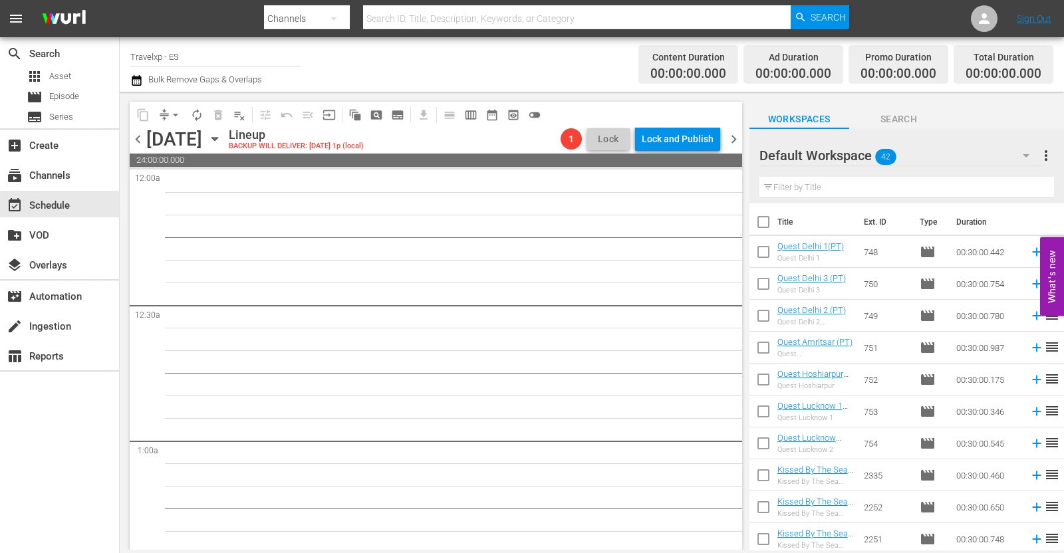
click at [222, 137] on icon "button" at bounding box center [214, 139] width 15 height 15
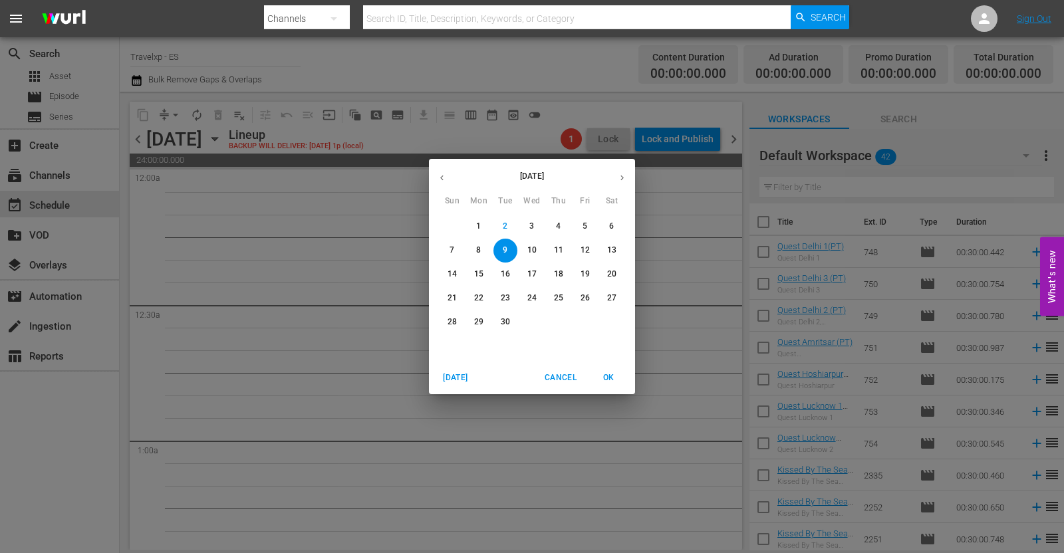
click at [557, 226] on p "4" at bounding box center [558, 226] width 5 height 11
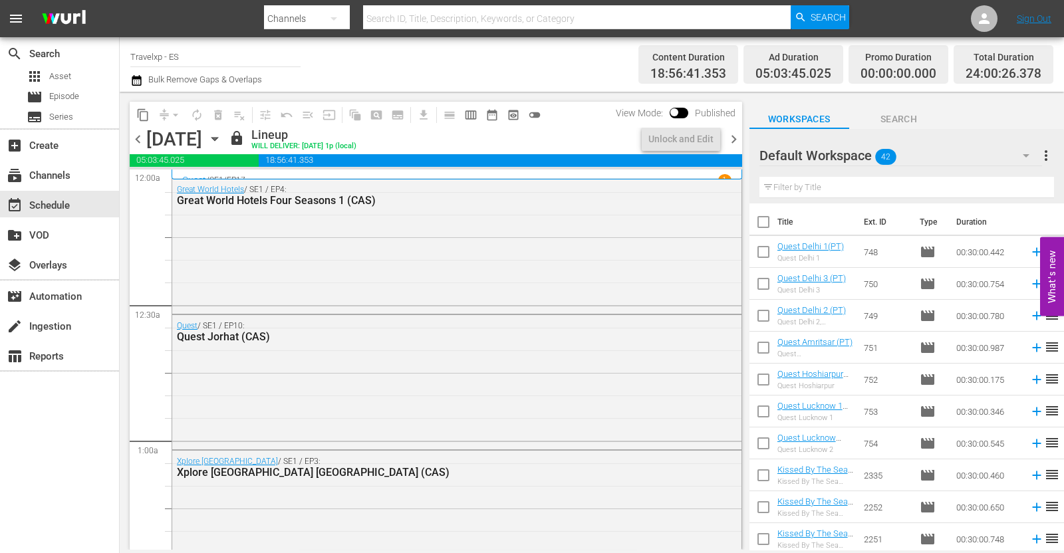
click at [735, 138] on span "chevron_right" at bounding box center [733, 139] width 17 height 17
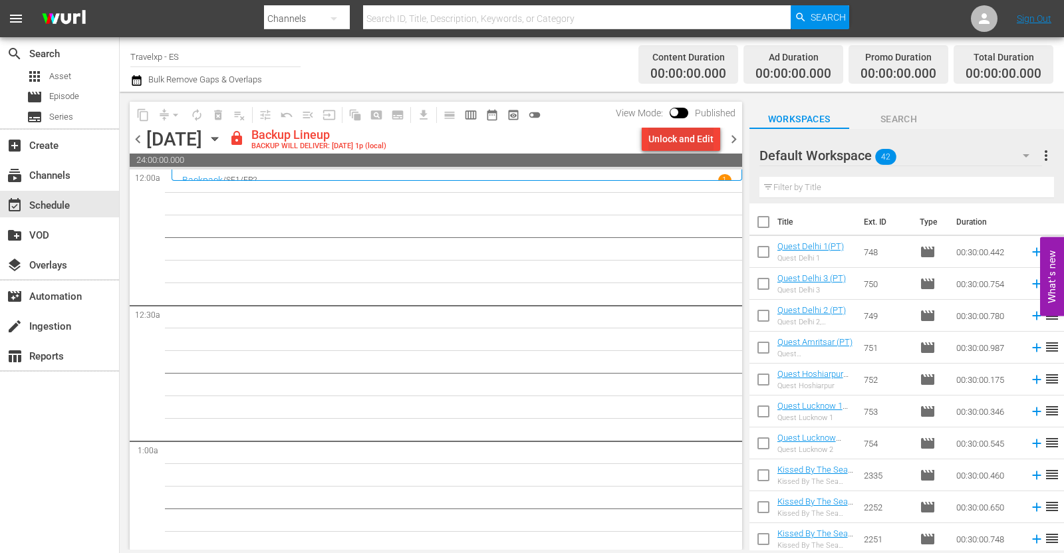
click at [662, 141] on div "Unlock and Edit" at bounding box center [680, 139] width 65 height 24
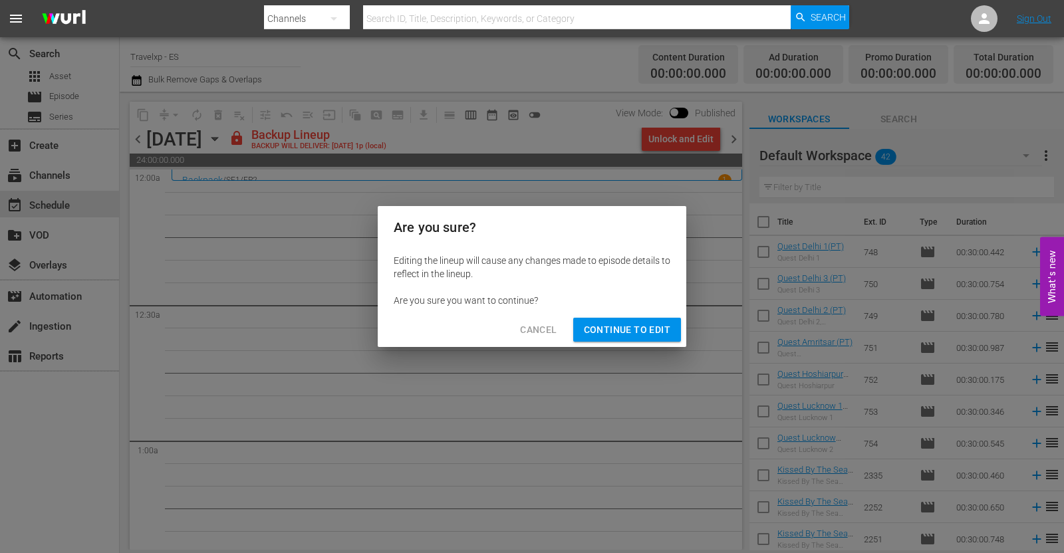
click at [631, 328] on span "Continue to Edit" at bounding box center [627, 330] width 86 height 17
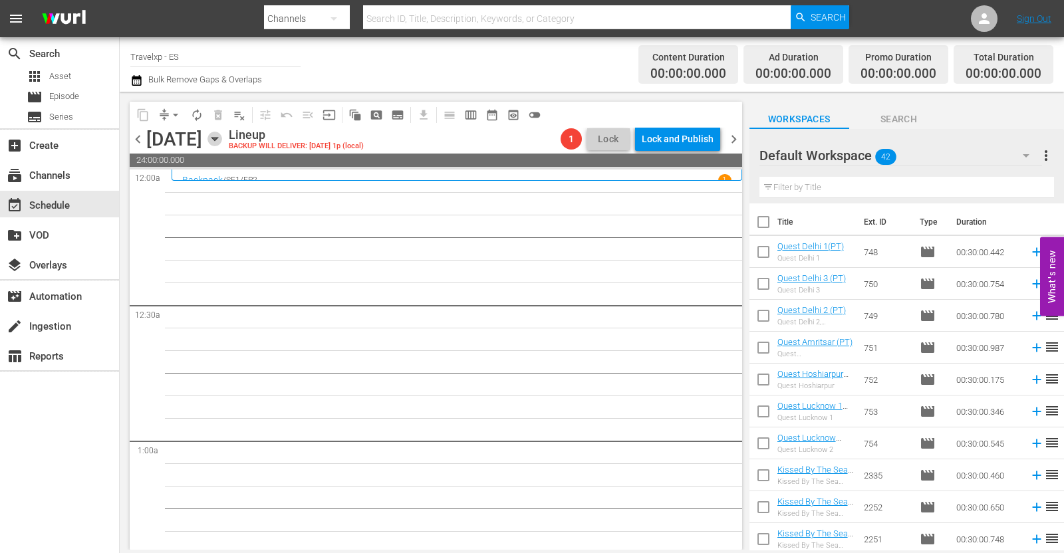
click at [217, 138] on icon "button" at bounding box center [214, 139] width 6 height 3
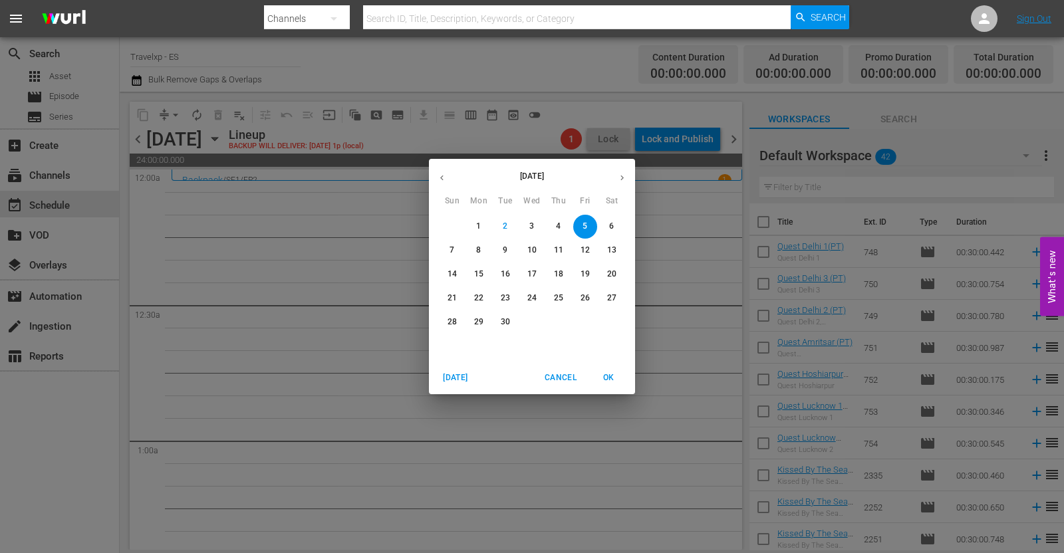
click at [436, 174] on button "button" at bounding box center [442, 178] width 26 height 26
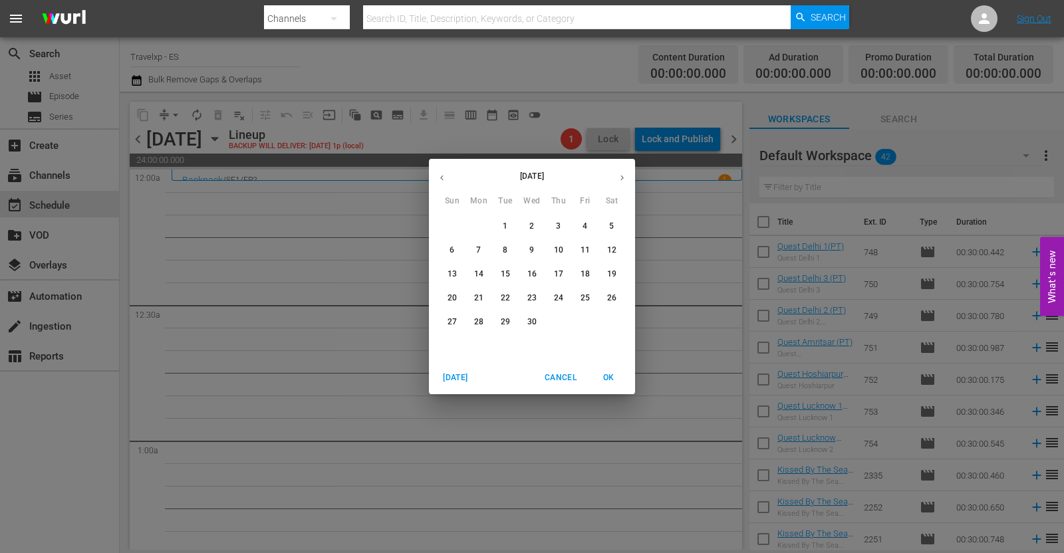
click at [609, 221] on p "5" at bounding box center [611, 226] width 5 height 11
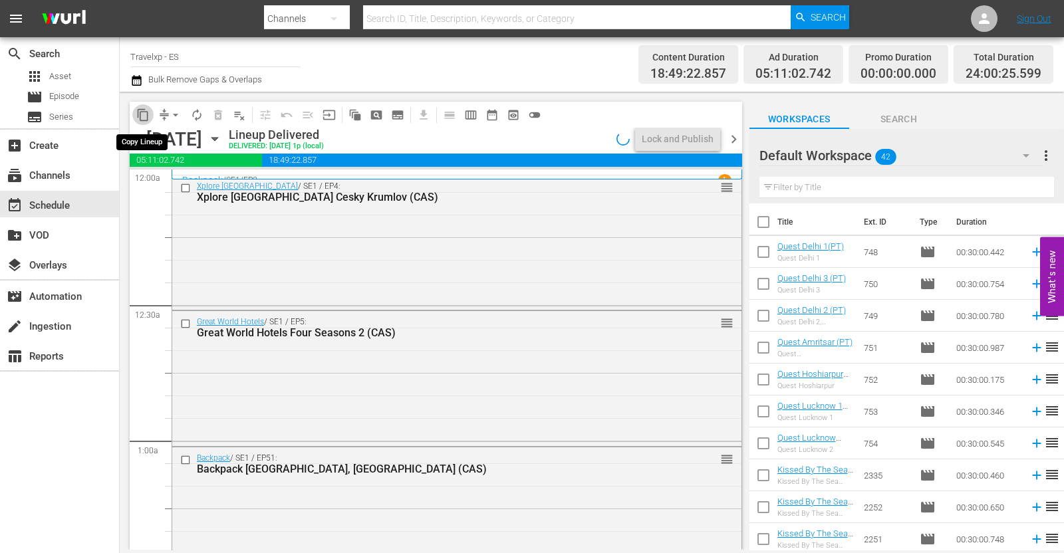
click at [145, 115] on span "content_copy" at bounding box center [142, 114] width 13 height 13
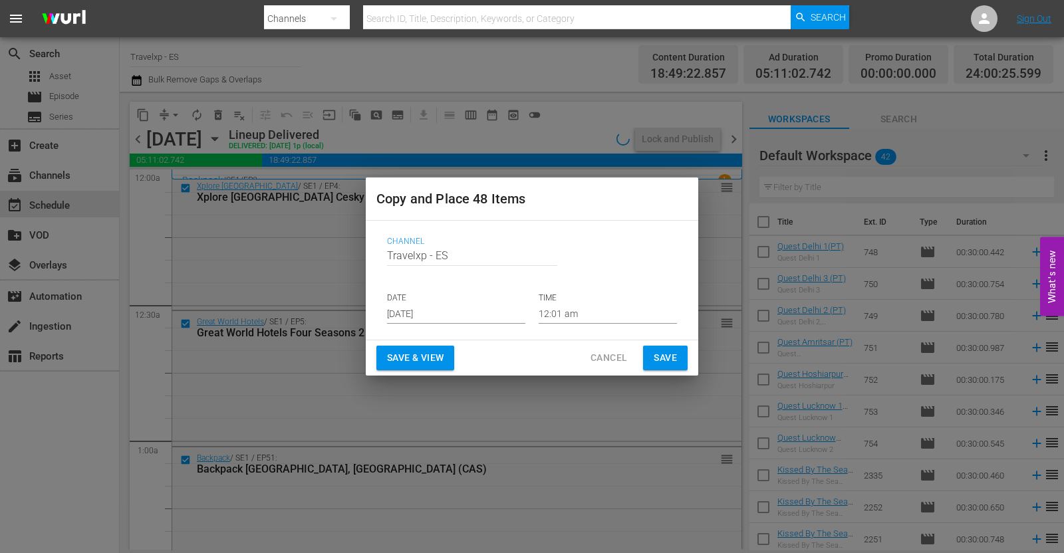
click at [432, 317] on input "[DATE]" at bounding box center [456, 314] width 138 height 20
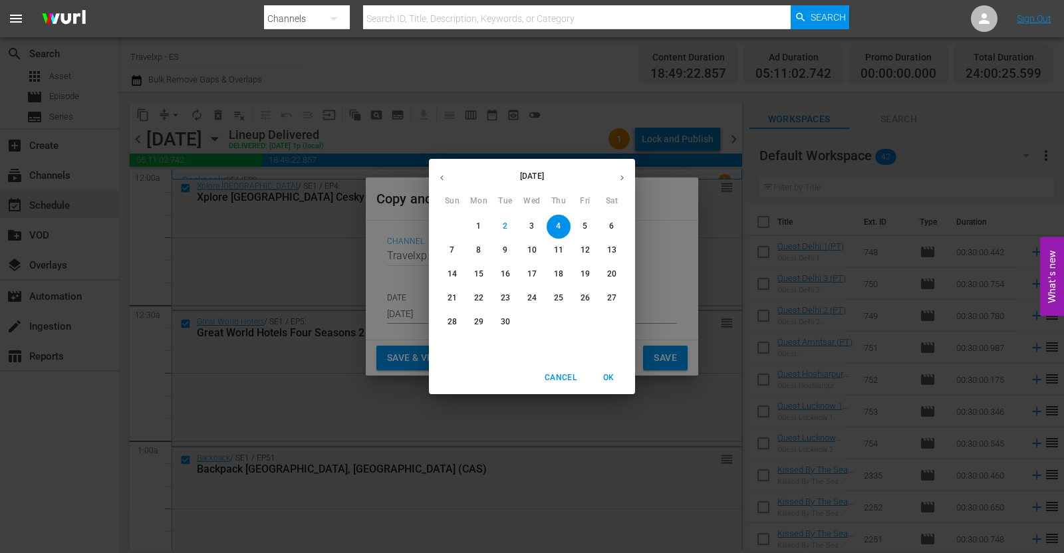
click at [584, 229] on p "5" at bounding box center [584, 226] width 5 height 11
type input "[DATE]"
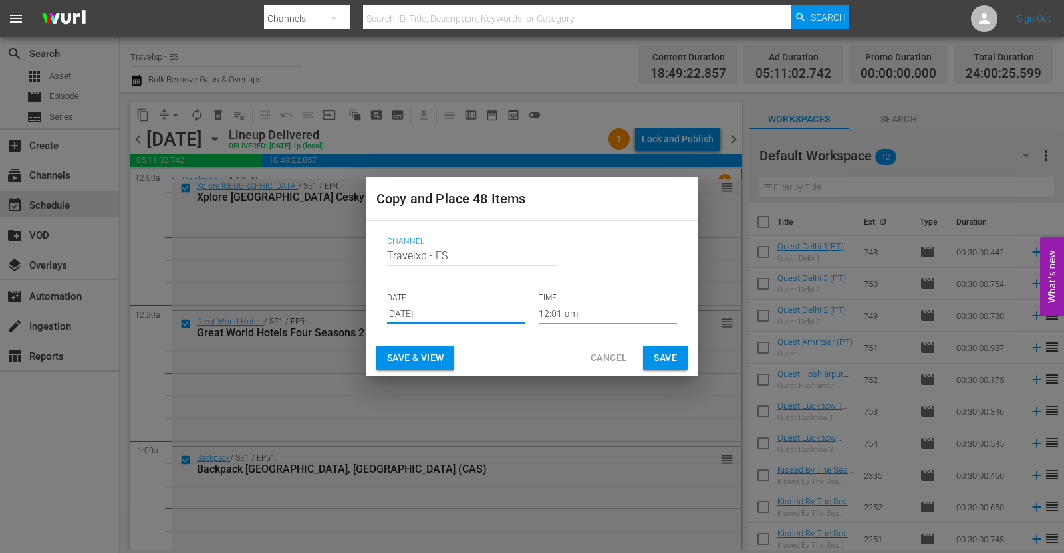
click at [436, 357] on span "Save & View" at bounding box center [415, 358] width 57 height 17
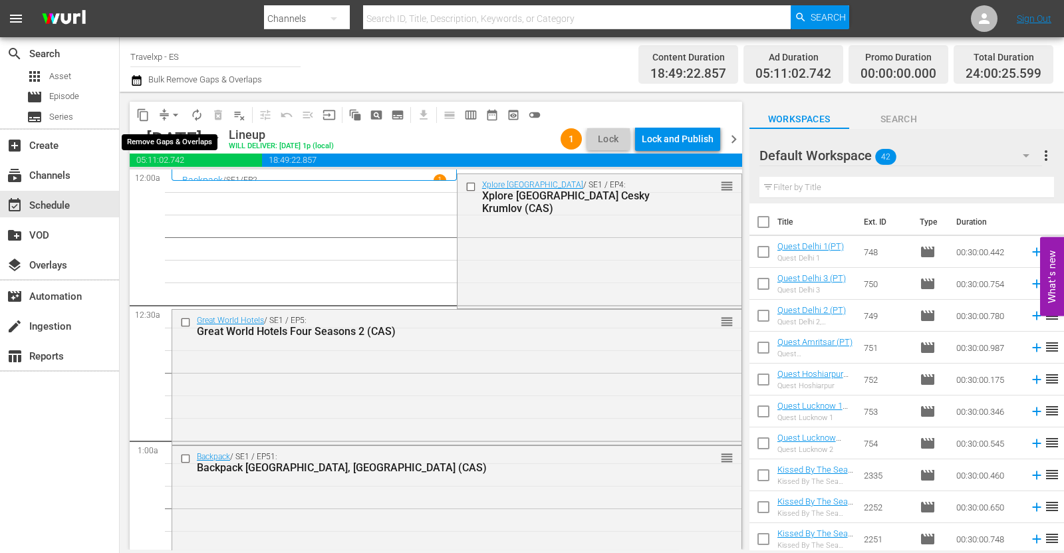
click at [171, 111] on span "arrow_drop_down" at bounding box center [175, 114] width 13 height 13
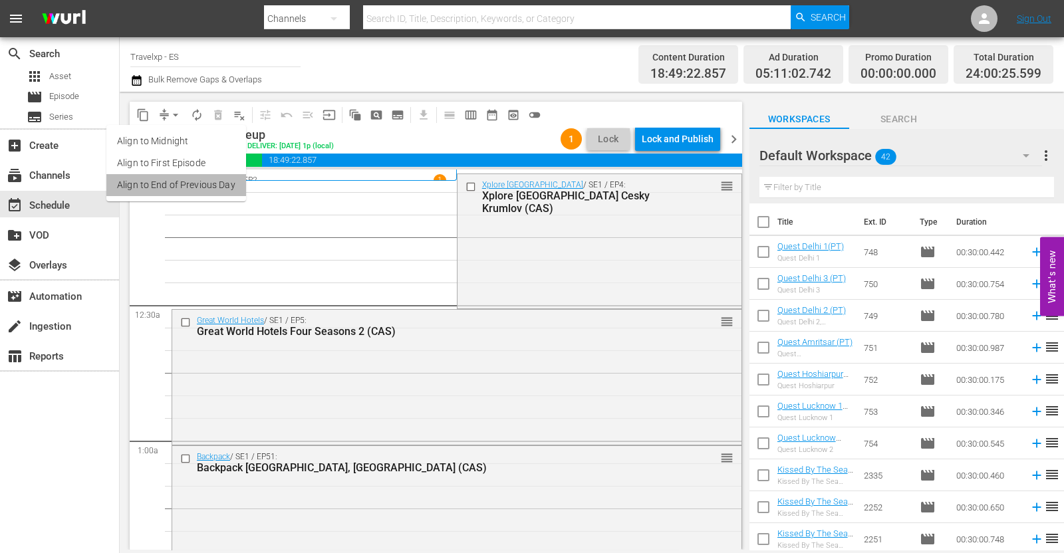
click at [196, 186] on li "Align to End of Previous Day" at bounding box center [176, 185] width 140 height 22
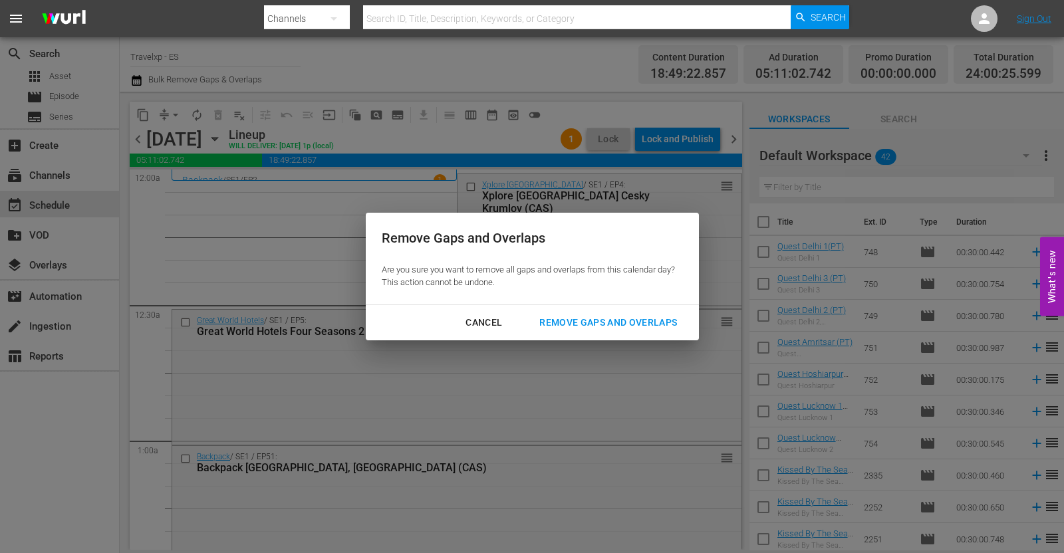
click at [597, 319] on div "Remove Gaps and Overlaps" at bounding box center [608, 323] width 159 height 17
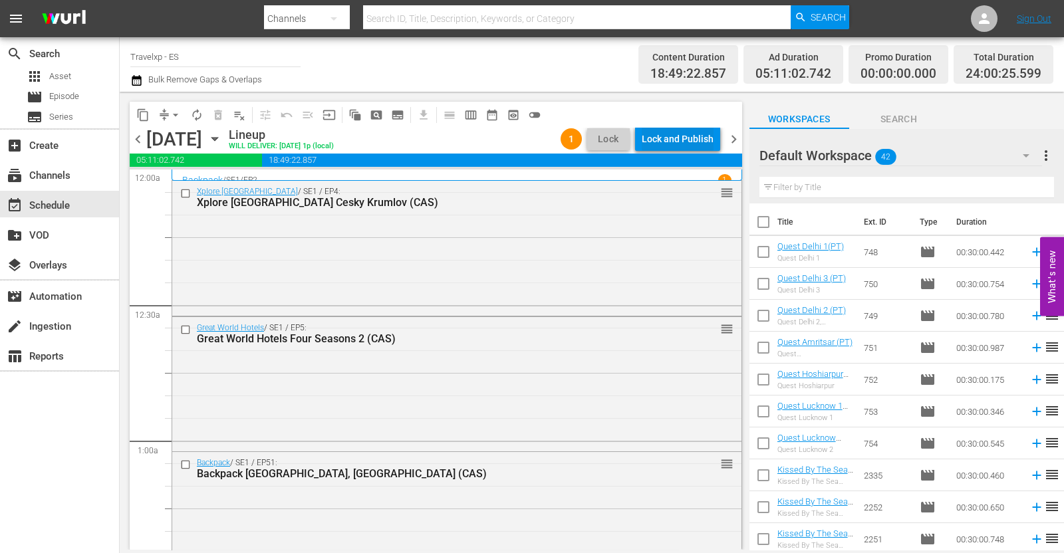
click at [677, 138] on div "Lock and Publish" at bounding box center [678, 139] width 72 height 24
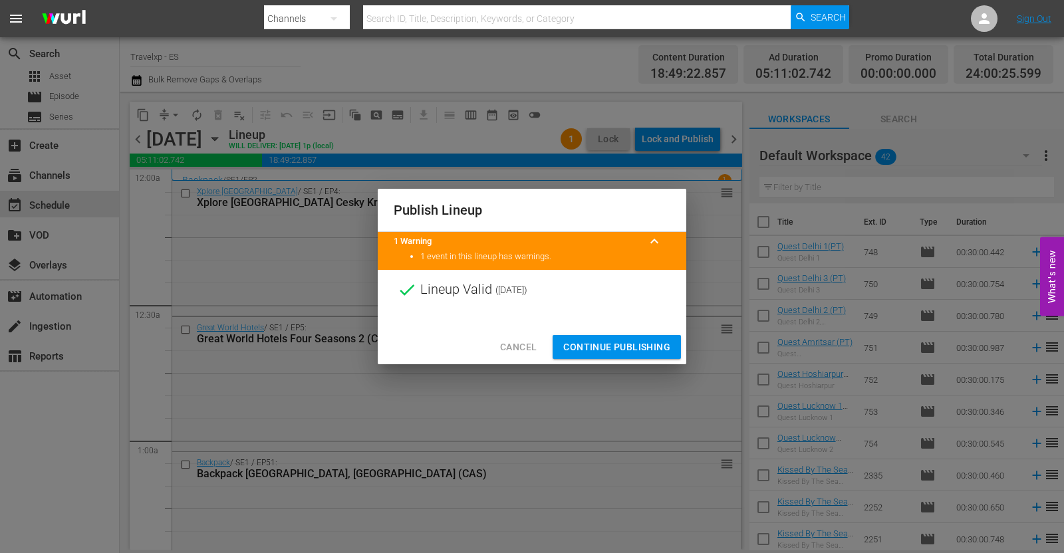
click at [612, 343] on span "Continue Publishing" at bounding box center [616, 347] width 107 height 17
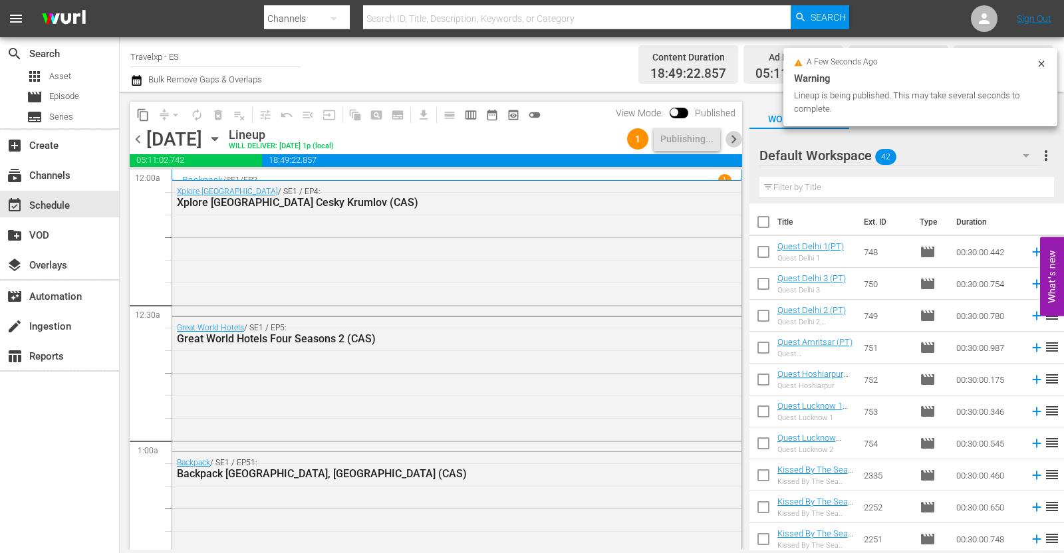
click at [733, 140] on span "chevron_right" at bounding box center [733, 139] width 17 height 17
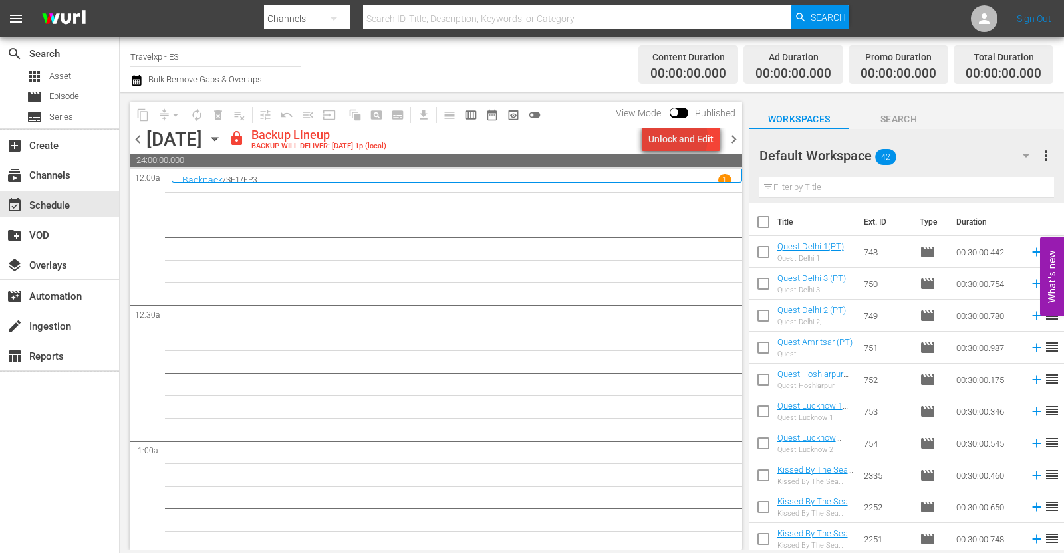
click at [666, 138] on div "Unlock and Edit" at bounding box center [680, 139] width 65 height 24
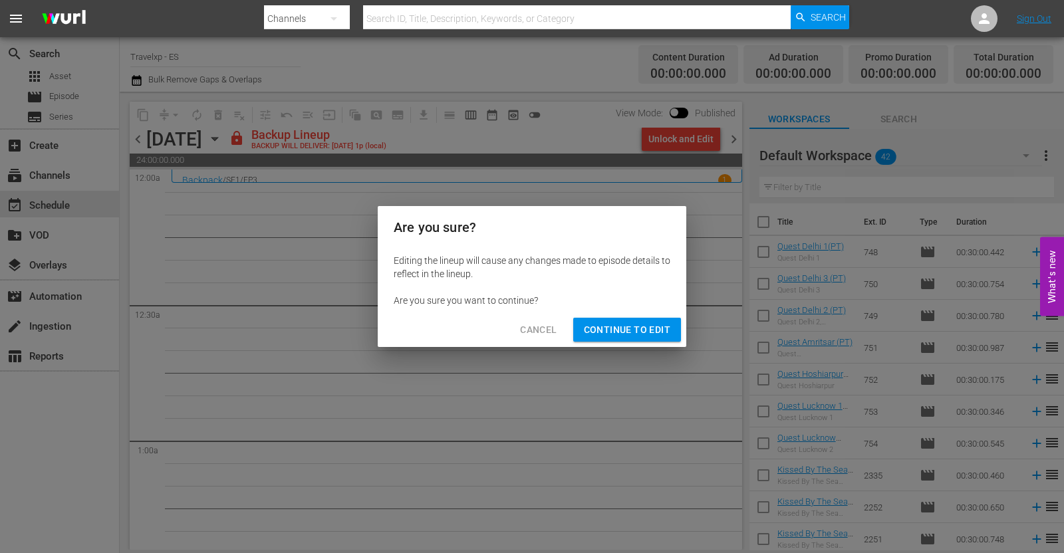
click at [621, 322] on span "Continue to Edit" at bounding box center [627, 330] width 86 height 17
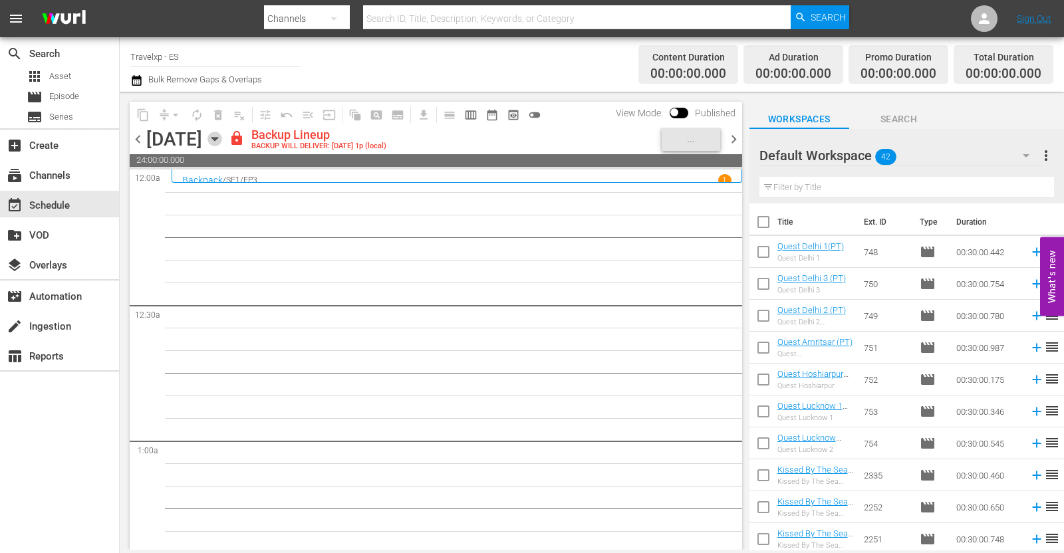
click at [217, 139] on icon "button" at bounding box center [214, 139] width 6 height 3
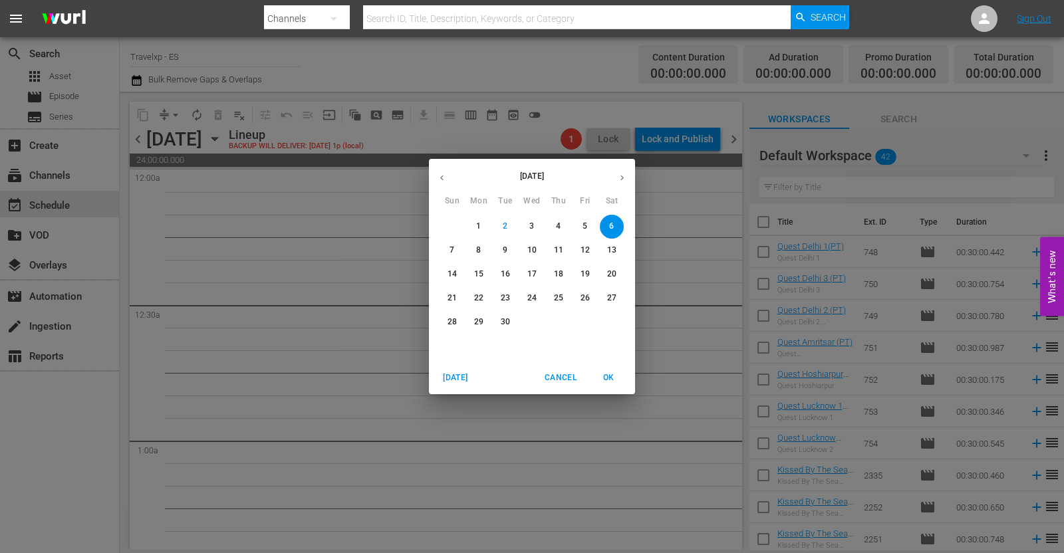
click at [446, 176] on icon "button" at bounding box center [442, 178] width 10 height 10
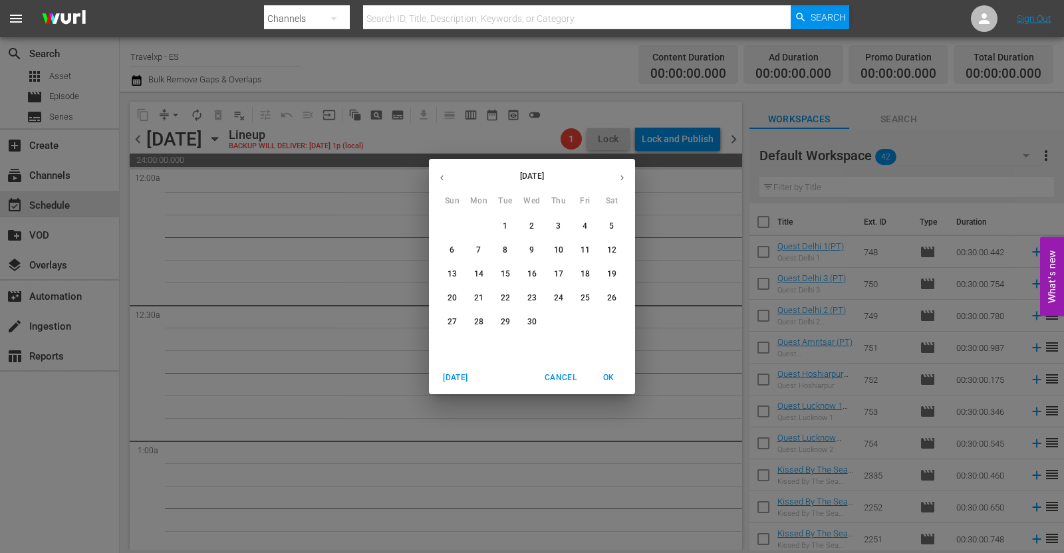
click at [446, 245] on span "6" at bounding box center [452, 250] width 24 height 11
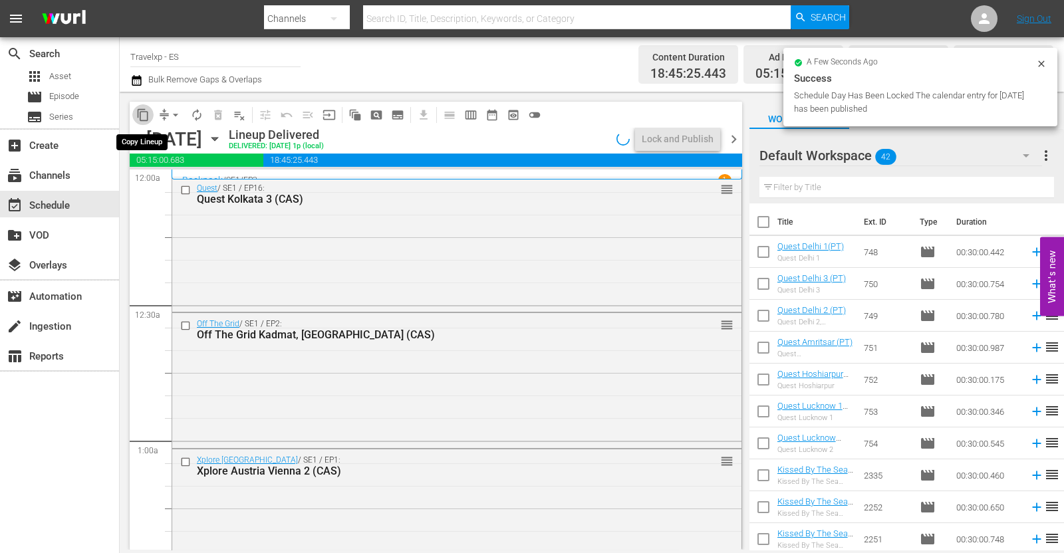
click at [143, 116] on span "content_copy" at bounding box center [142, 114] width 13 height 13
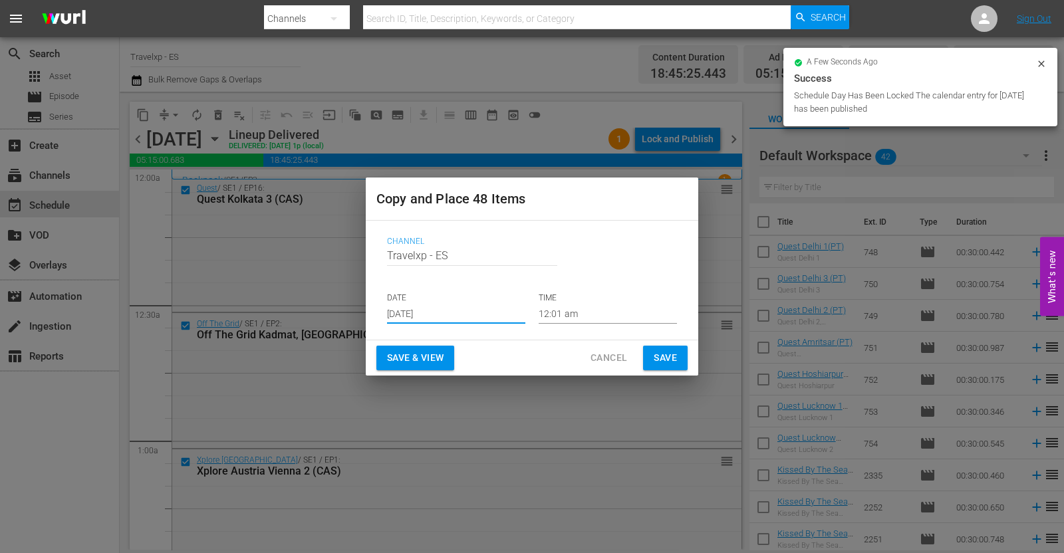
click at [428, 311] on input "[DATE]" at bounding box center [456, 314] width 138 height 20
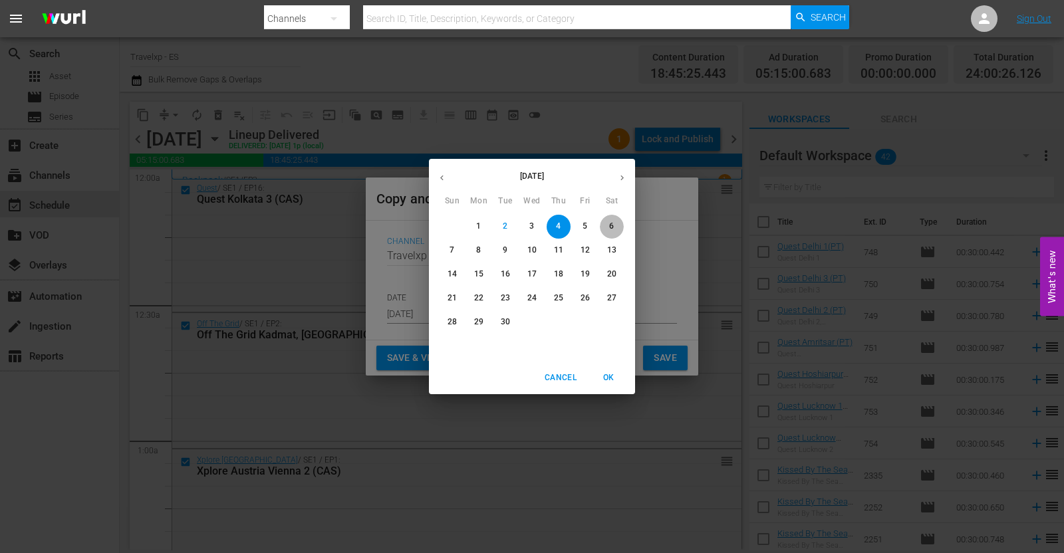
click at [608, 224] on span "6" at bounding box center [612, 226] width 24 height 11
type input "[DATE]"
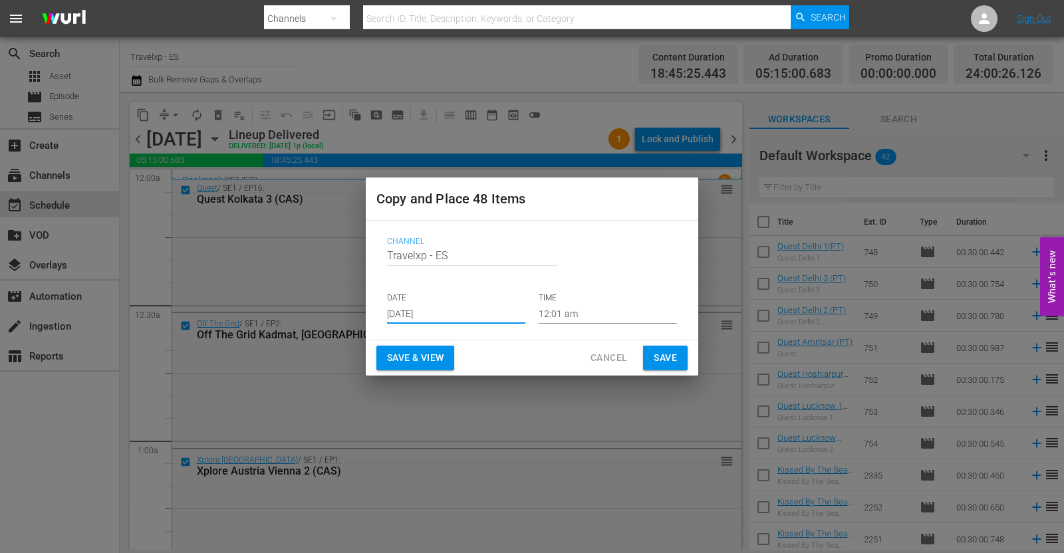
click at [428, 358] on span "Save & View" at bounding box center [415, 358] width 57 height 17
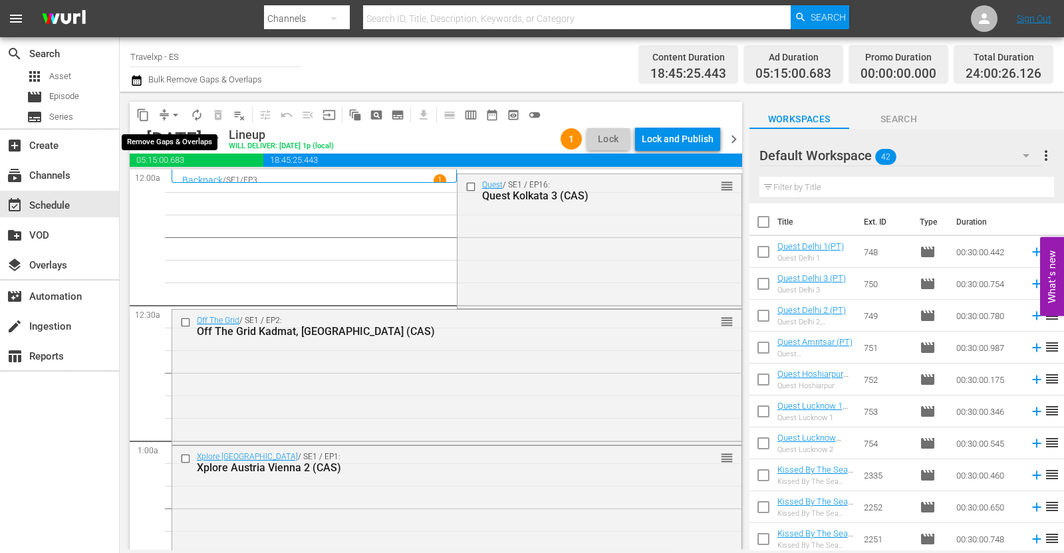
click at [174, 114] on span "arrow_drop_down" at bounding box center [175, 114] width 13 height 13
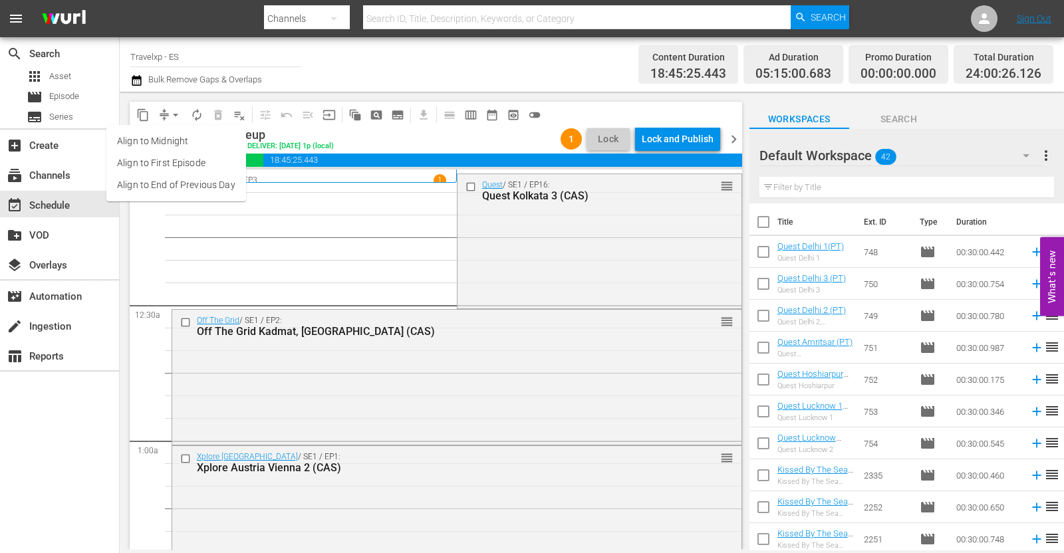
click at [199, 176] on li "Align to End of Previous Day" at bounding box center [176, 185] width 140 height 22
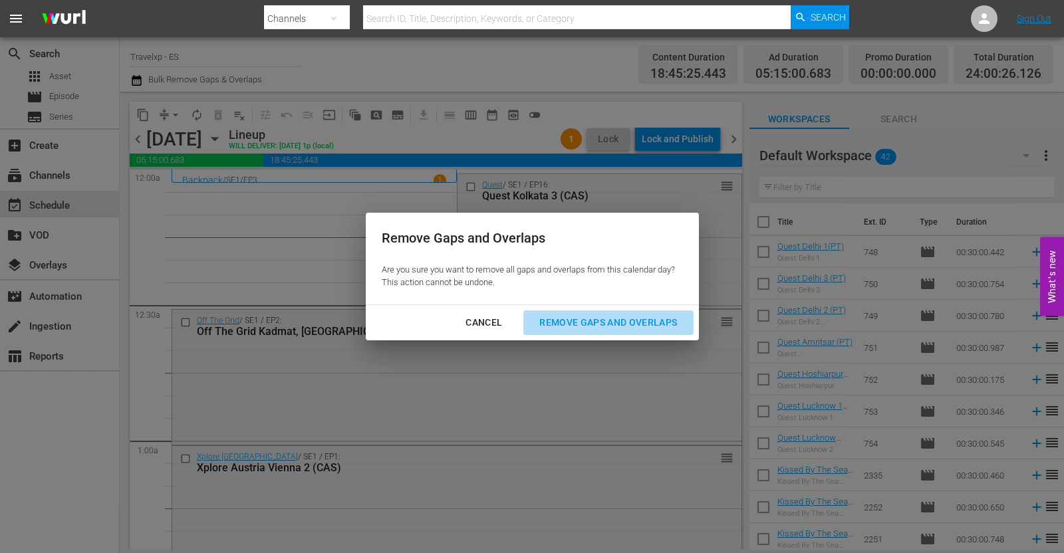
click at [592, 319] on div "Remove Gaps and Overlaps" at bounding box center [608, 323] width 159 height 17
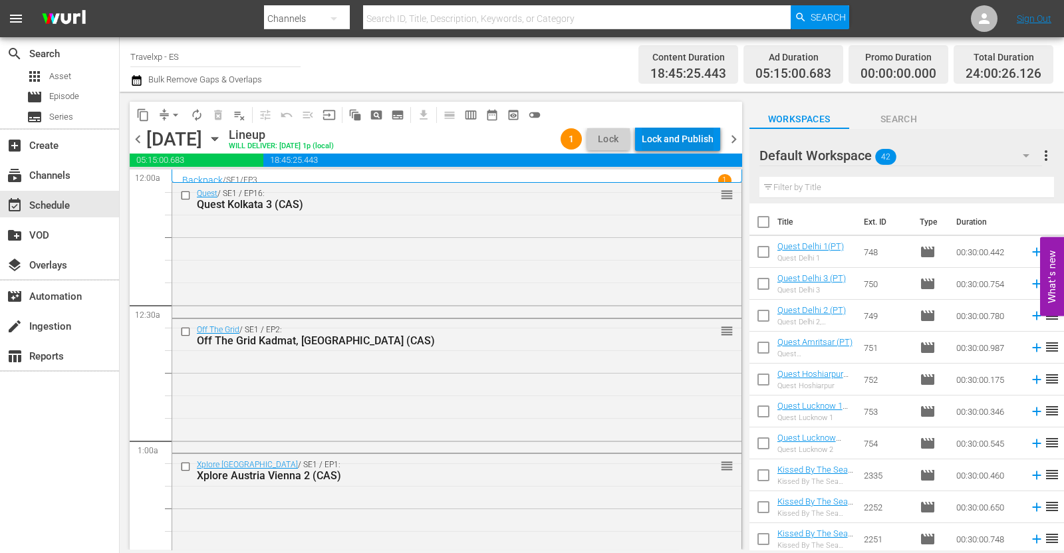
click at [672, 133] on div "Lock and Publish" at bounding box center [678, 139] width 72 height 24
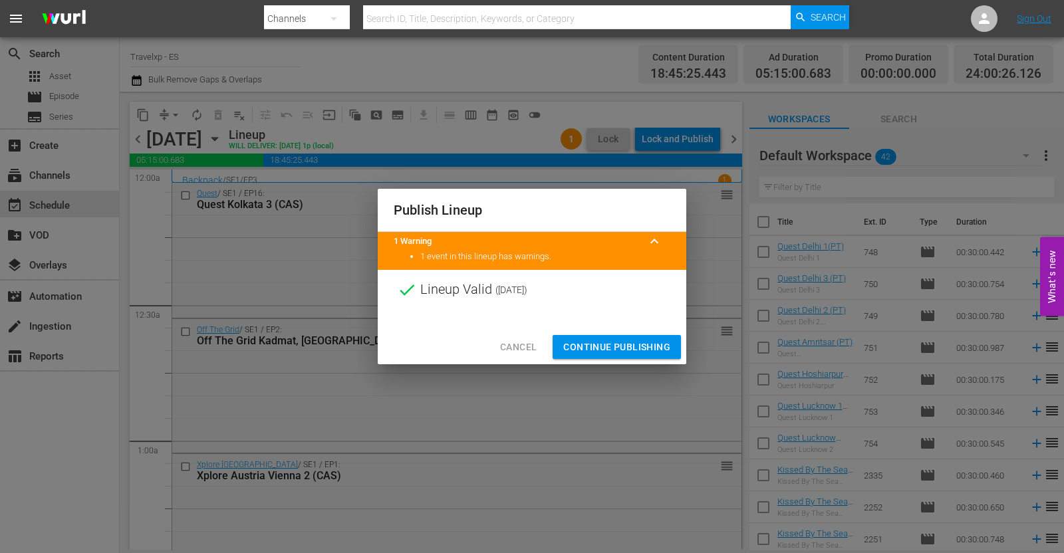
click at [618, 346] on span "Continue Publishing" at bounding box center [616, 347] width 107 height 17
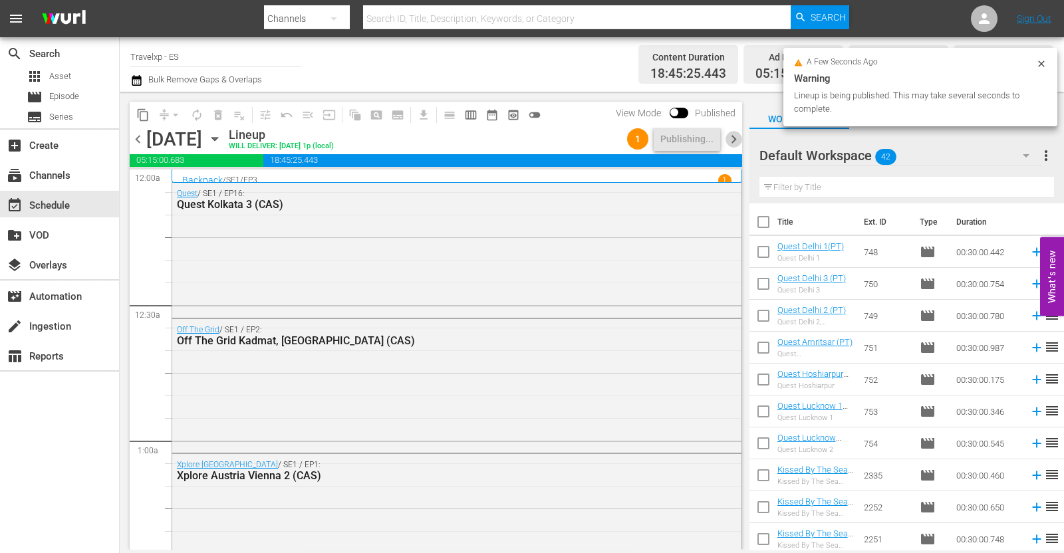
click at [734, 141] on span "chevron_right" at bounding box center [733, 139] width 17 height 17
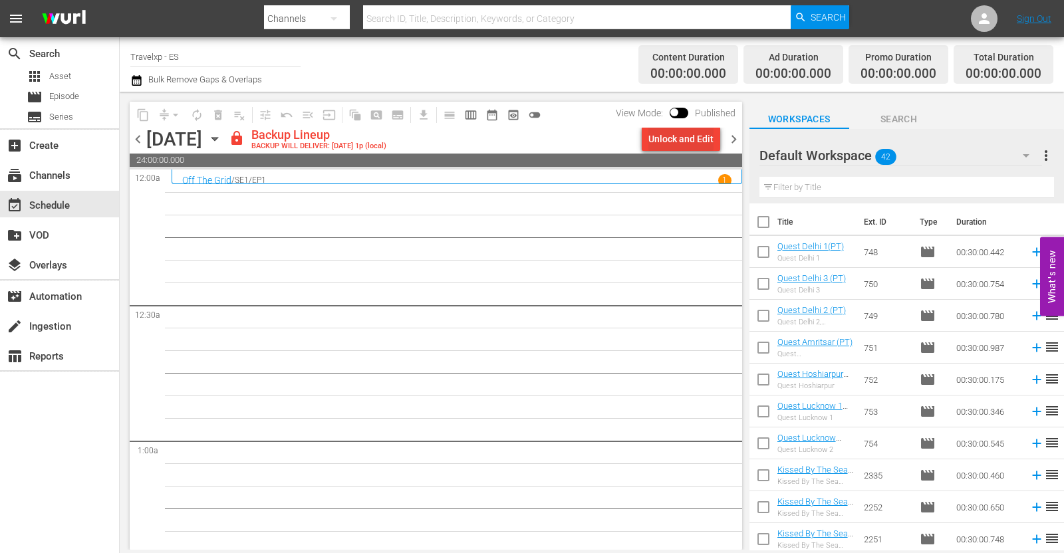
click at [682, 140] on div "Unlock and Edit" at bounding box center [680, 139] width 65 height 24
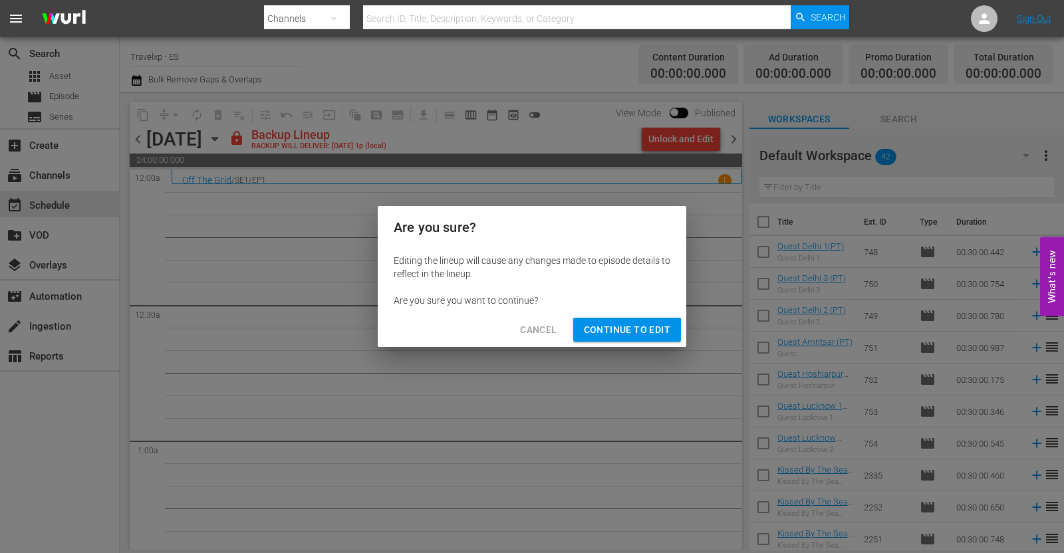
click at [625, 325] on span "Continue to Edit" at bounding box center [627, 330] width 86 height 17
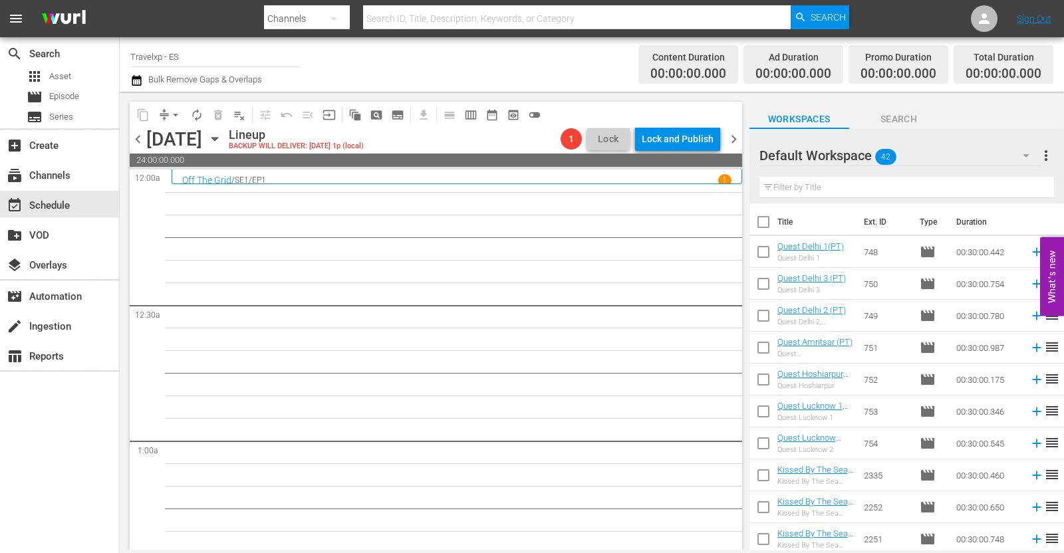
click at [222, 144] on icon "button" at bounding box center [214, 139] width 15 height 15
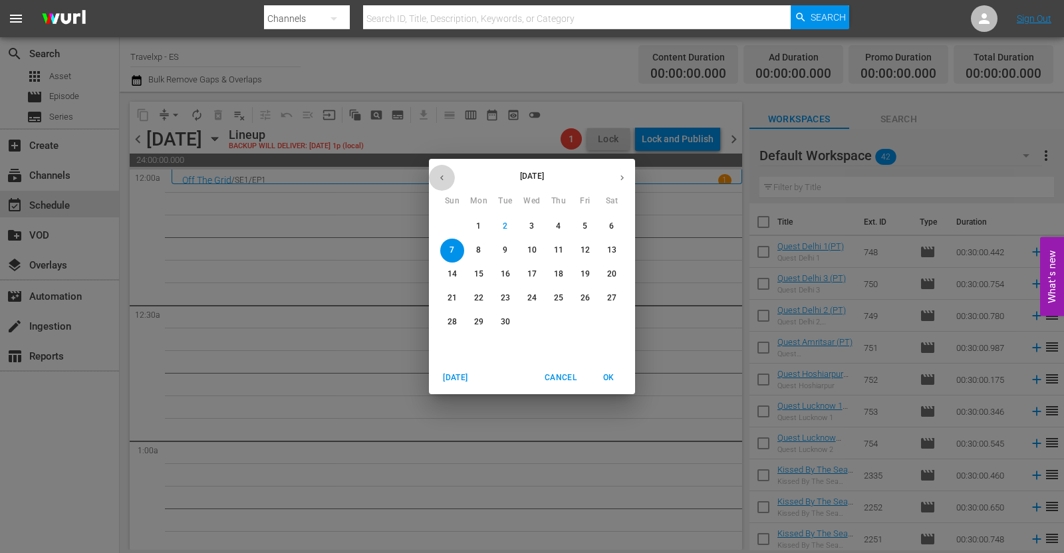
click at [445, 180] on icon "button" at bounding box center [442, 178] width 10 height 10
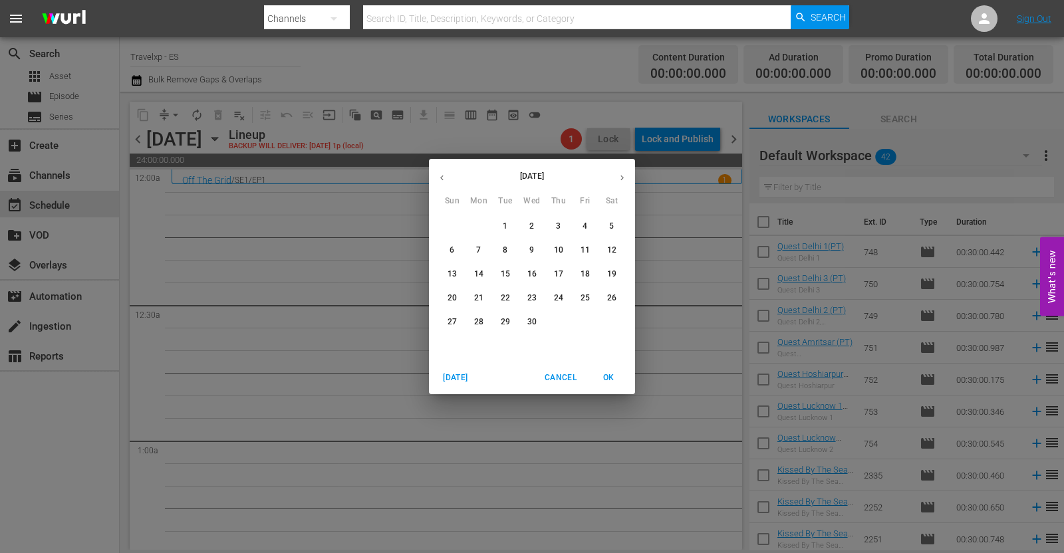
click at [479, 249] on p "7" at bounding box center [478, 250] width 5 height 11
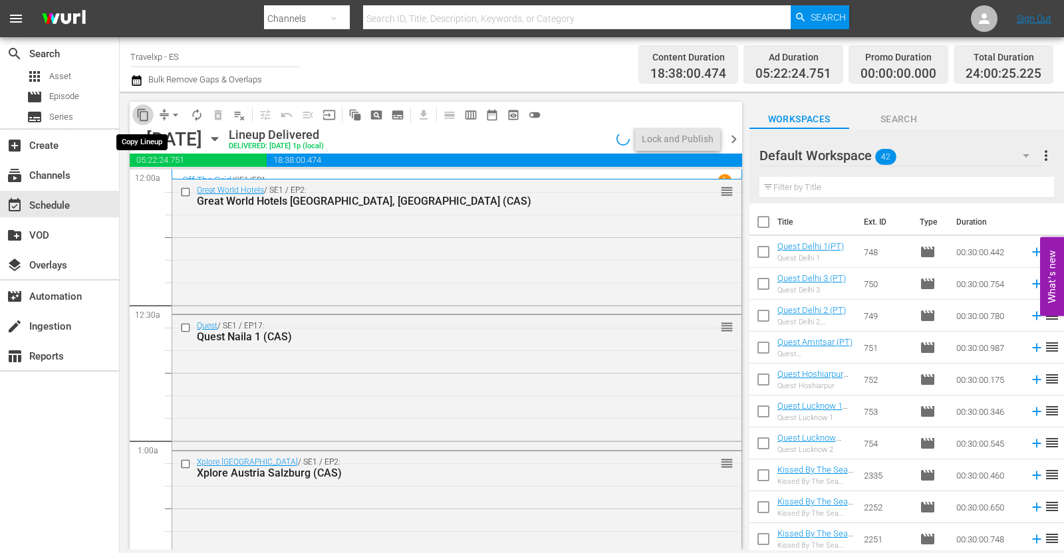
click at [141, 110] on span "content_copy" at bounding box center [142, 114] width 13 height 13
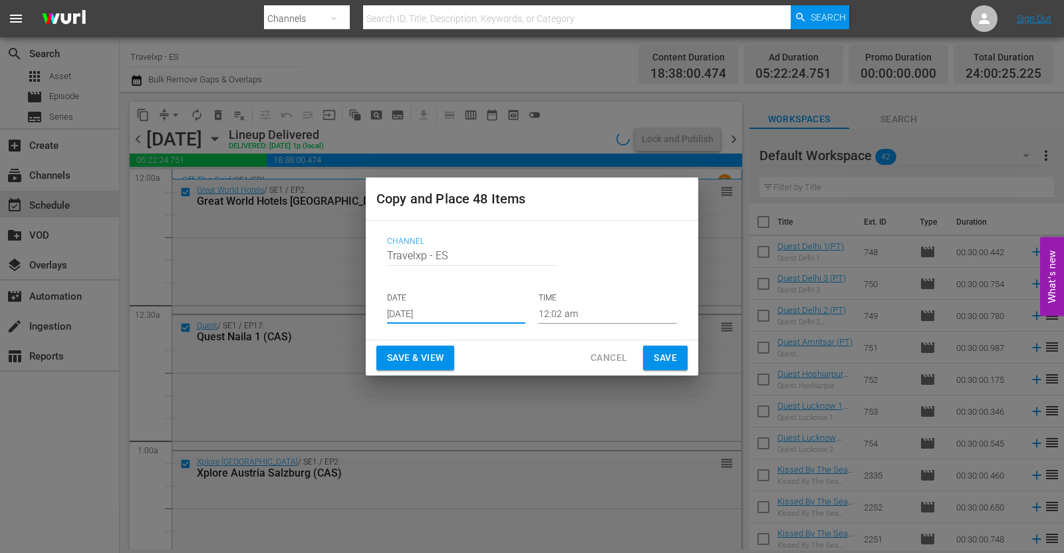
click at [427, 316] on input "[DATE]" at bounding box center [456, 314] width 138 height 20
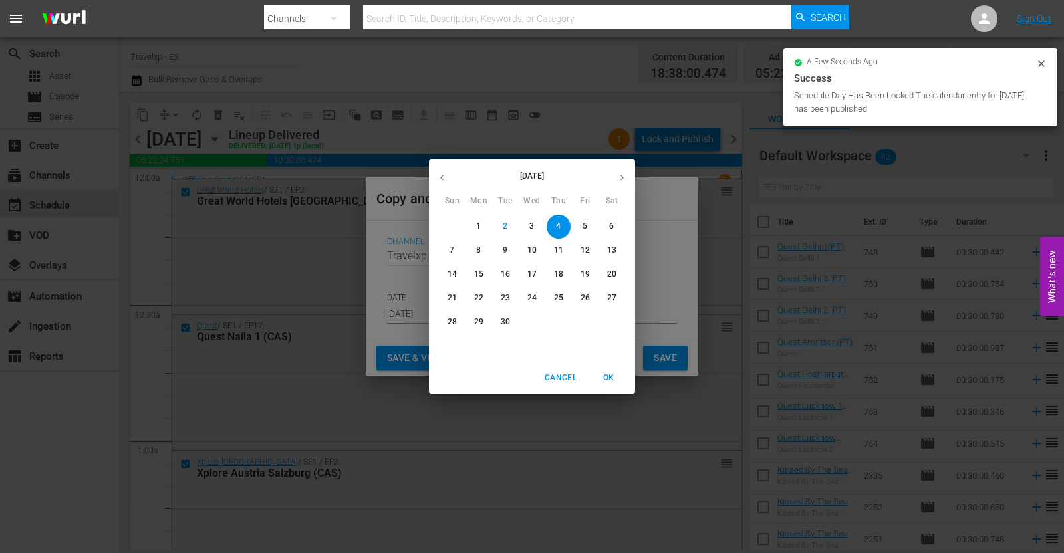
click at [459, 251] on span "7" at bounding box center [452, 250] width 24 height 11
type input "Sep 7th 2025"
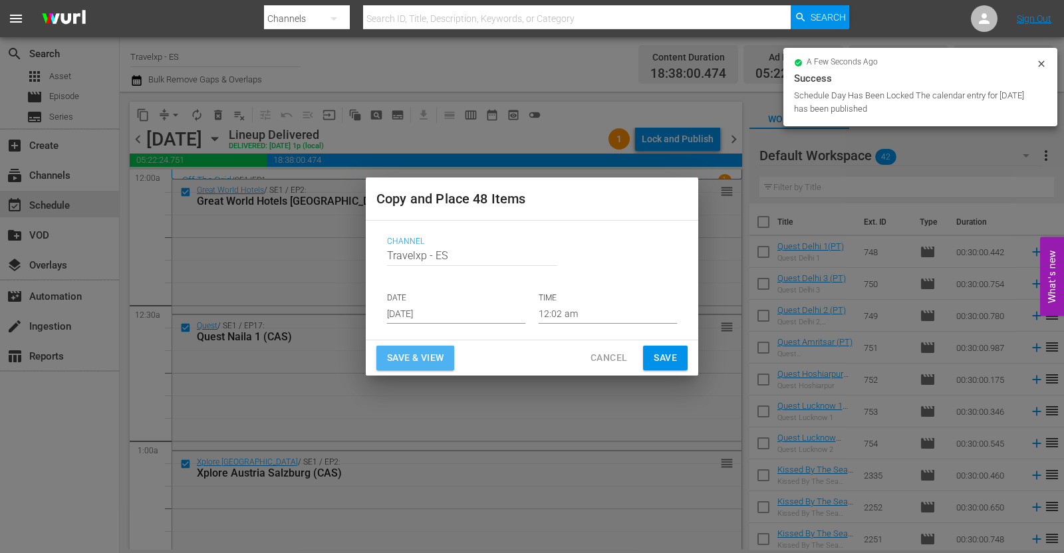
click at [436, 354] on span "Save & View" at bounding box center [415, 358] width 57 height 17
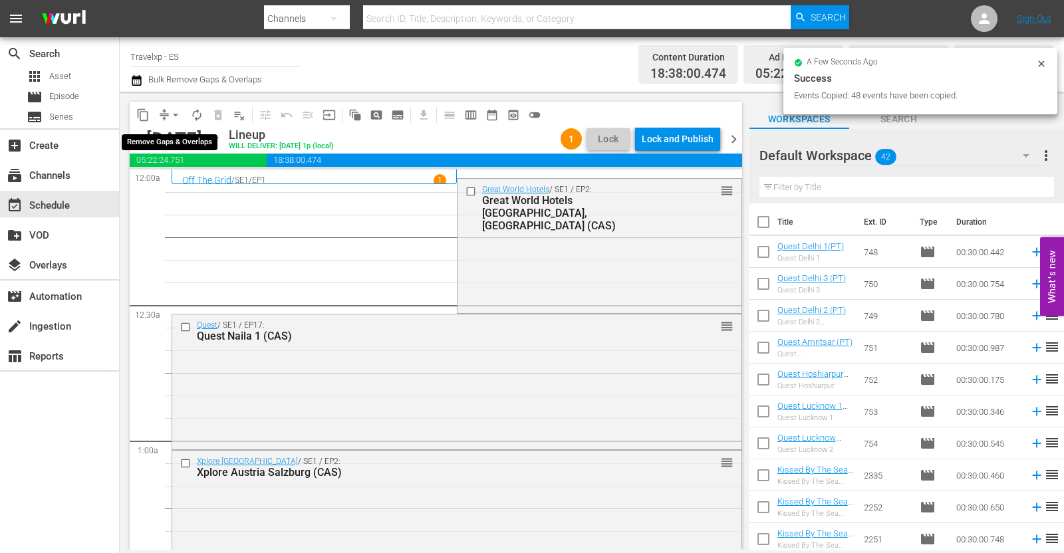
click at [177, 118] on span "arrow_drop_down" at bounding box center [175, 114] width 13 height 13
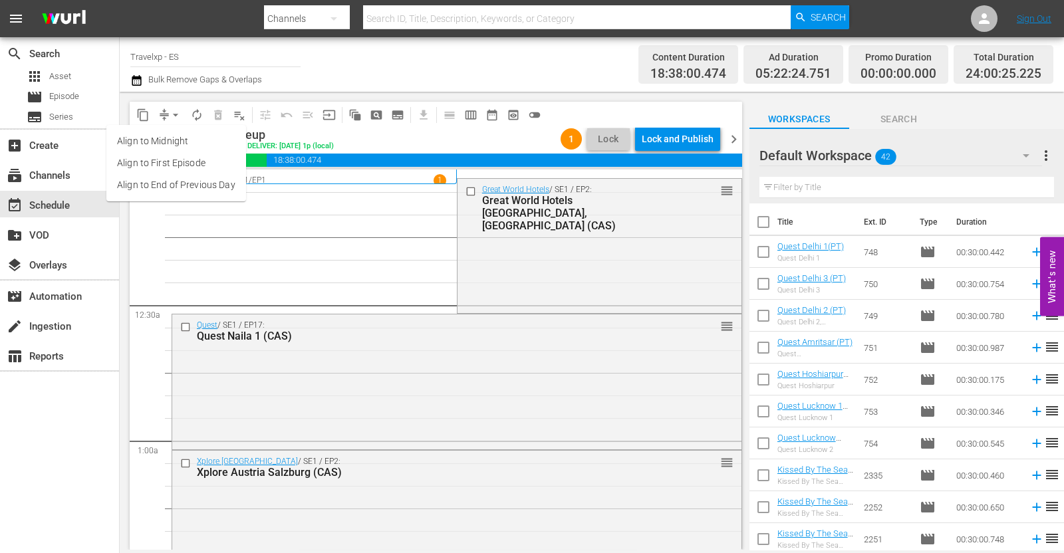
click at [209, 188] on li "Align to End of Previous Day" at bounding box center [176, 185] width 140 height 22
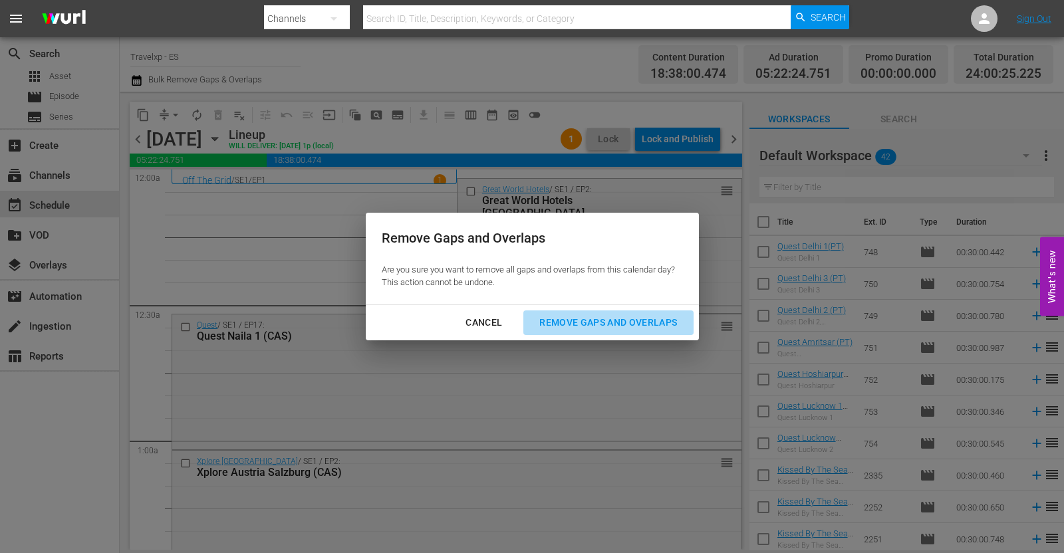
click at [604, 319] on div "Remove Gaps and Overlaps" at bounding box center [608, 323] width 159 height 17
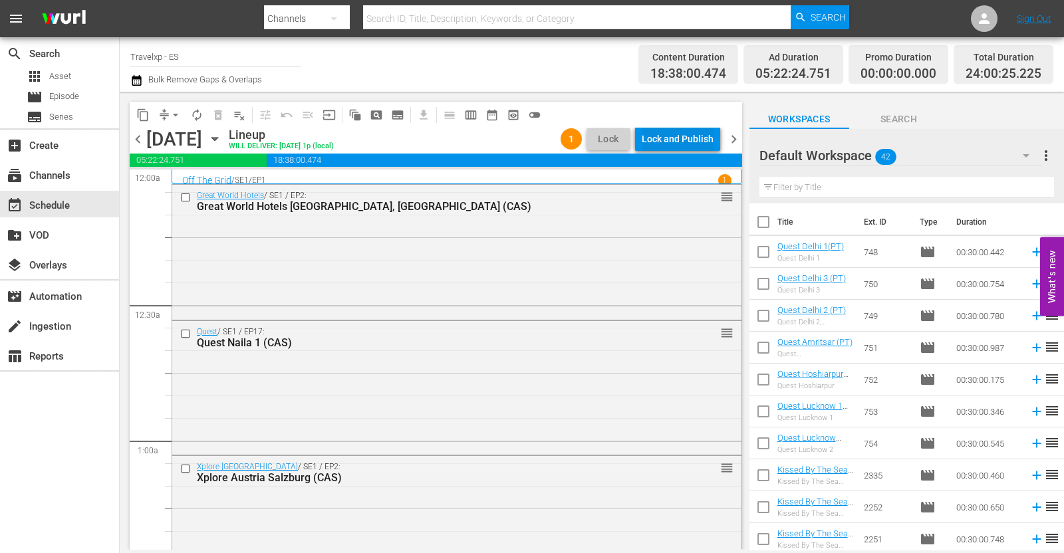
click at [688, 137] on div "Lock and Publish" at bounding box center [678, 139] width 72 height 24
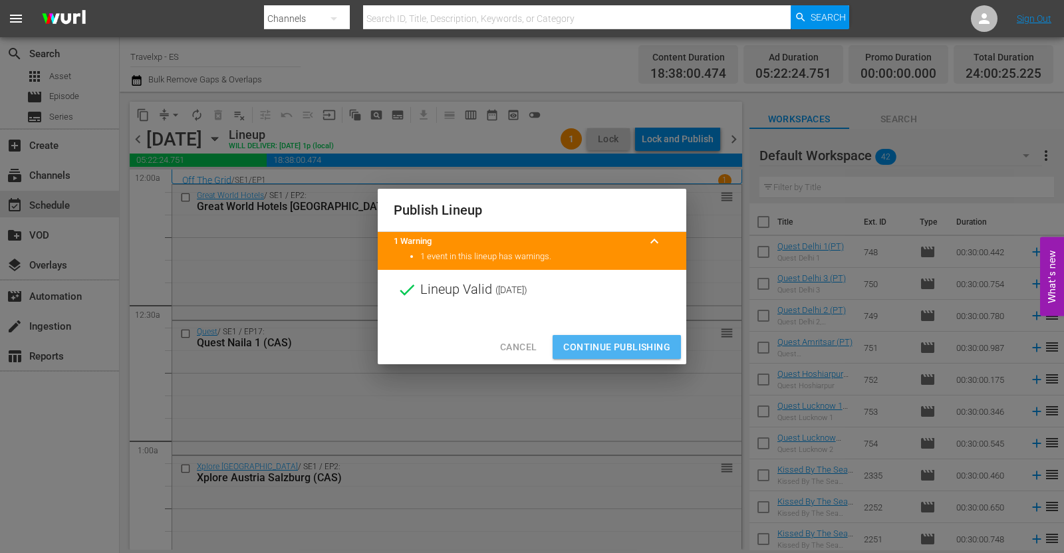
click at [628, 344] on span "Continue Publishing" at bounding box center [616, 347] width 107 height 17
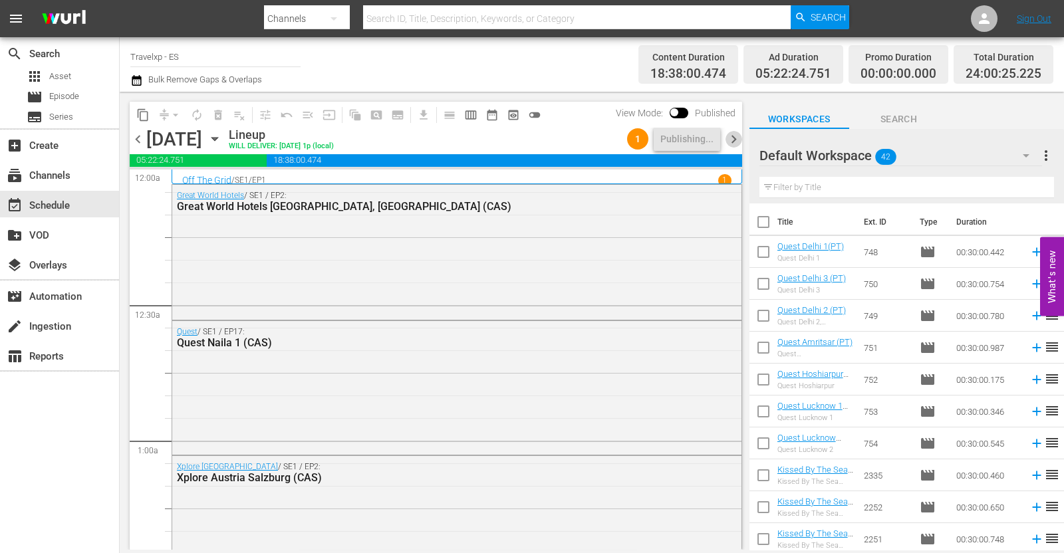
click at [731, 140] on span "chevron_right" at bounding box center [733, 139] width 17 height 17
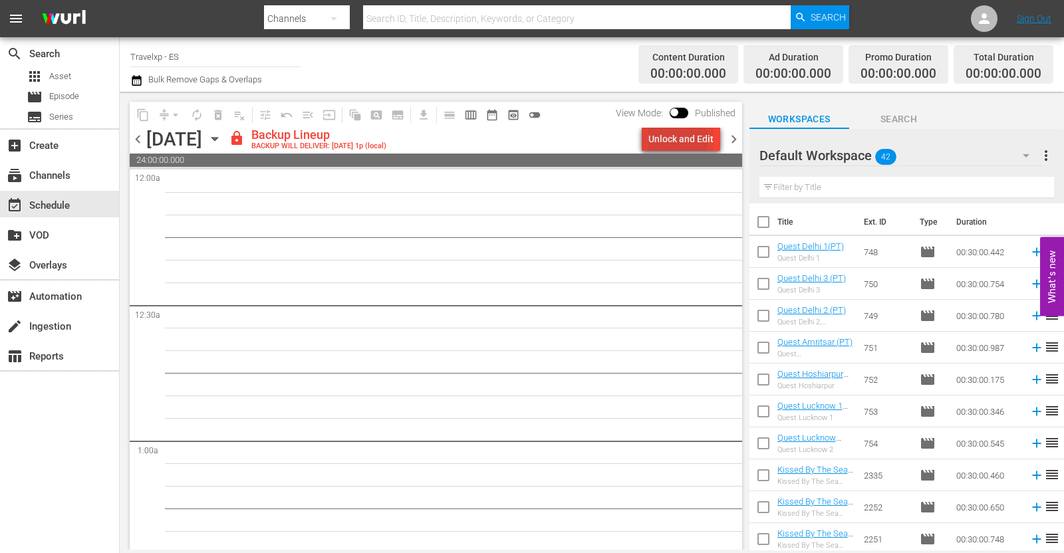
click at [678, 140] on div "Unlock and Edit" at bounding box center [680, 139] width 65 height 24
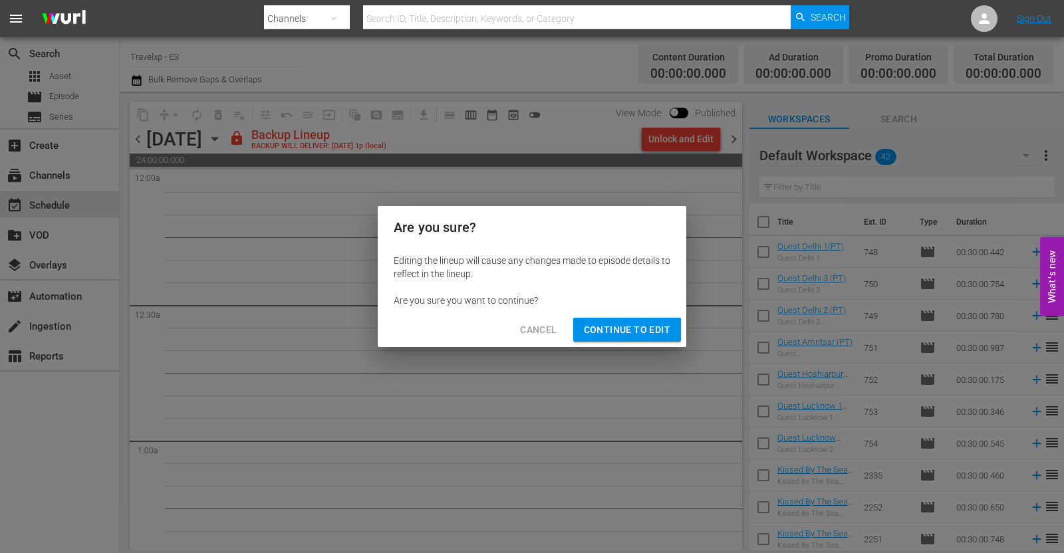
click at [626, 328] on span "Continue to Edit" at bounding box center [627, 330] width 86 height 17
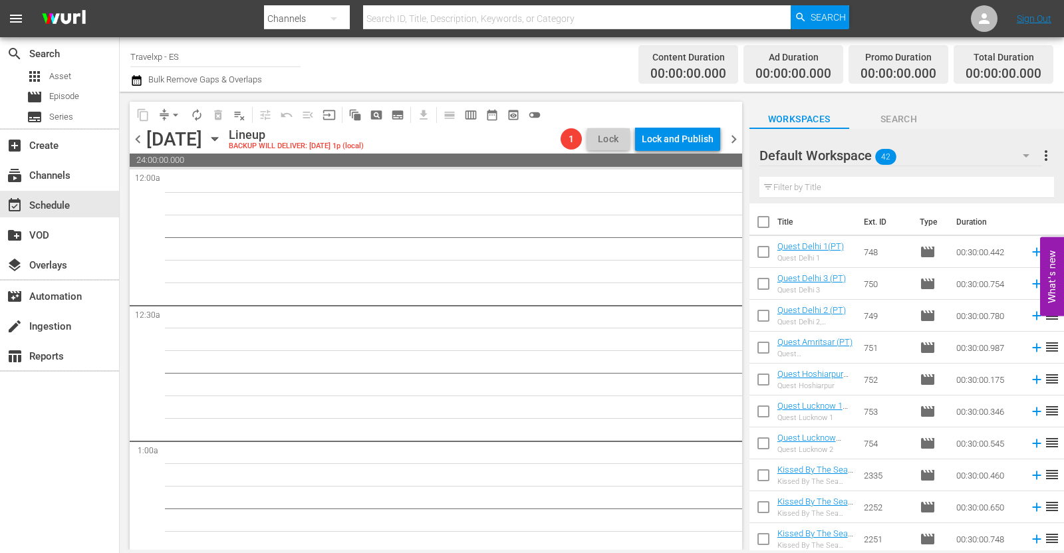
click at [217, 138] on icon "button" at bounding box center [214, 139] width 6 height 3
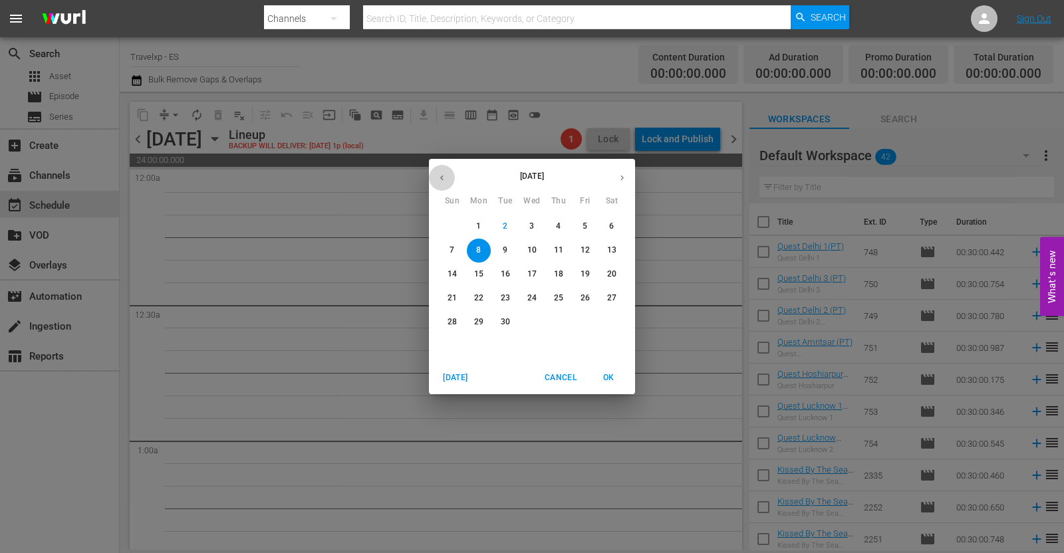
click at [441, 171] on button "button" at bounding box center [442, 178] width 26 height 26
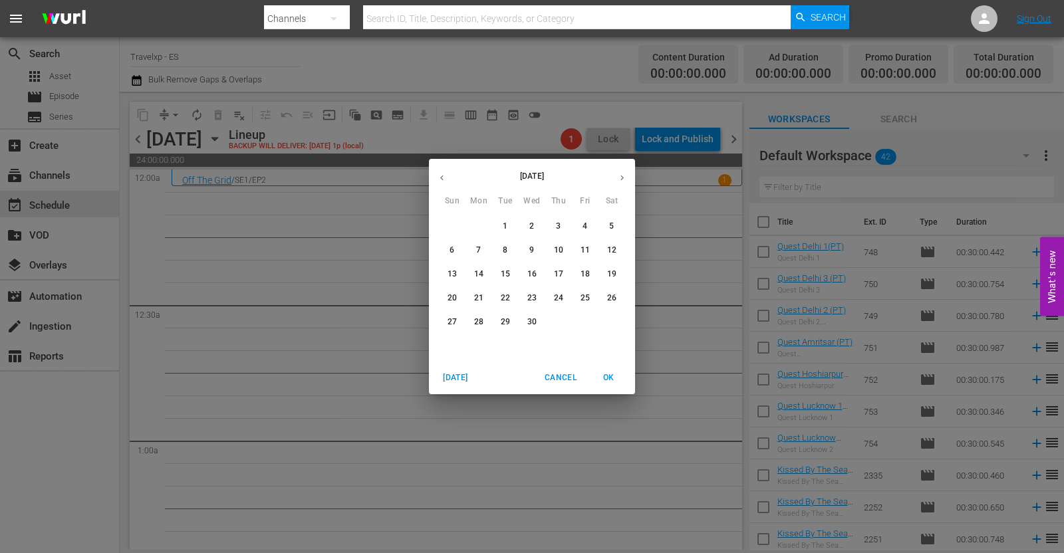
click at [441, 171] on button "button" at bounding box center [442, 178] width 26 height 26
click at [624, 171] on button "button" at bounding box center [622, 178] width 26 height 26
click at [506, 247] on p "8" at bounding box center [505, 250] width 5 height 11
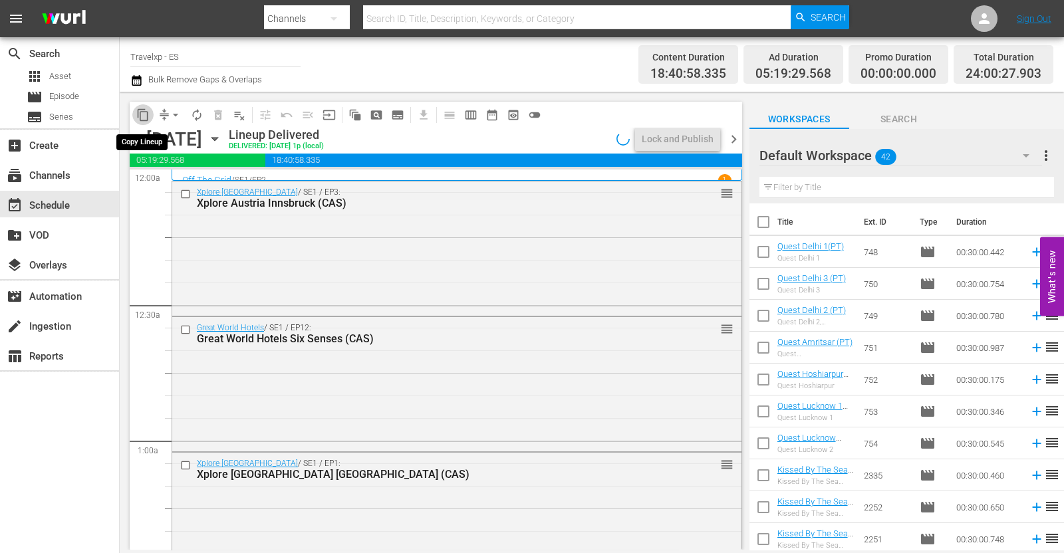
click at [148, 111] on span "content_copy" at bounding box center [142, 114] width 13 height 13
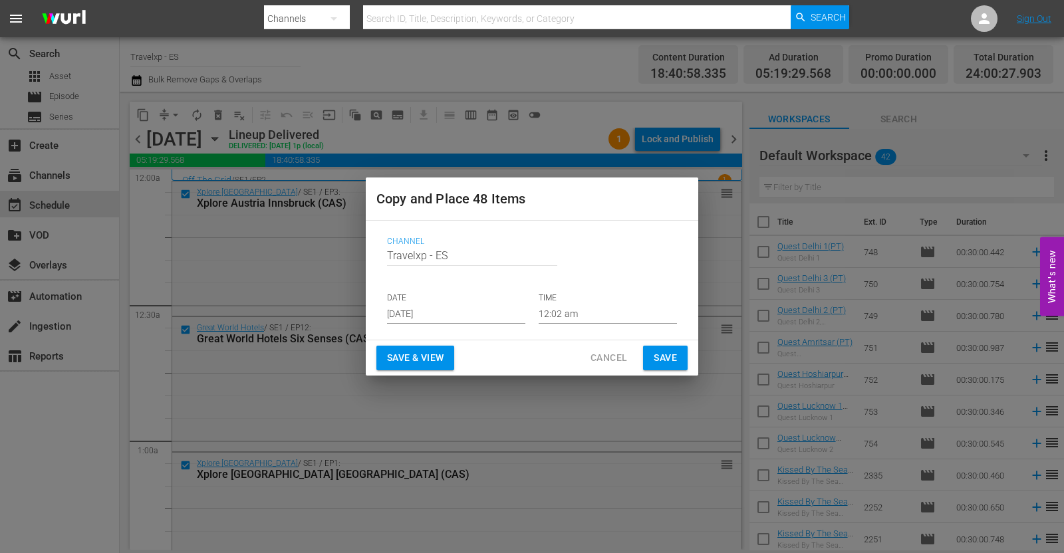
click at [431, 311] on input "[DATE]" at bounding box center [456, 314] width 138 height 20
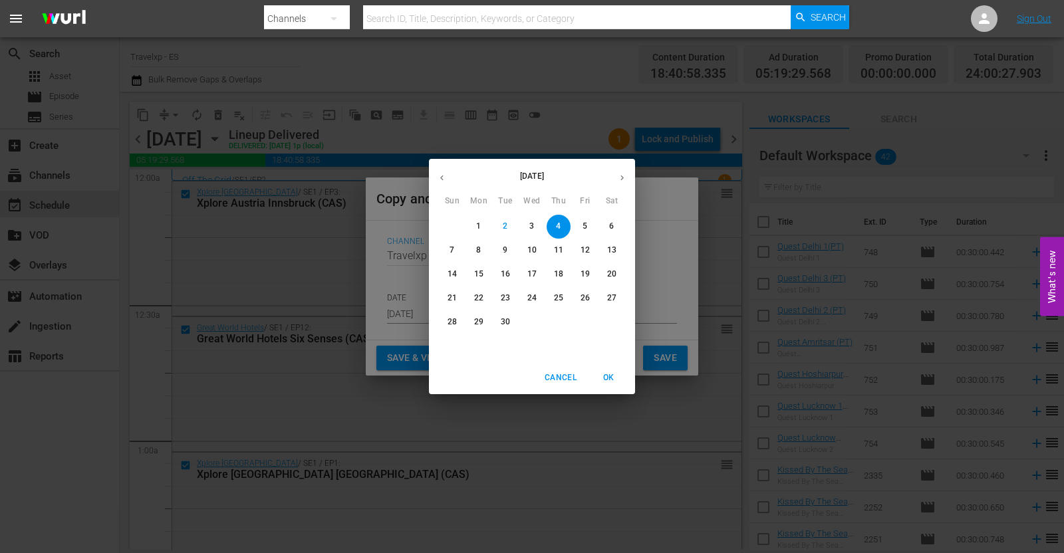
click at [482, 259] on button "8" at bounding box center [479, 251] width 24 height 24
type input "[DATE]"
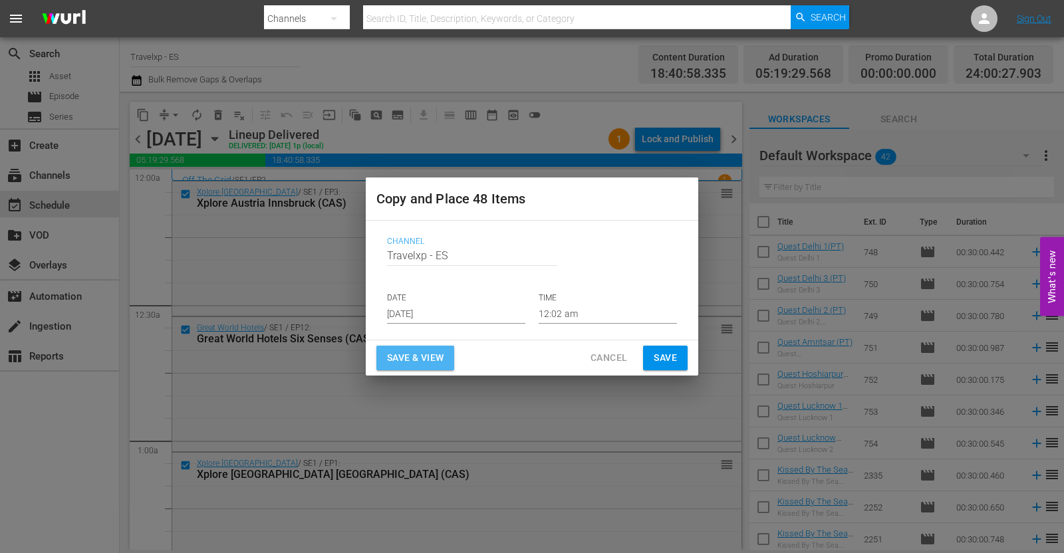
click at [418, 366] on button "Save & View" at bounding box center [415, 358] width 78 height 25
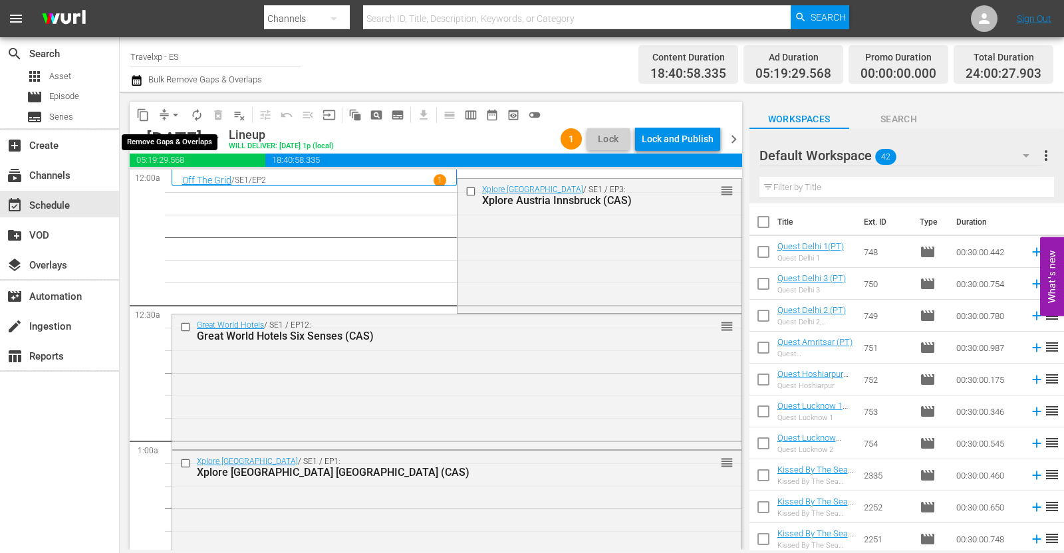
click at [178, 111] on span "arrow_drop_down" at bounding box center [175, 114] width 13 height 13
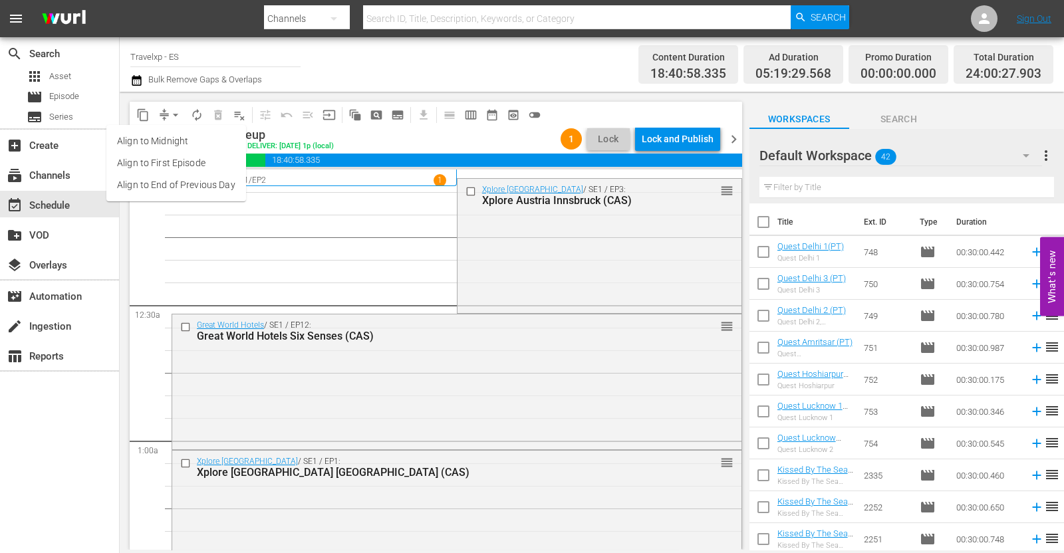
click at [210, 186] on li "Align to End of Previous Day" at bounding box center [176, 185] width 140 height 22
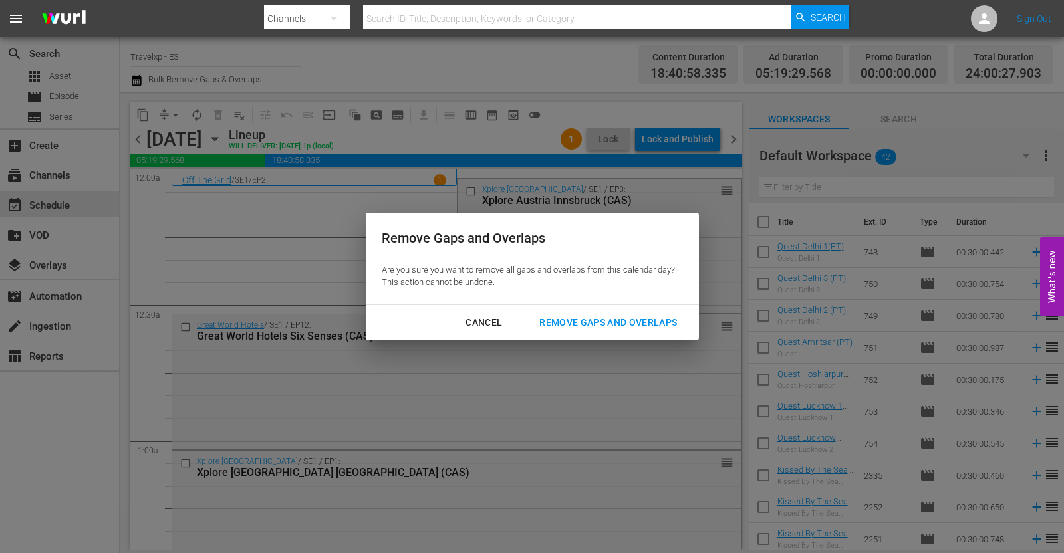
click at [626, 320] on div "Remove Gaps and Overlaps" at bounding box center [608, 323] width 159 height 17
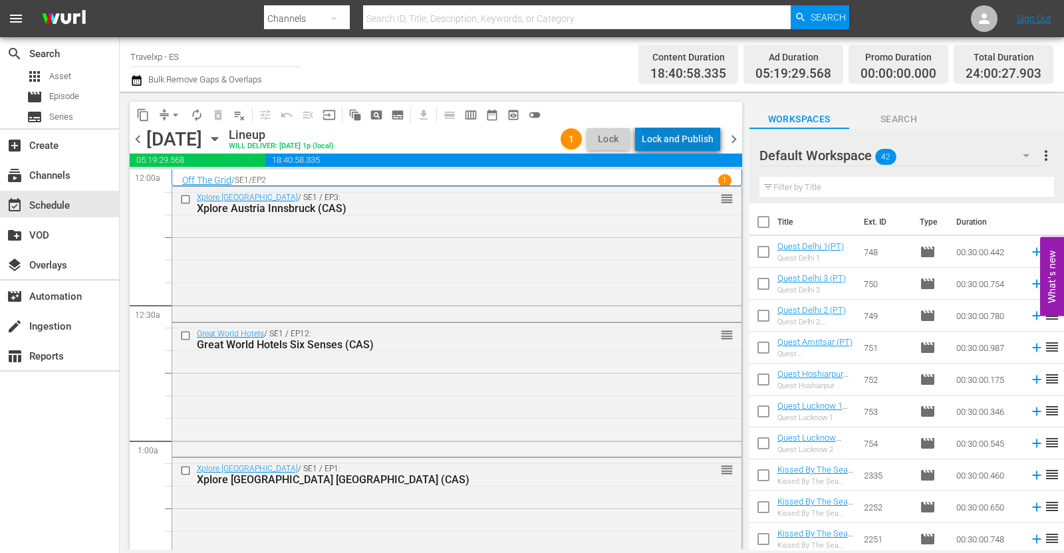
click at [696, 141] on div "Lock and Publish" at bounding box center [678, 139] width 72 height 24
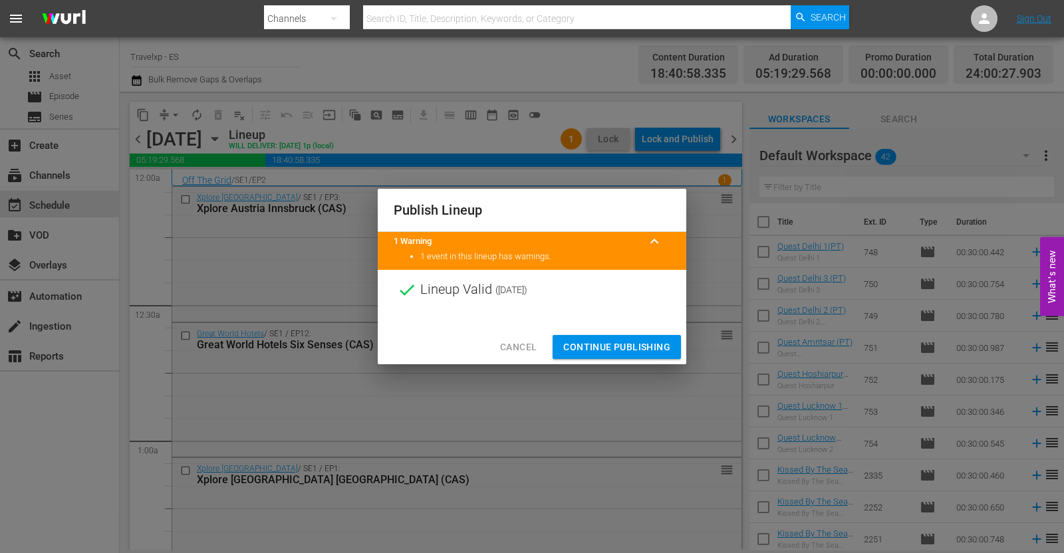
click at [618, 347] on span "Continue Publishing" at bounding box center [616, 347] width 107 height 17
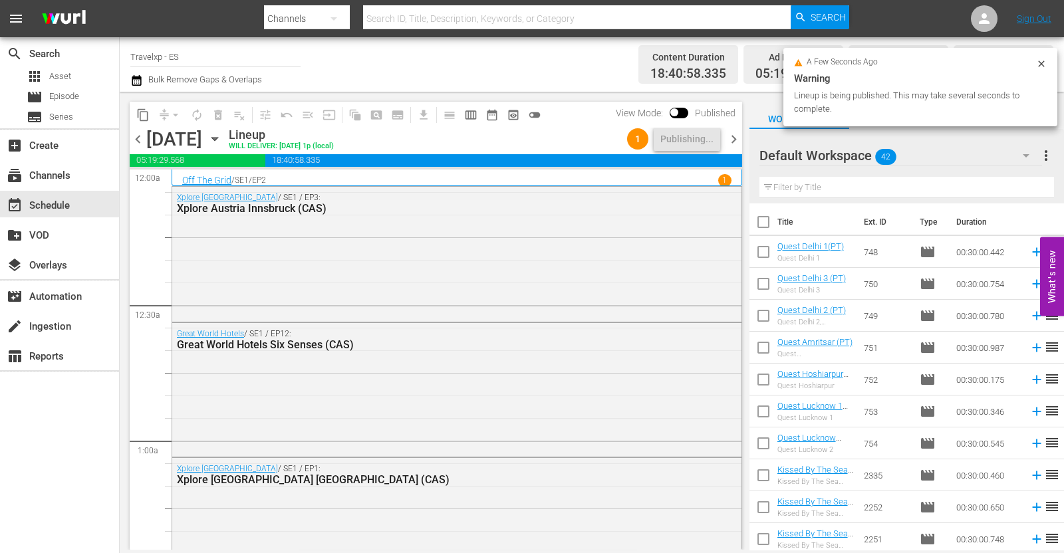
click at [735, 144] on span "chevron_right" at bounding box center [733, 139] width 17 height 17
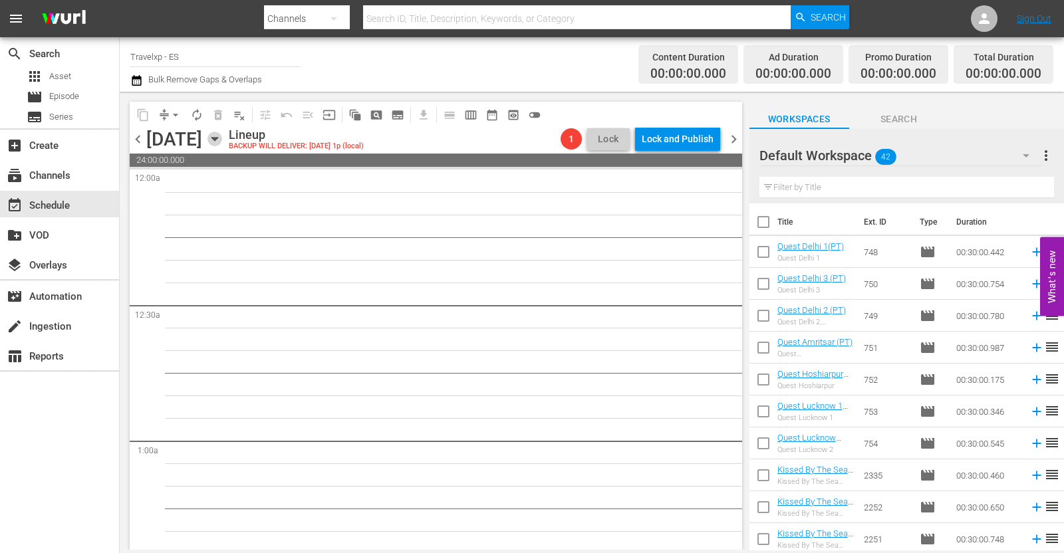
click at [217, 138] on icon "button" at bounding box center [214, 139] width 6 height 3
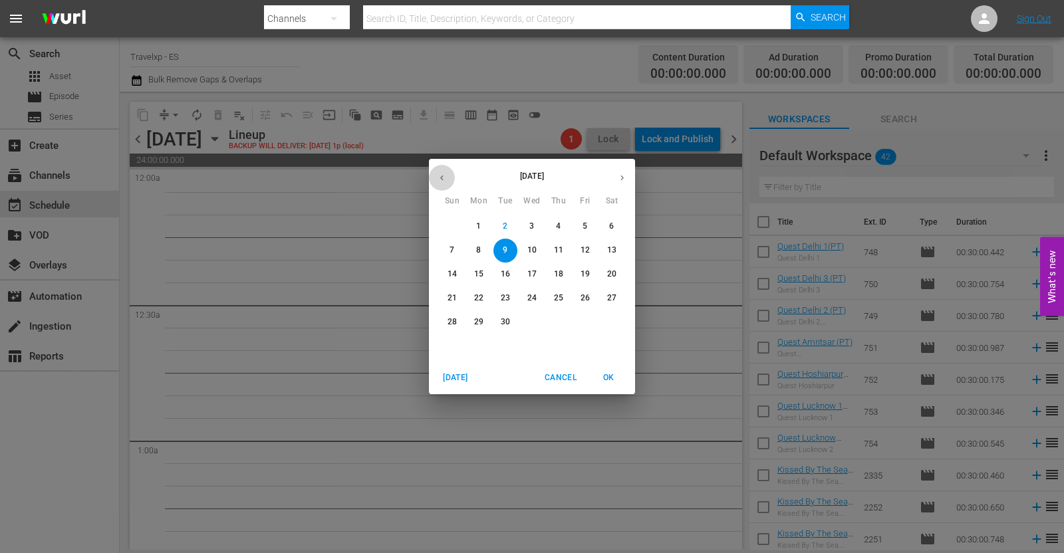
click at [444, 173] on icon "button" at bounding box center [442, 178] width 10 height 10
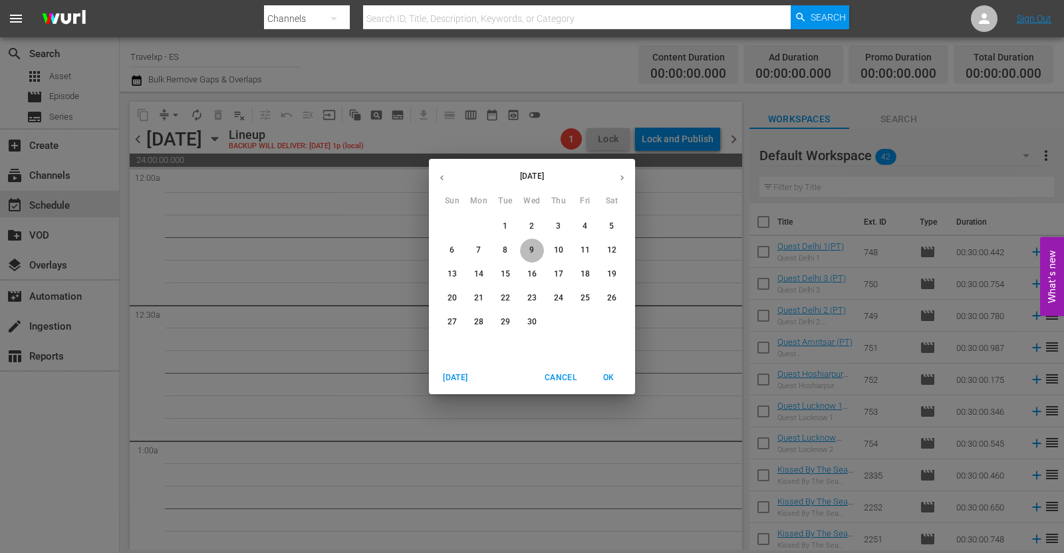
click at [531, 251] on p "9" at bounding box center [531, 250] width 5 height 11
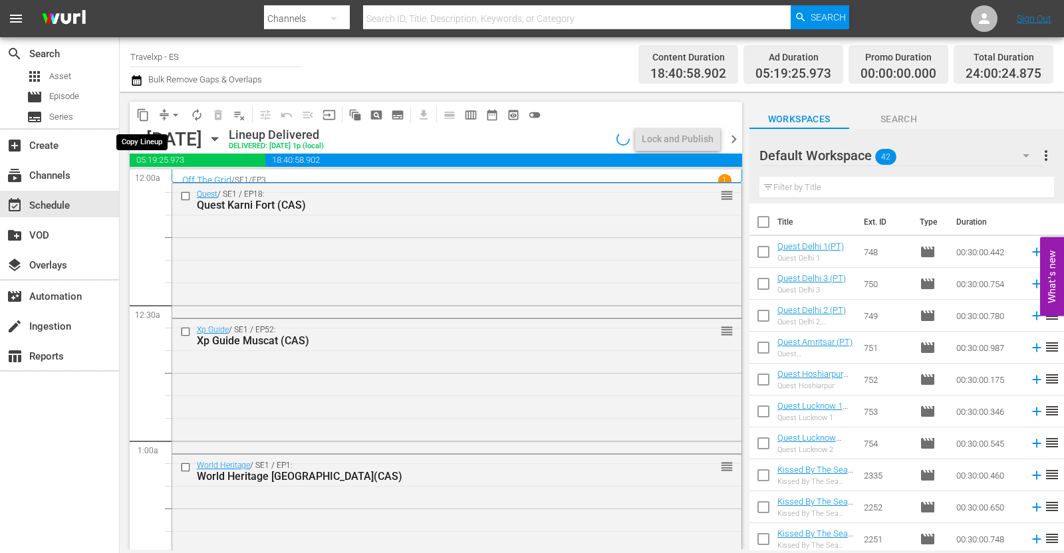
click at [143, 116] on span "content_copy" at bounding box center [142, 114] width 13 height 13
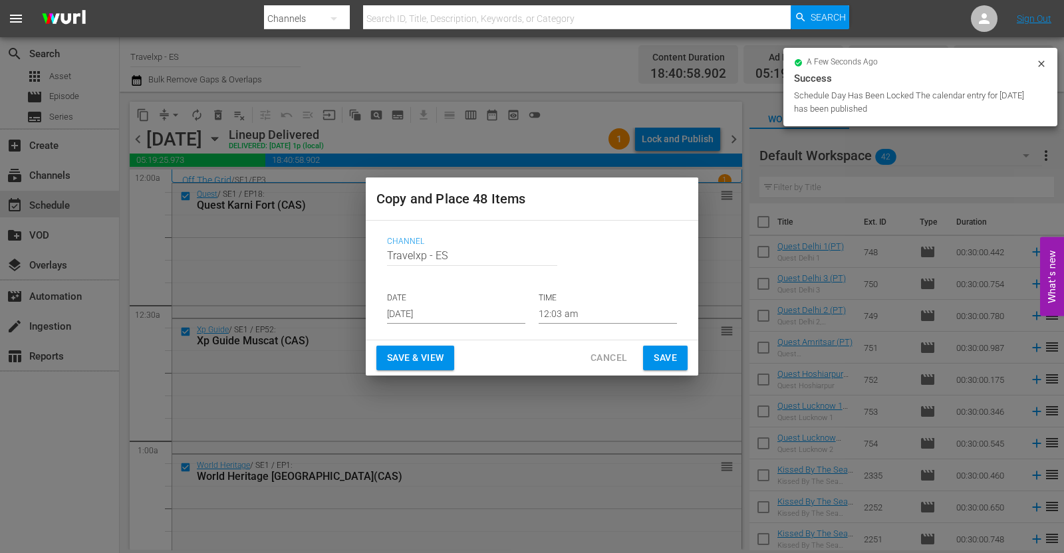
click at [445, 307] on input "[DATE]" at bounding box center [456, 314] width 138 height 20
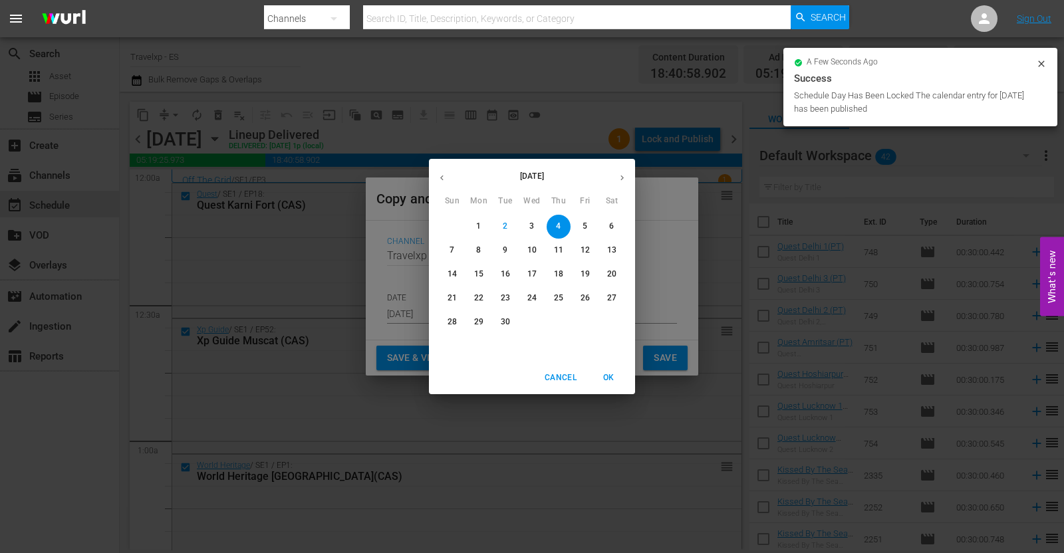
click at [511, 251] on span "9" at bounding box center [505, 250] width 24 height 11
type input "[DATE]"
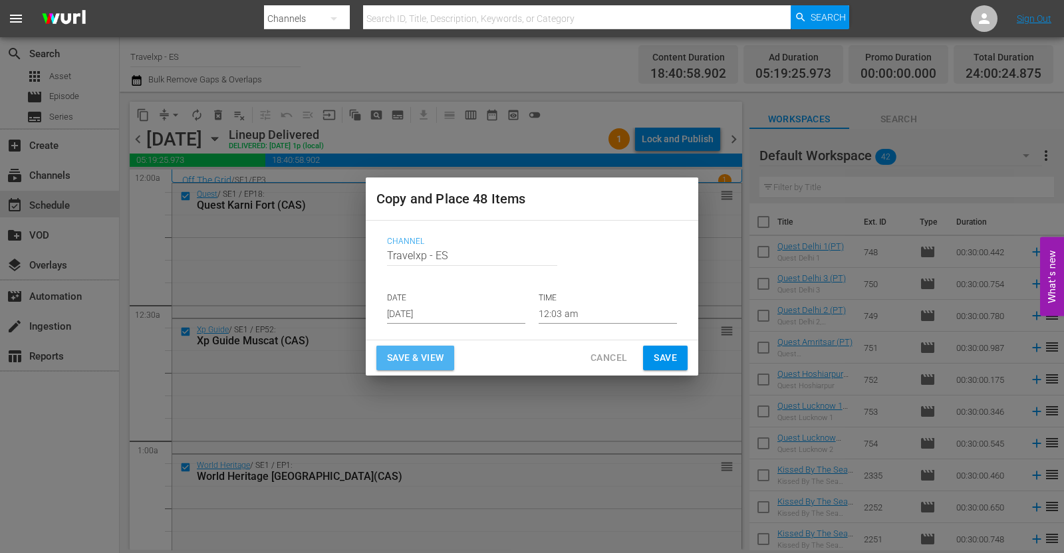
click at [426, 356] on span "Save & View" at bounding box center [415, 358] width 57 height 17
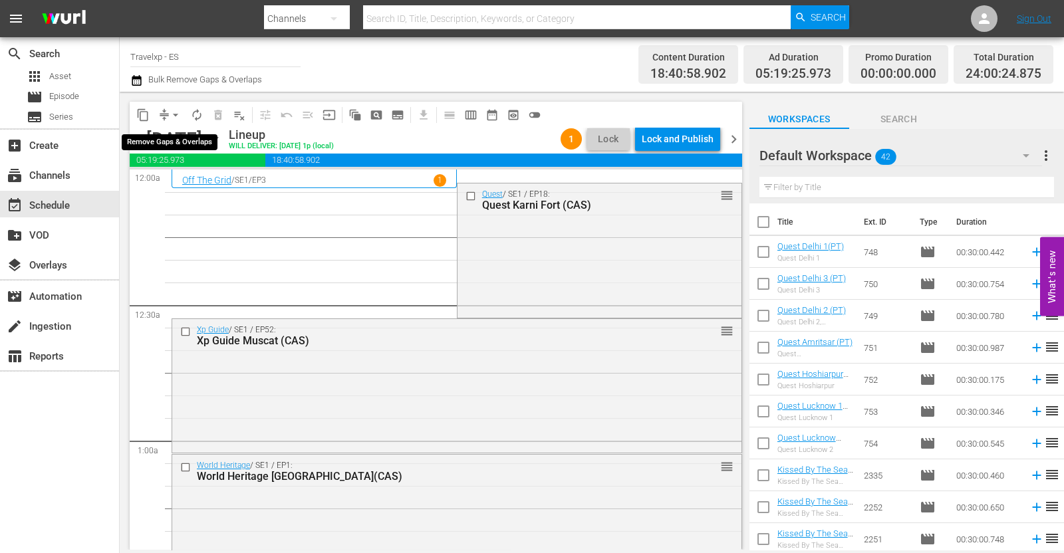
click at [174, 116] on span "arrow_drop_down" at bounding box center [175, 114] width 13 height 13
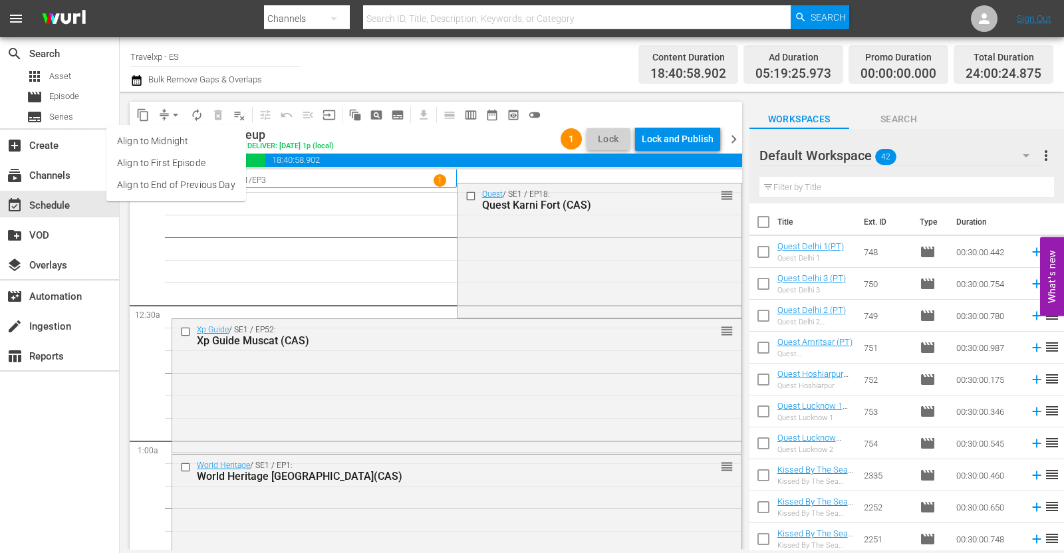
click at [205, 193] on li "Align to End of Previous Day" at bounding box center [176, 185] width 140 height 22
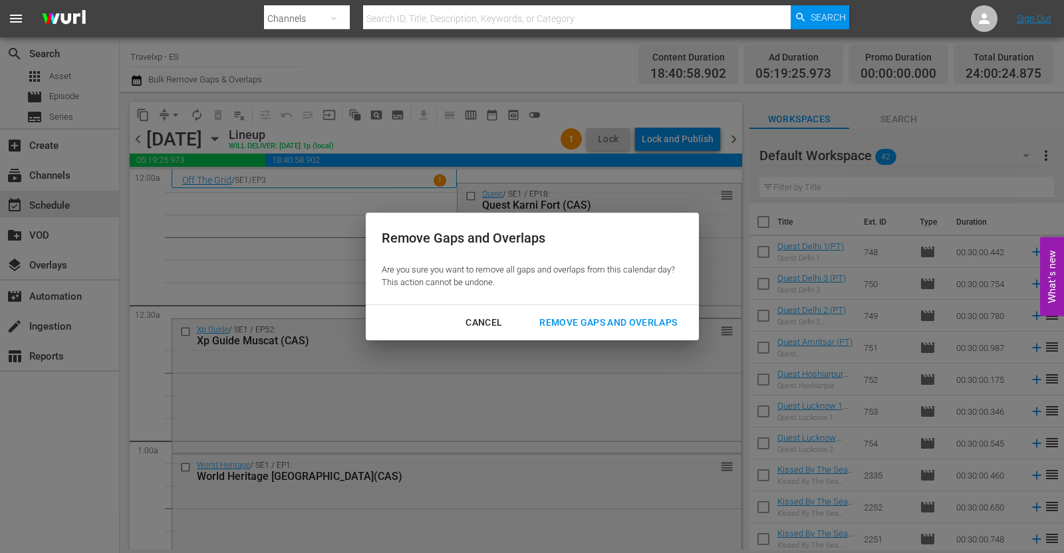
click at [561, 324] on div "Remove Gaps and Overlaps" at bounding box center [608, 323] width 159 height 17
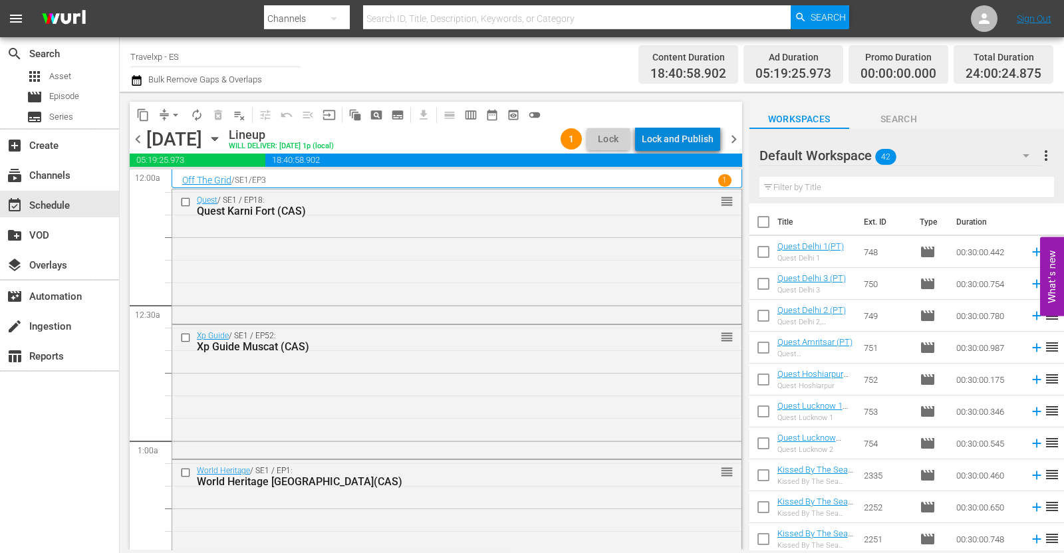
click at [684, 144] on div "Lock and Publish" at bounding box center [678, 139] width 72 height 24
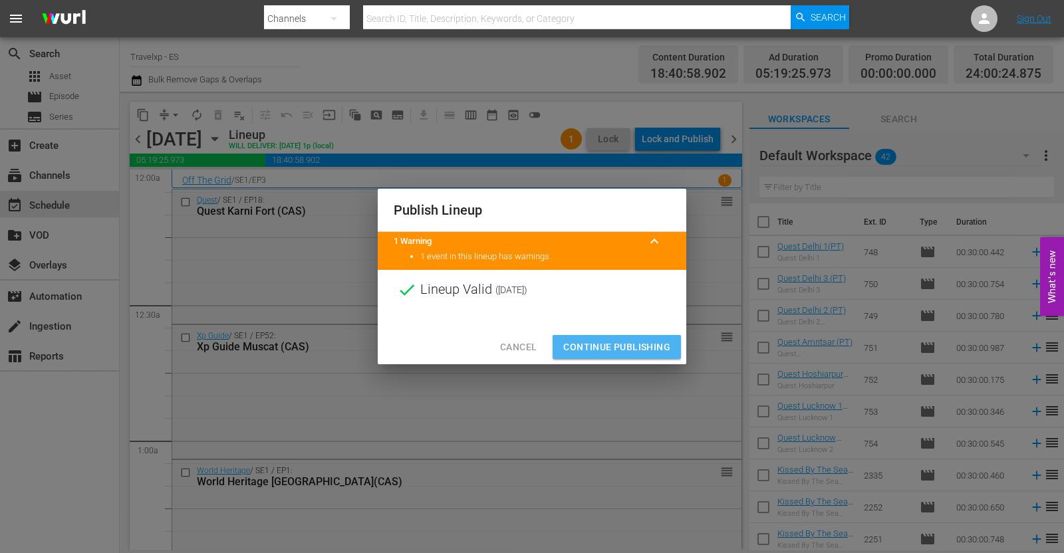
click at [628, 345] on span "Continue Publishing" at bounding box center [616, 347] width 107 height 17
